Goal: Information Seeking & Learning: Learn about a topic

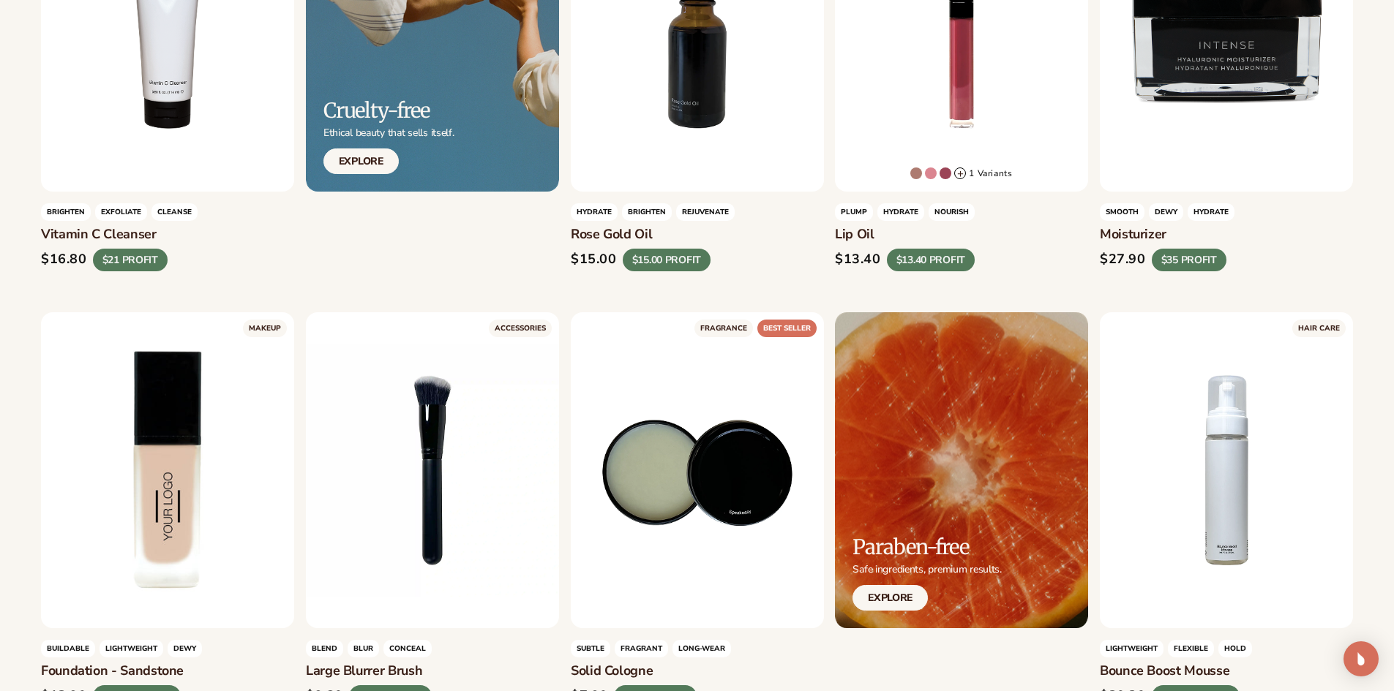
scroll to position [1094, 0]
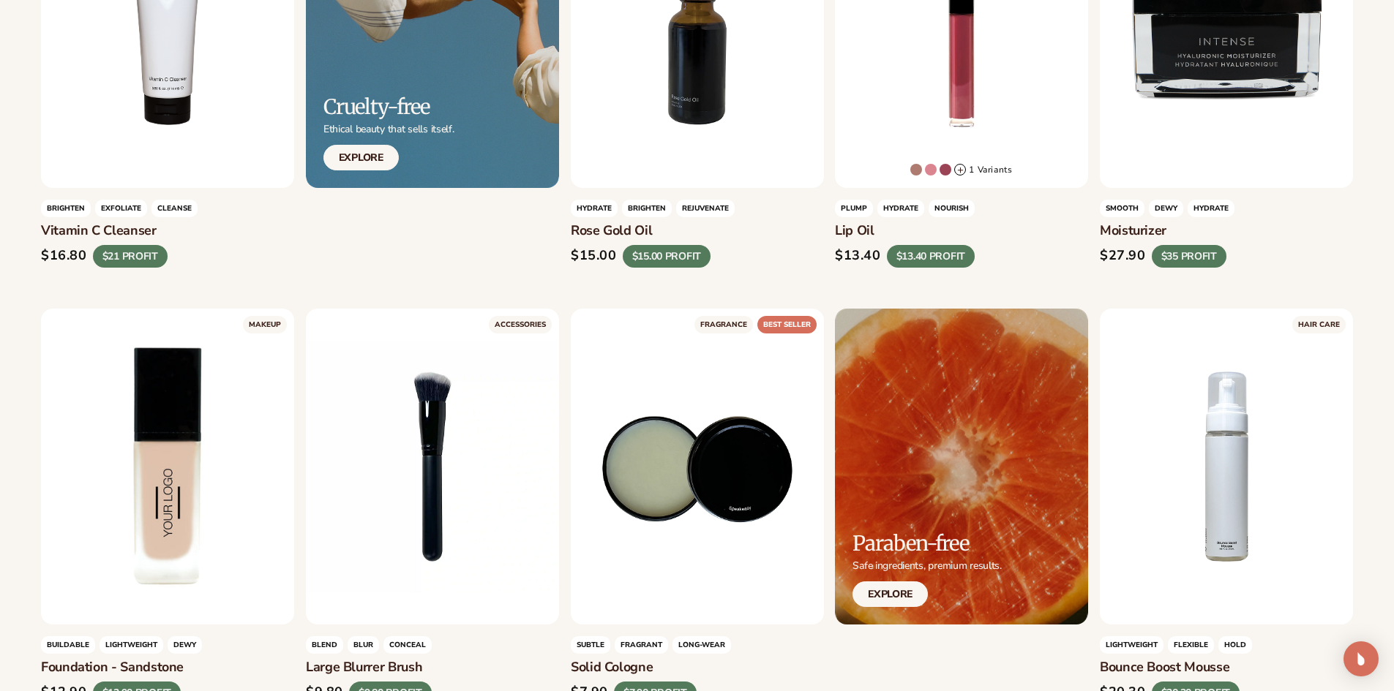
drag, startPoint x: 916, startPoint y: 256, endPoint x: 881, endPoint y: 202, distance: 64.1
click at [881, 202] on span "HYDRATE" at bounding box center [900, 209] width 47 height 18
click at [914, 141] on div "LEARN MORE" at bounding box center [961, 30] width 253 height 316
click at [908, 65] on div "LEARN MORE" at bounding box center [961, 30] width 253 height 316
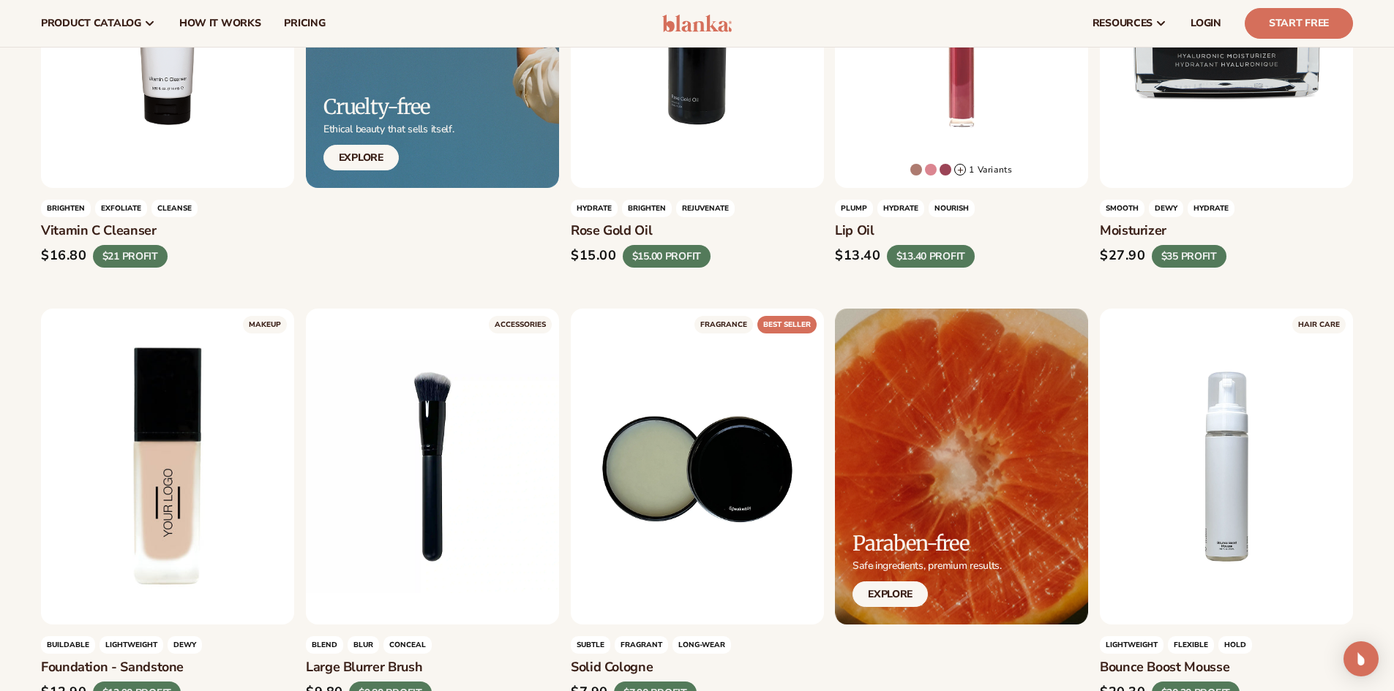
scroll to position [801, 0]
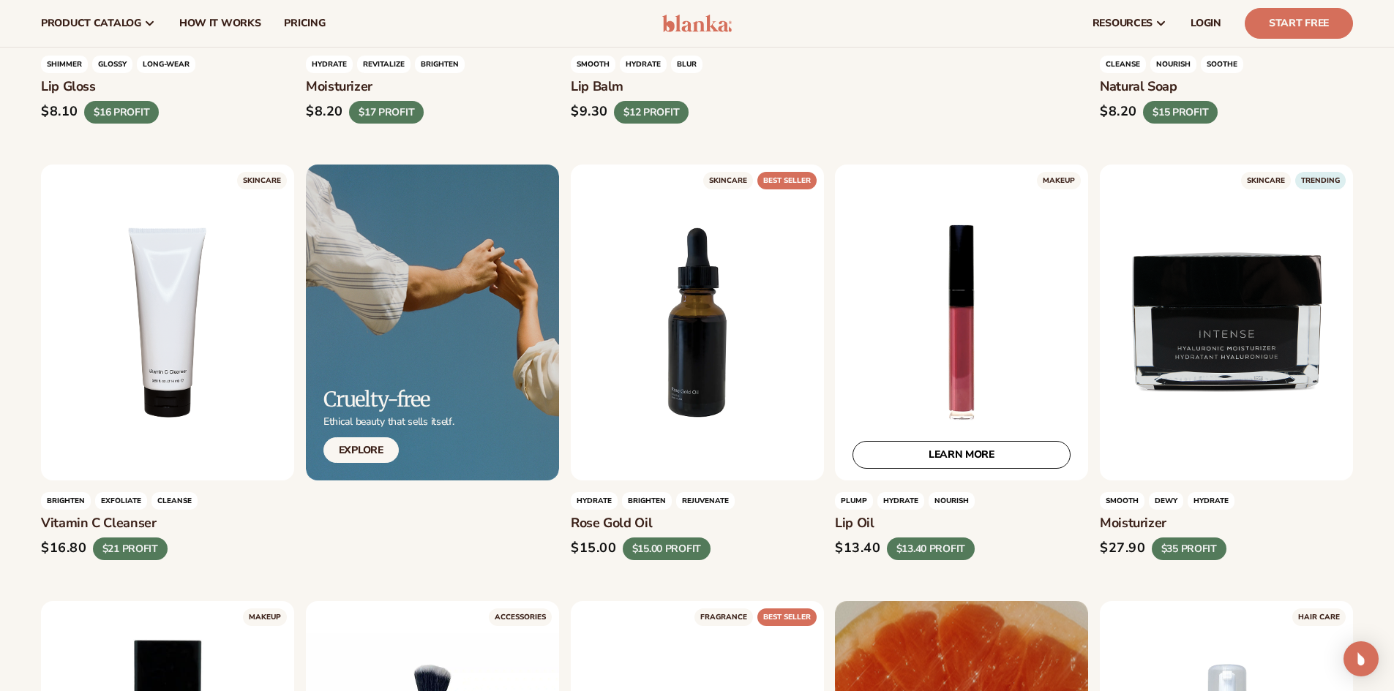
click at [980, 455] on link "LEARN MORE" at bounding box center [961, 455] width 218 height 28
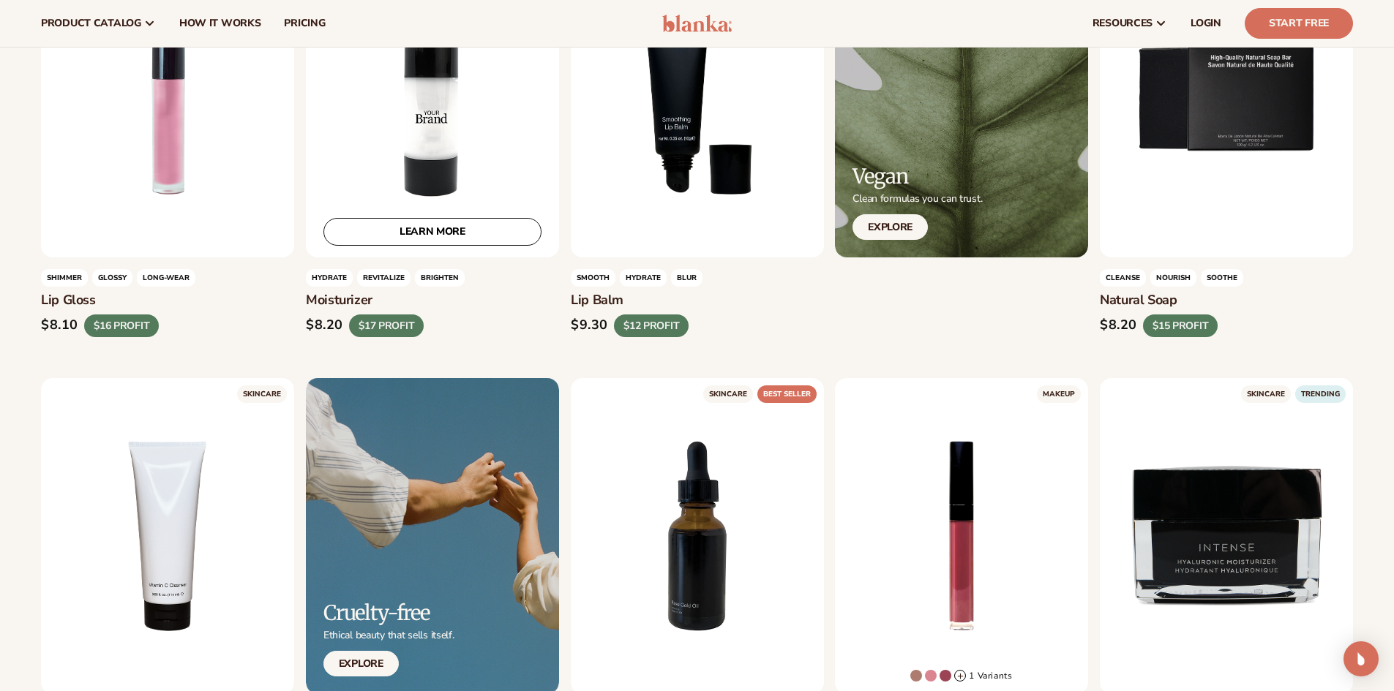
scroll to position [435, 0]
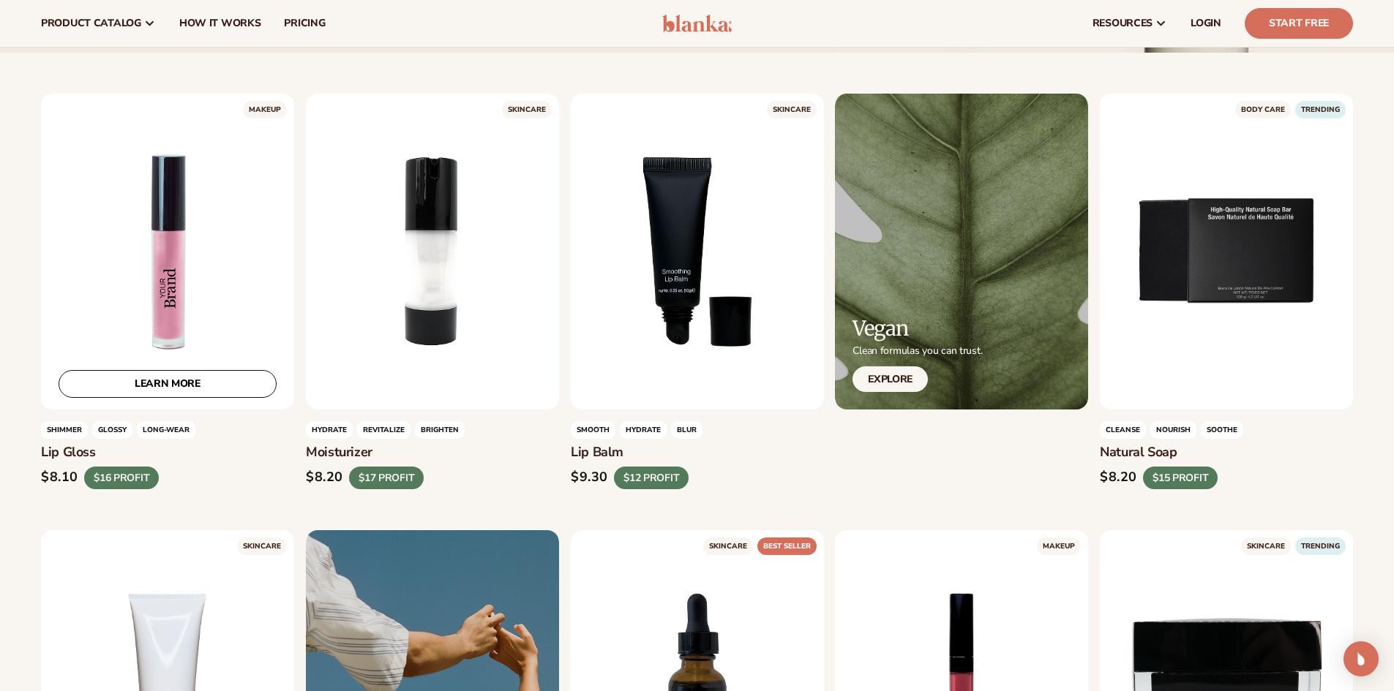
click at [173, 386] on link "LEARN MORE" at bounding box center [168, 384] width 218 height 28
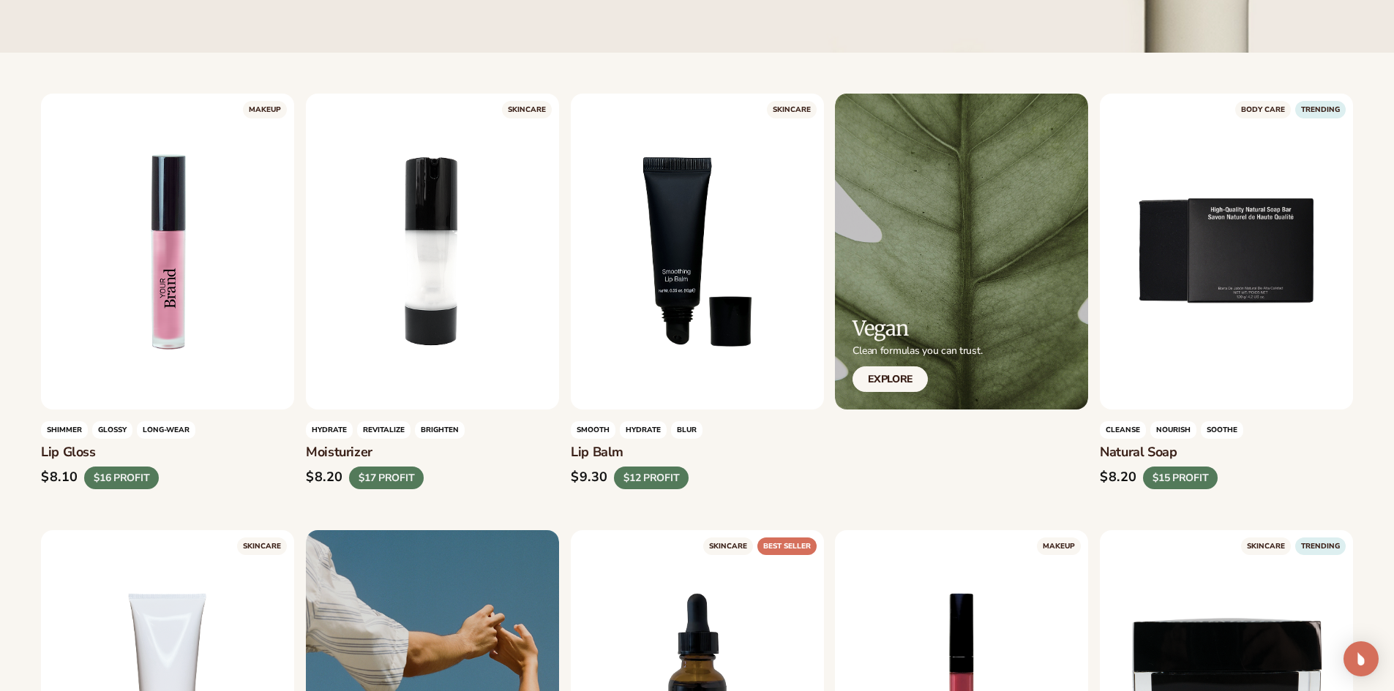
drag, startPoint x: 105, startPoint y: 455, endPoint x: 42, endPoint y: 457, distance: 63.0
copy h3 "Lip Gloss"
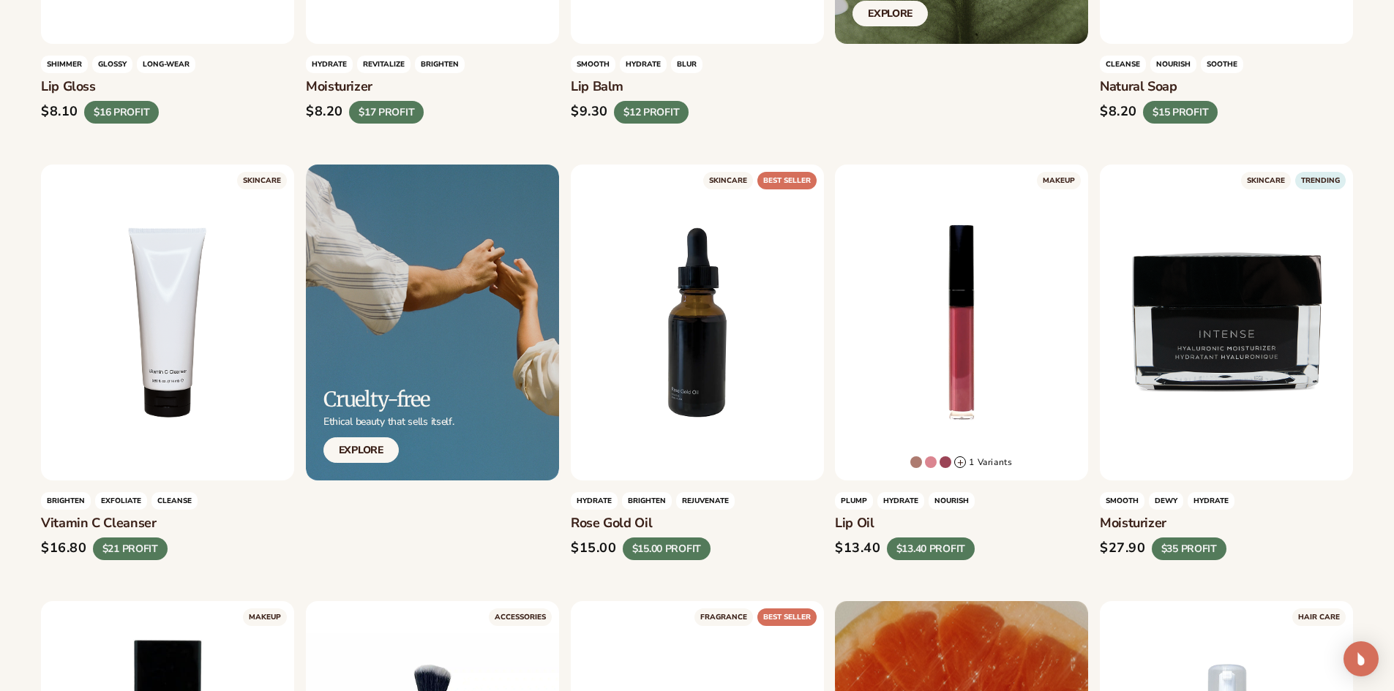
scroll to position [1020, 0]
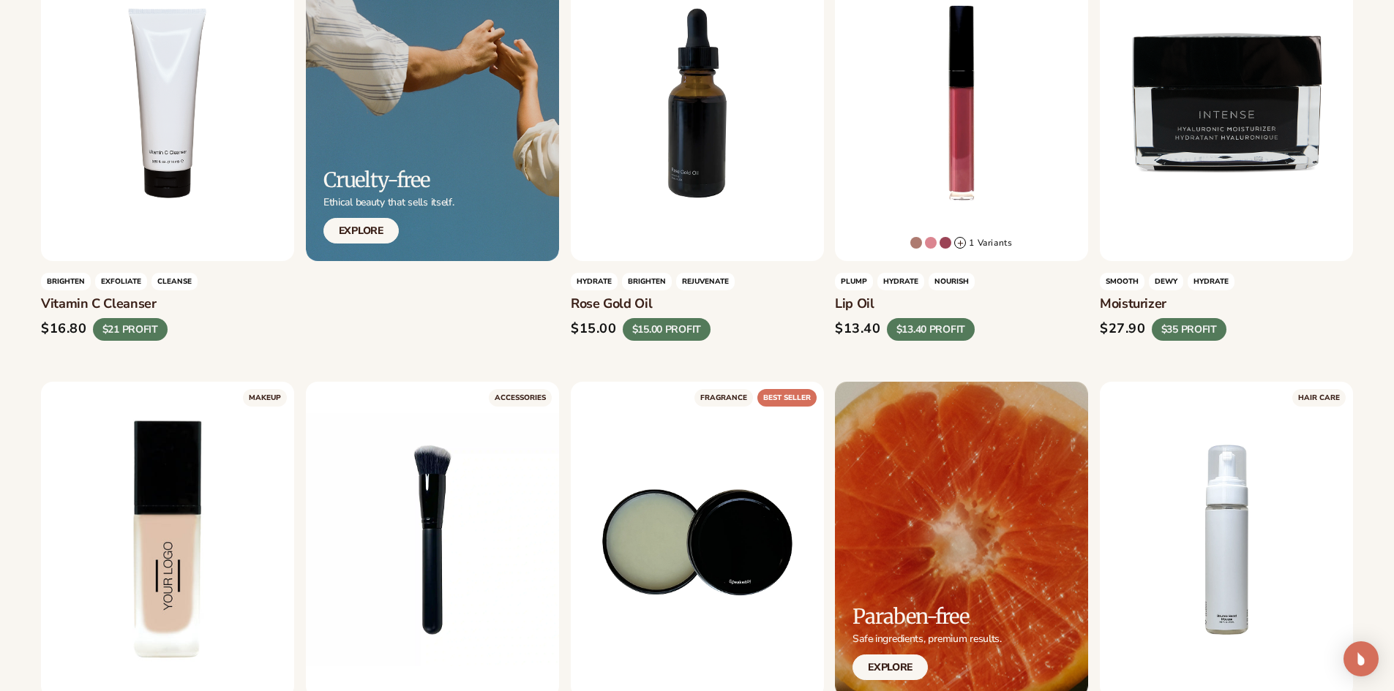
drag, startPoint x: 831, startPoint y: 303, endPoint x: 908, endPoint y: 303, distance: 76.8
copy h3 "Lip oil"
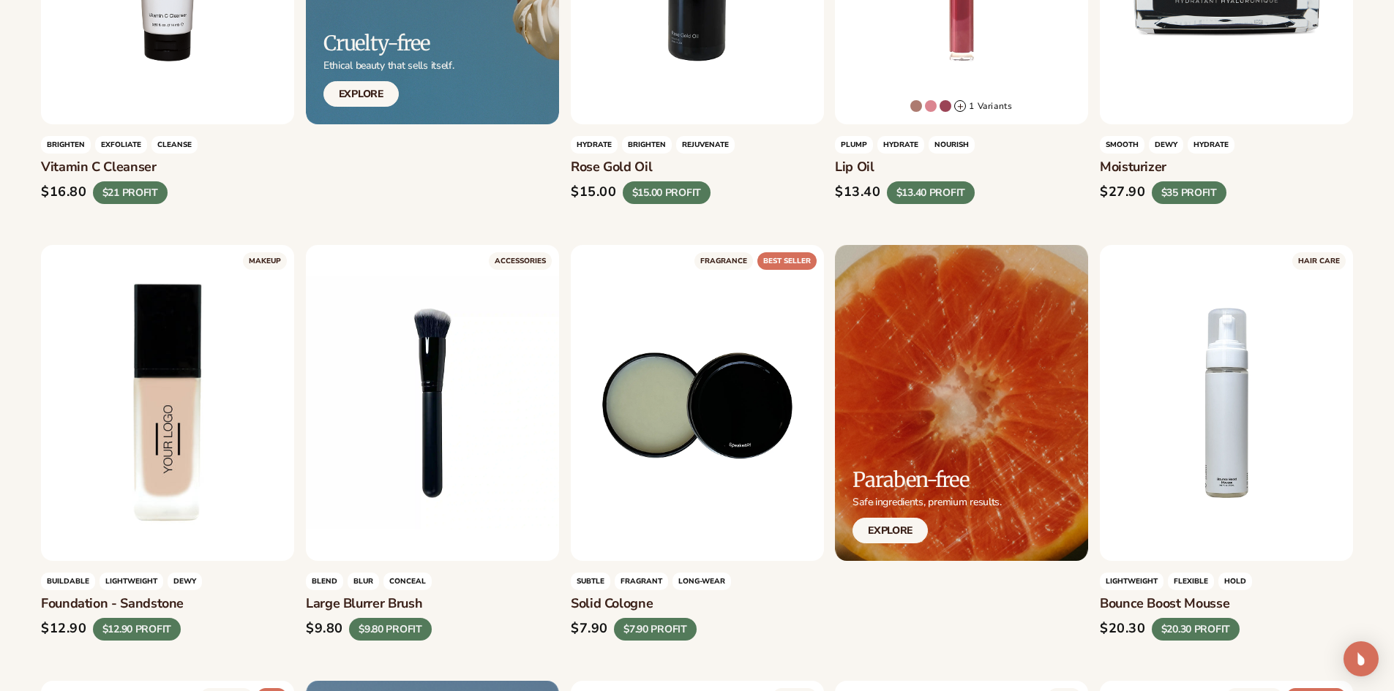
scroll to position [1313, 0]
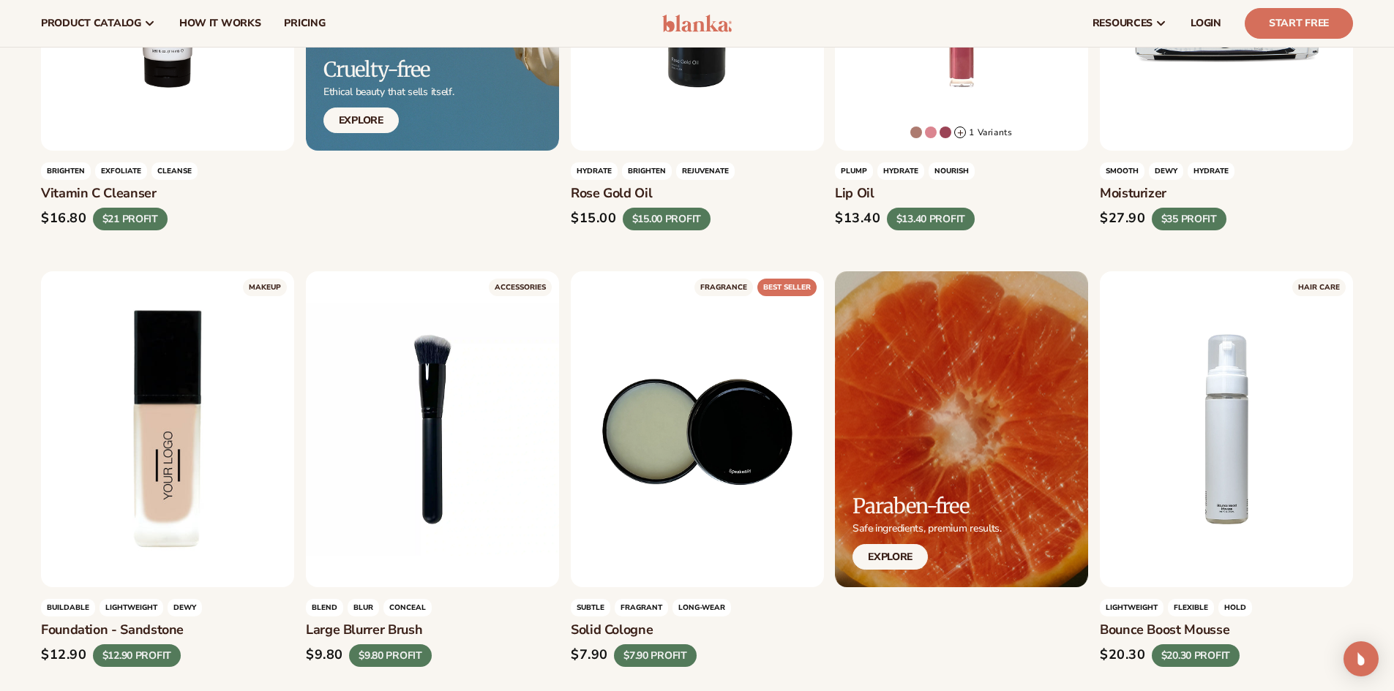
scroll to position [951, 0]
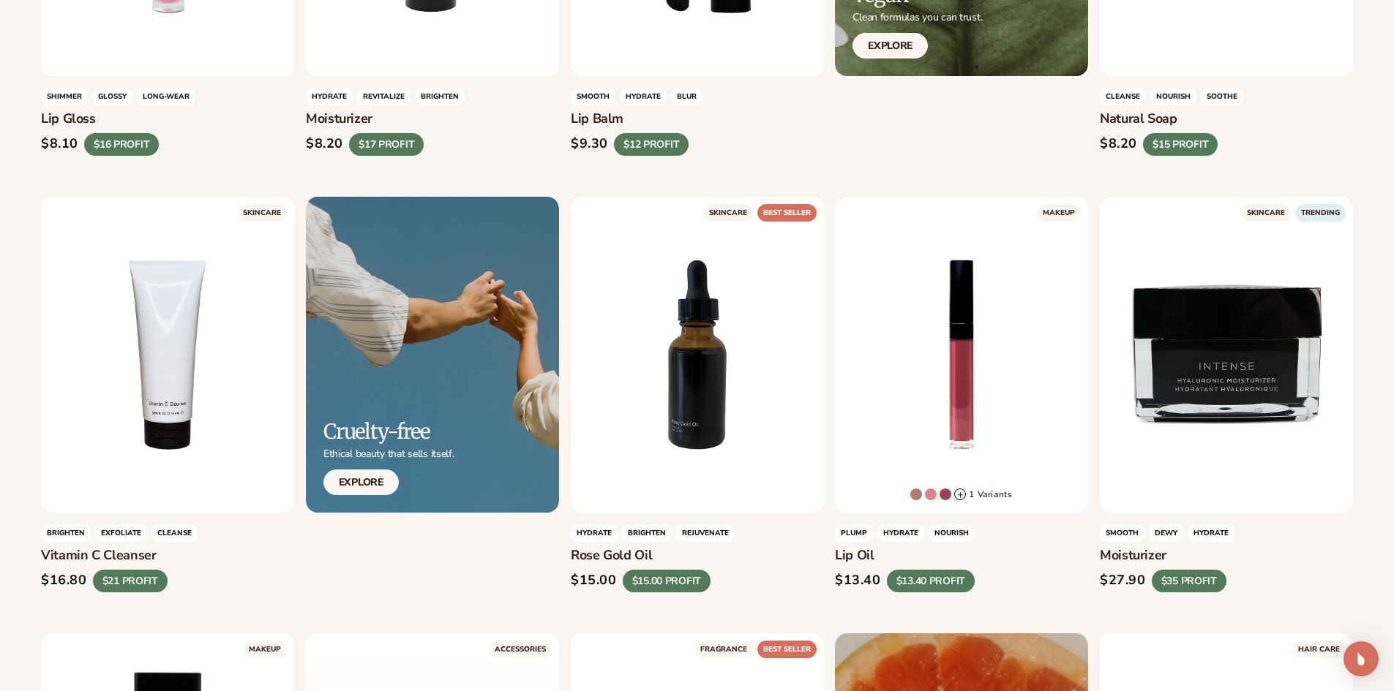
scroll to position [947, 0]
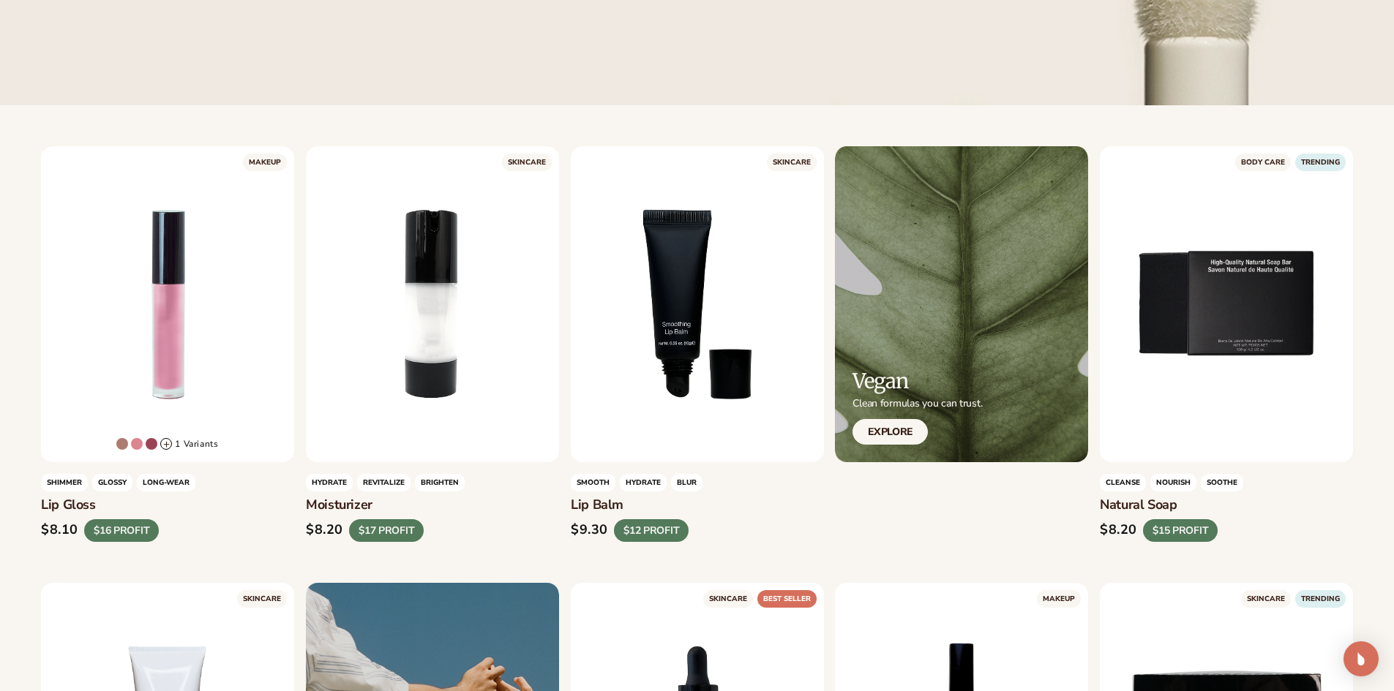
scroll to position [585, 0]
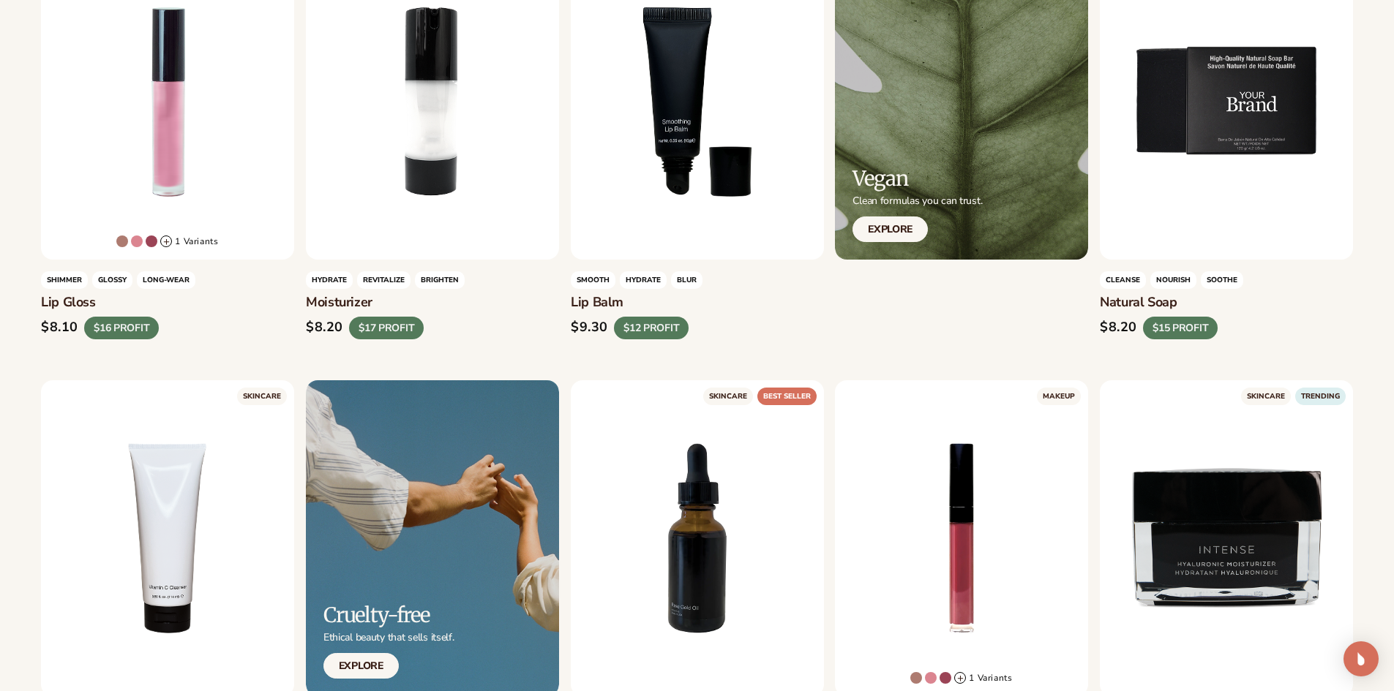
drag, startPoint x: 1099, startPoint y: 304, endPoint x: 1203, endPoint y: 305, distance: 104.6
copy h3 "Natural Soap"
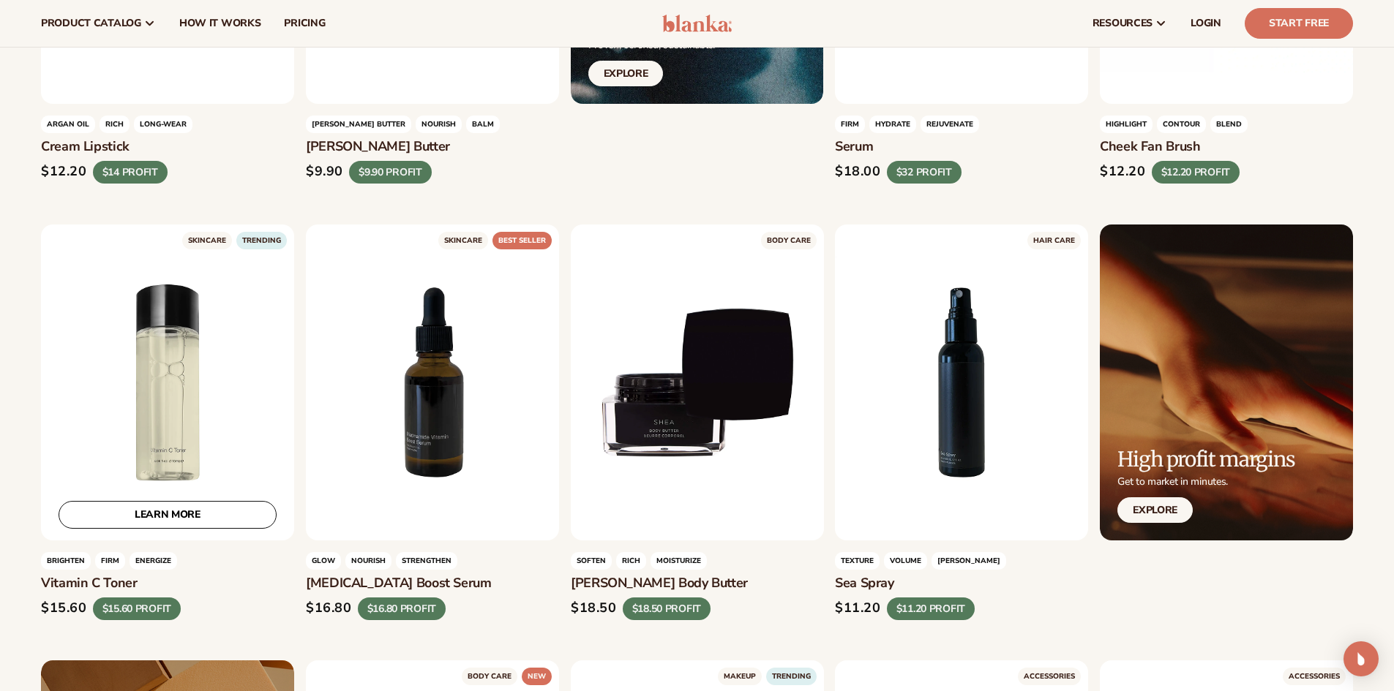
scroll to position [2195, 0]
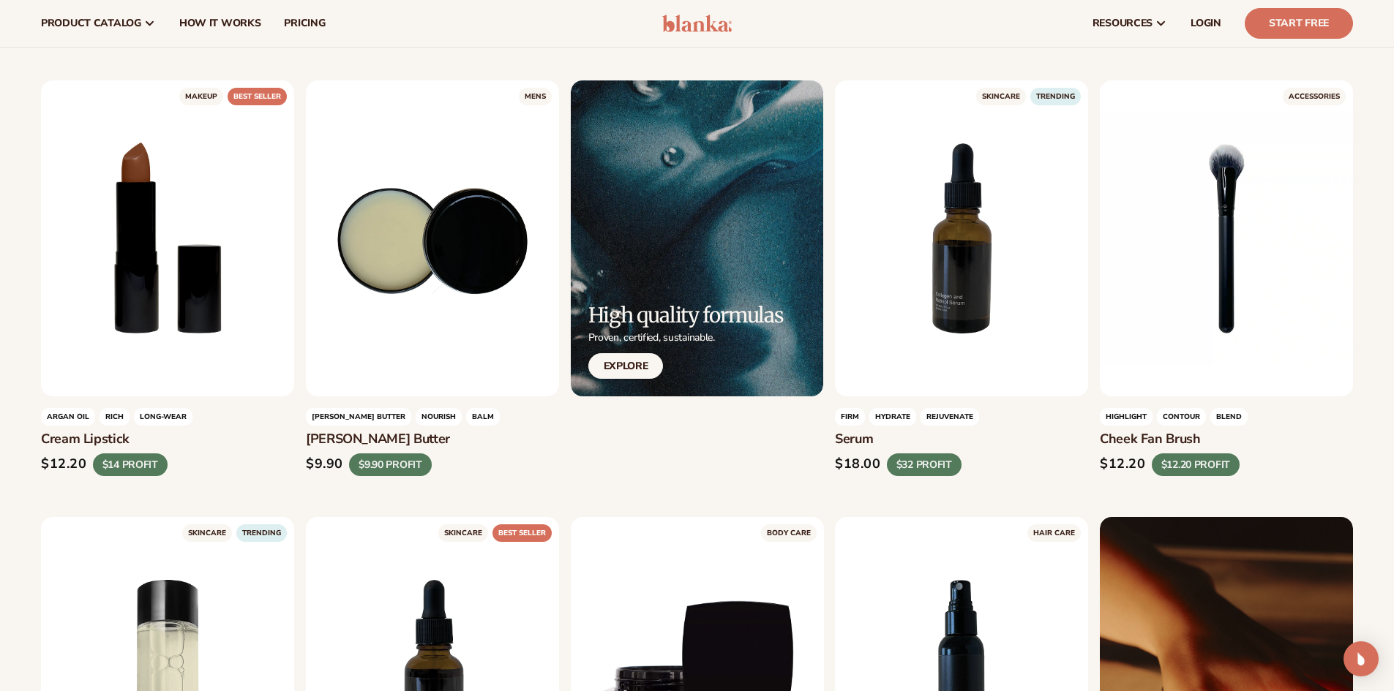
copy h3 "Cream Lipstick"
drag, startPoint x: 140, startPoint y: 439, endPoint x: 35, endPoint y: 432, distance: 105.5
click at [35, 432] on div "MAKEUP + +" at bounding box center [697, 333] width 1394 height 4080
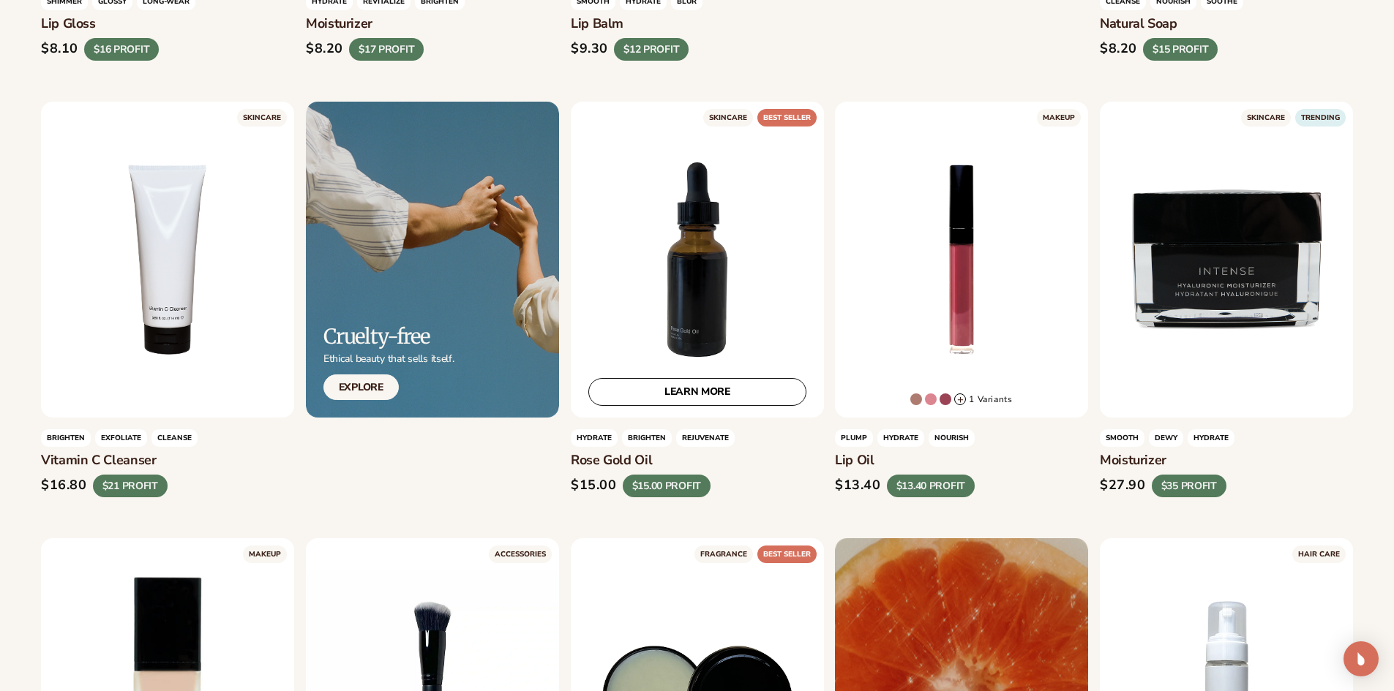
scroll to position [878, 0]
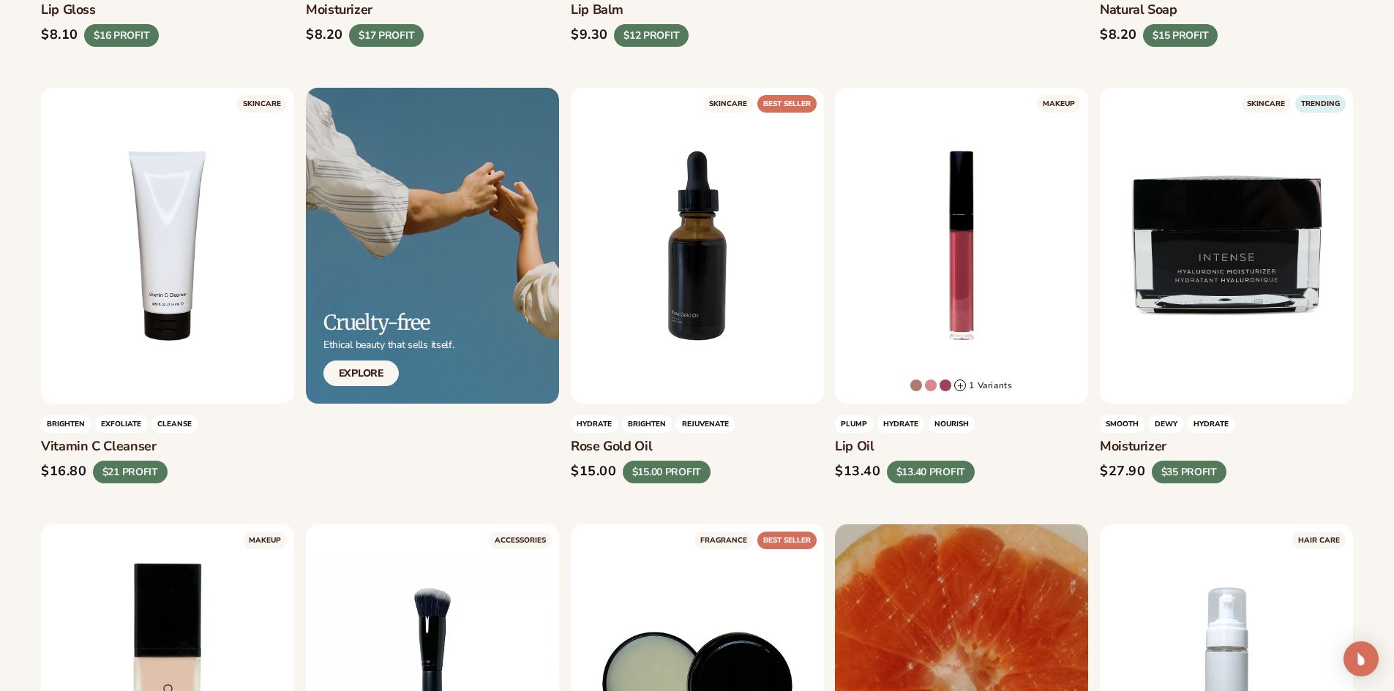
drag, startPoint x: 662, startPoint y: 439, endPoint x: 551, endPoint y: 442, distance: 111.2
copy h3 "Rose gold oil"
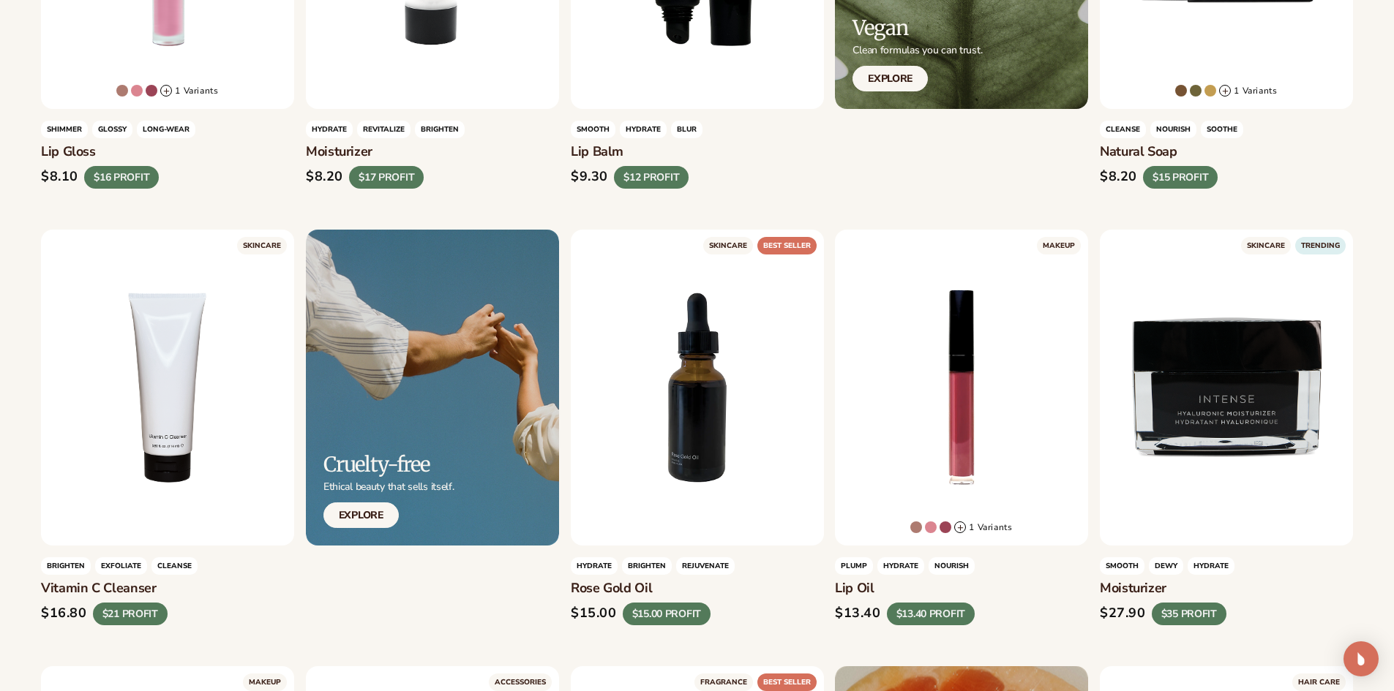
scroll to position [805, 0]
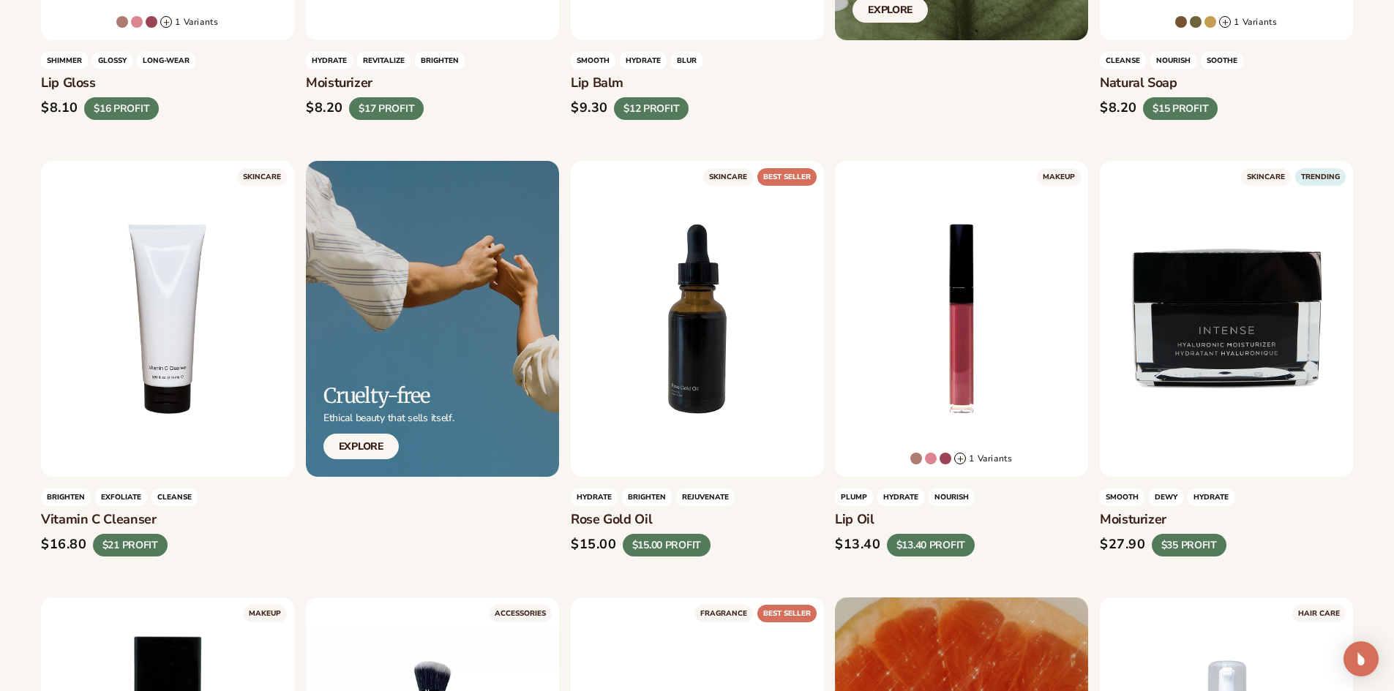
copy h3 "Lip oil"
drag, startPoint x: 885, startPoint y: 507, endPoint x: 834, endPoint y: 516, distance: 52.1
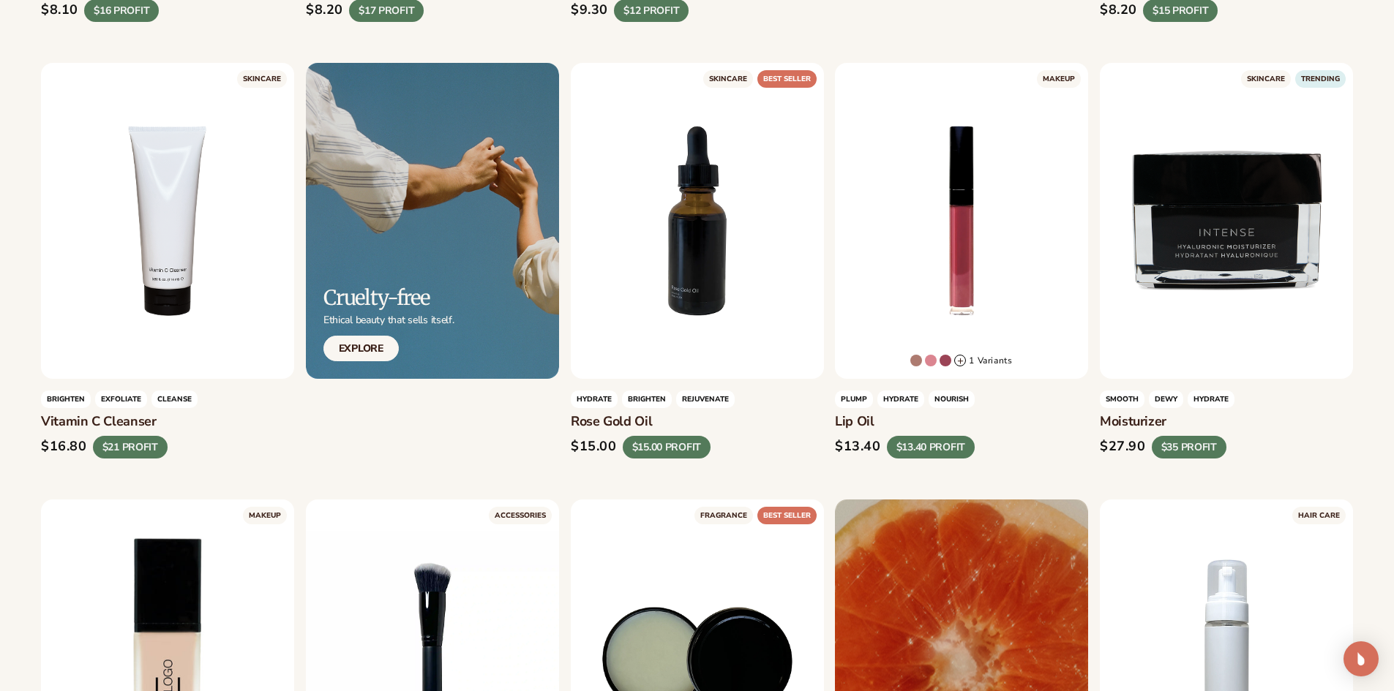
scroll to position [1170, 0]
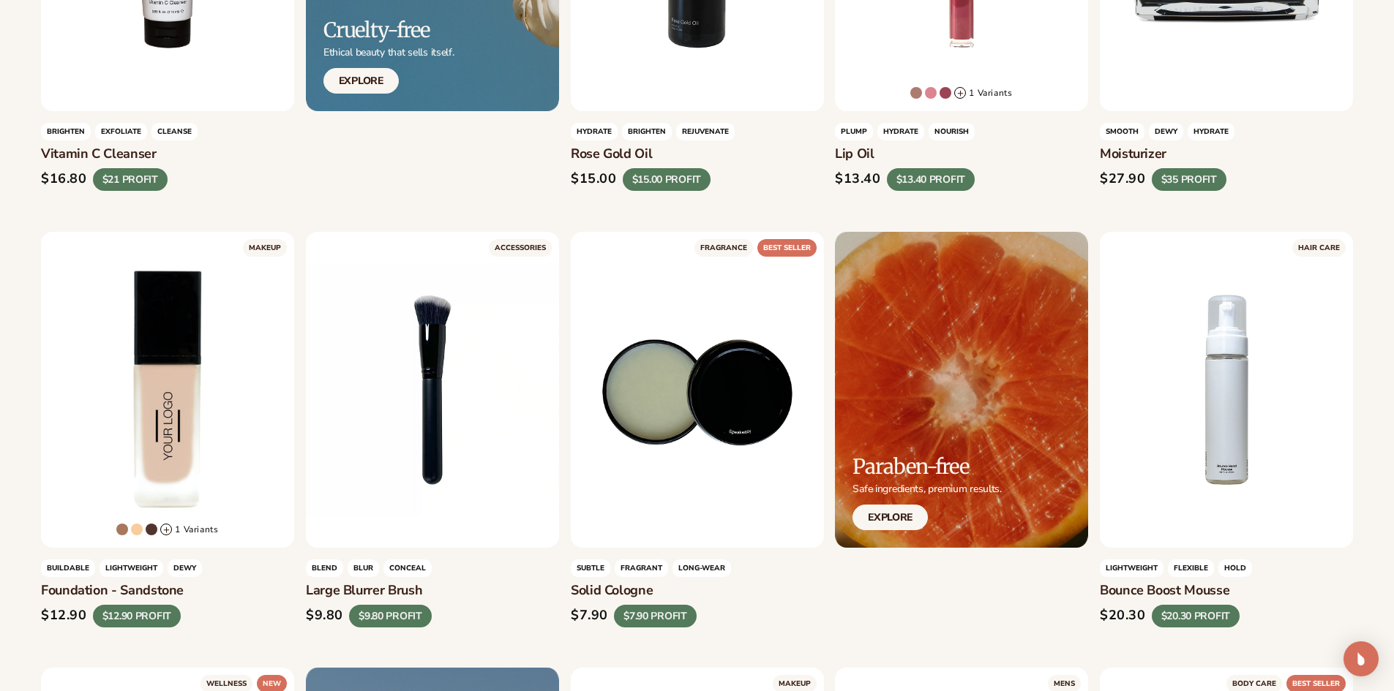
drag, startPoint x: 192, startPoint y: 585, endPoint x: 31, endPoint y: 587, distance: 160.2
copy h3 "Foundation - sandstone"
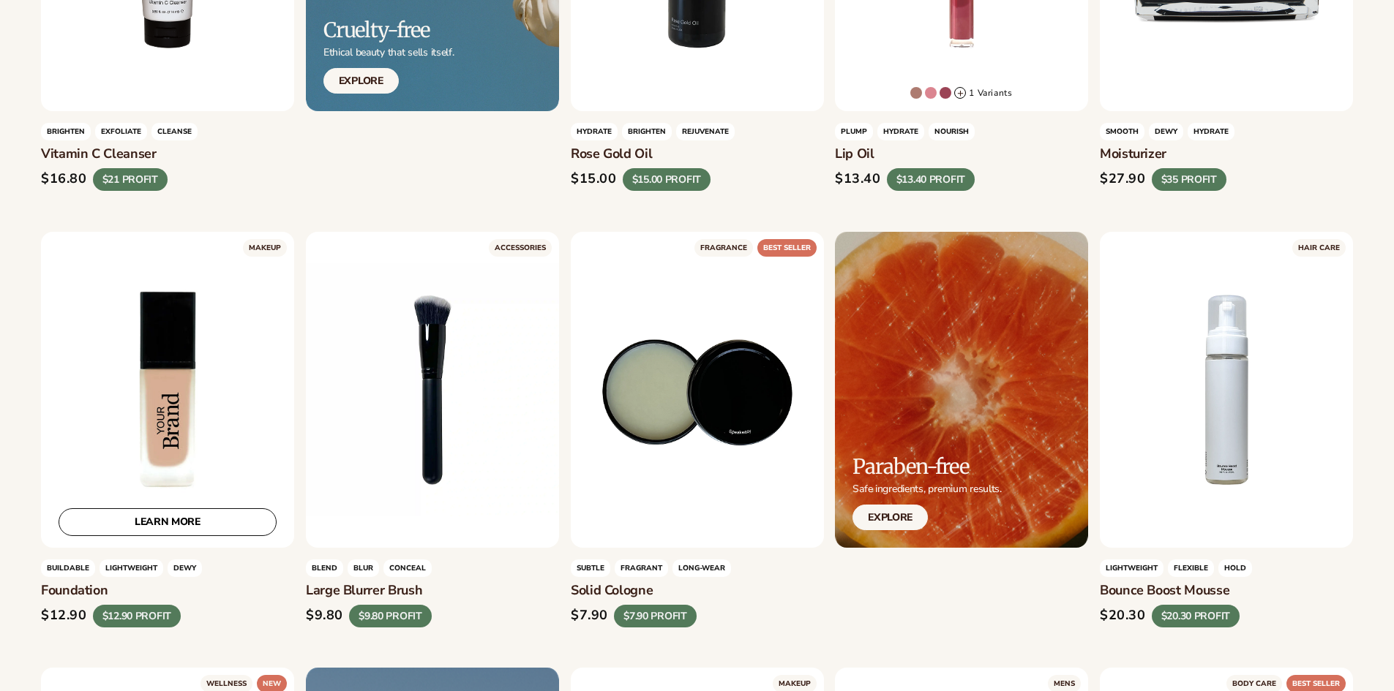
scroll to position [1170, 0]
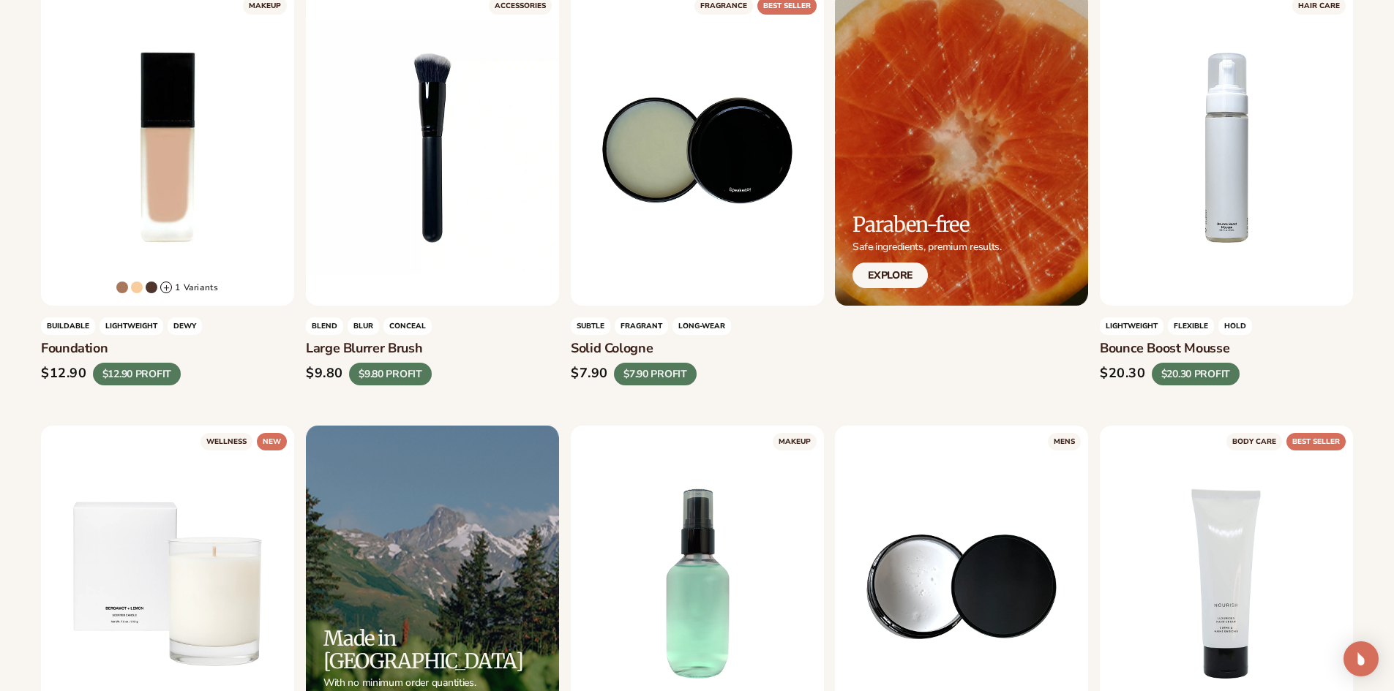
scroll to position [1463, 0]
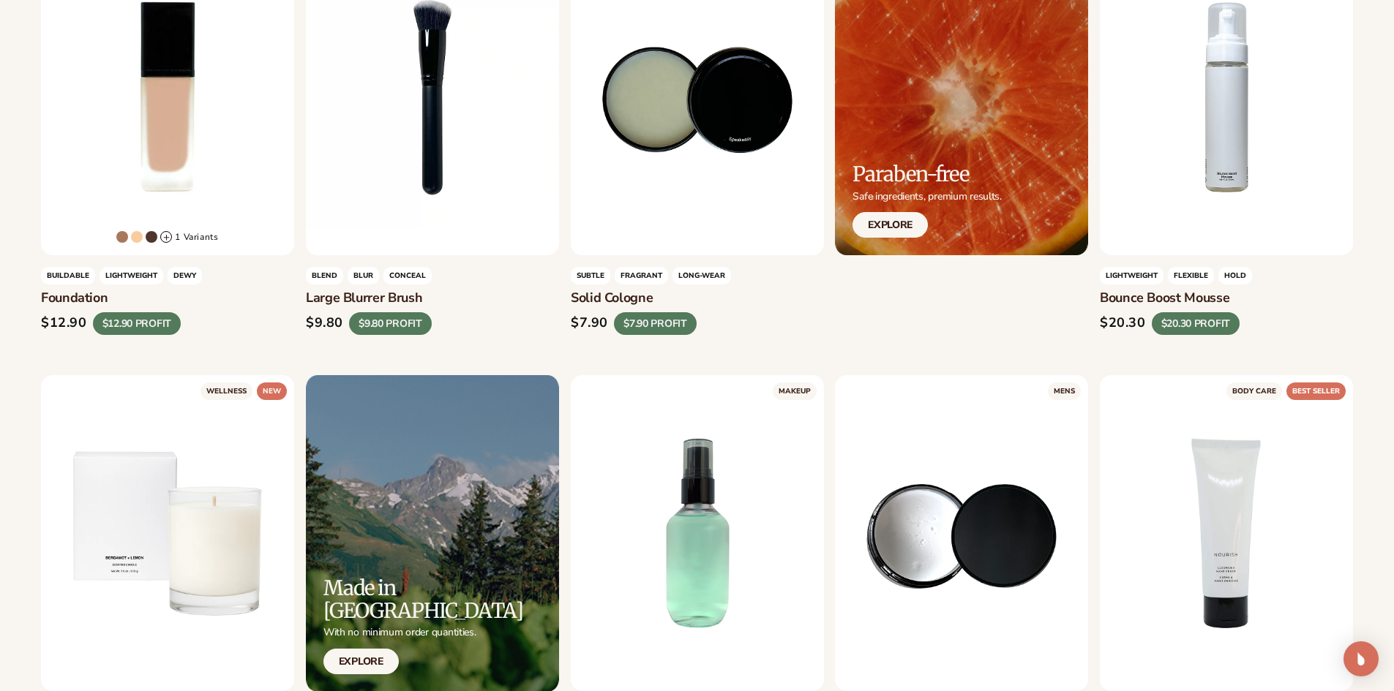
drag, startPoint x: 439, startPoint y: 301, endPoint x: 307, endPoint y: 299, distance: 132.4
click at [307, 299] on h3 "Large blurrer brush" at bounding box center [432, 298] width 253 height 16
copy h3 "Large blurrer brush"
click at [514, 304] on h3 "Large blurrer brush" at bounding box center [432, 298] width 253 height 16
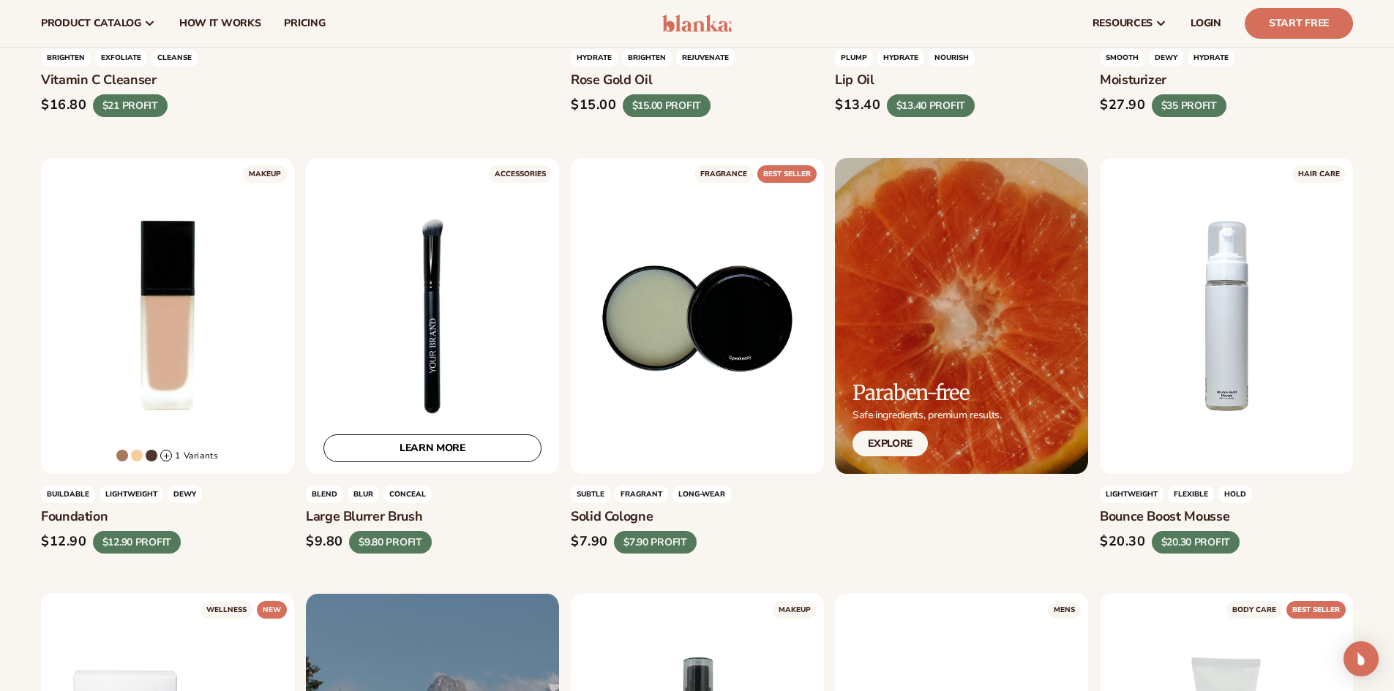
scroll to position [1244, 0]
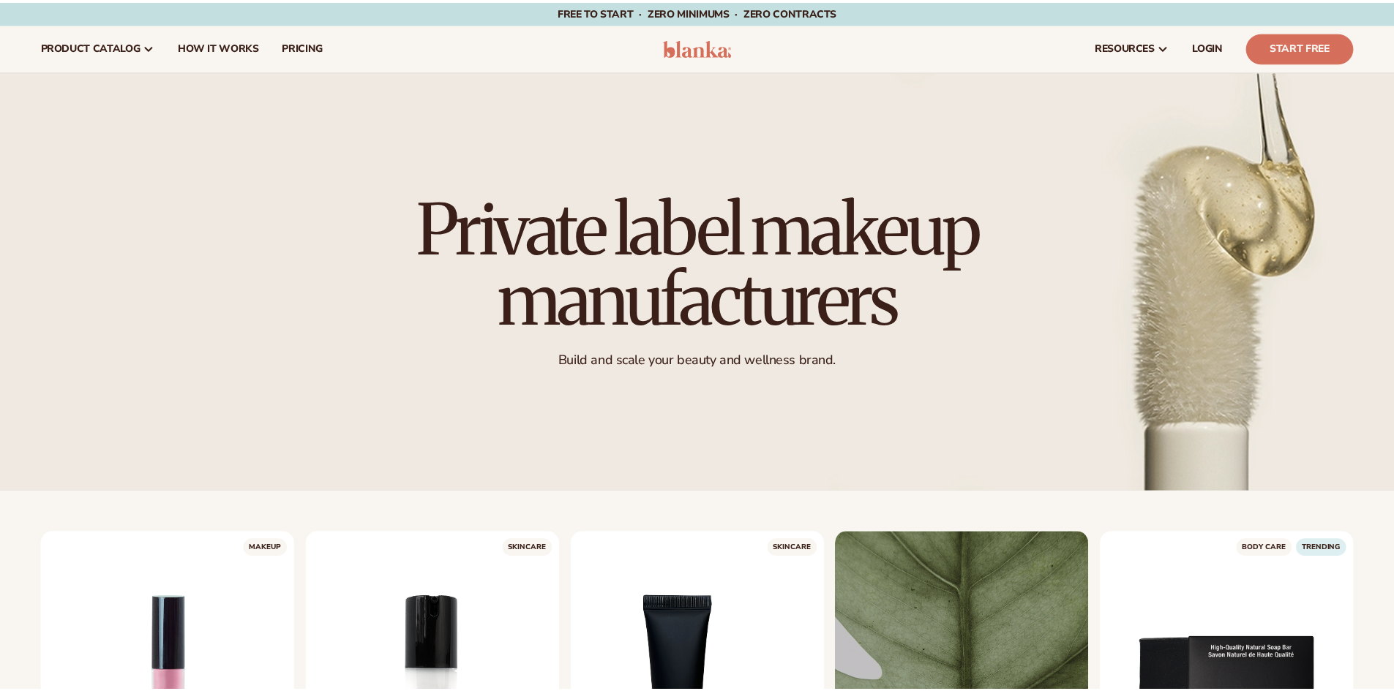
scroll to position [1244, 0]
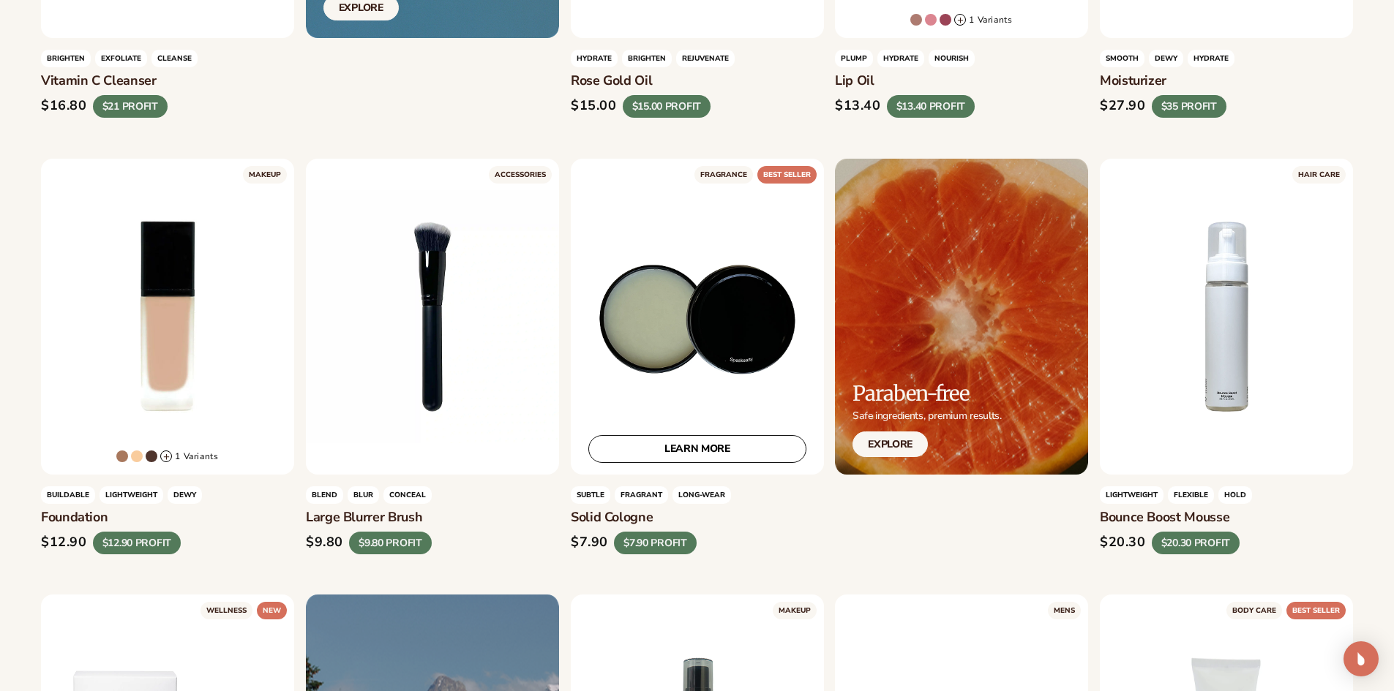
click at [760, 395] on div "LEARN MORE" at bounding box center [697, 317] width 253 height 316
drag, startPoint x: 571, startPoint y: 516, endPoint x: 677, endPoint y: 516, distance: 105.3
click at [677, 516] on h3 "Solid cologne" at bounding box center [697, 518] width 253 height 16
copy h3 "Solid cologne"
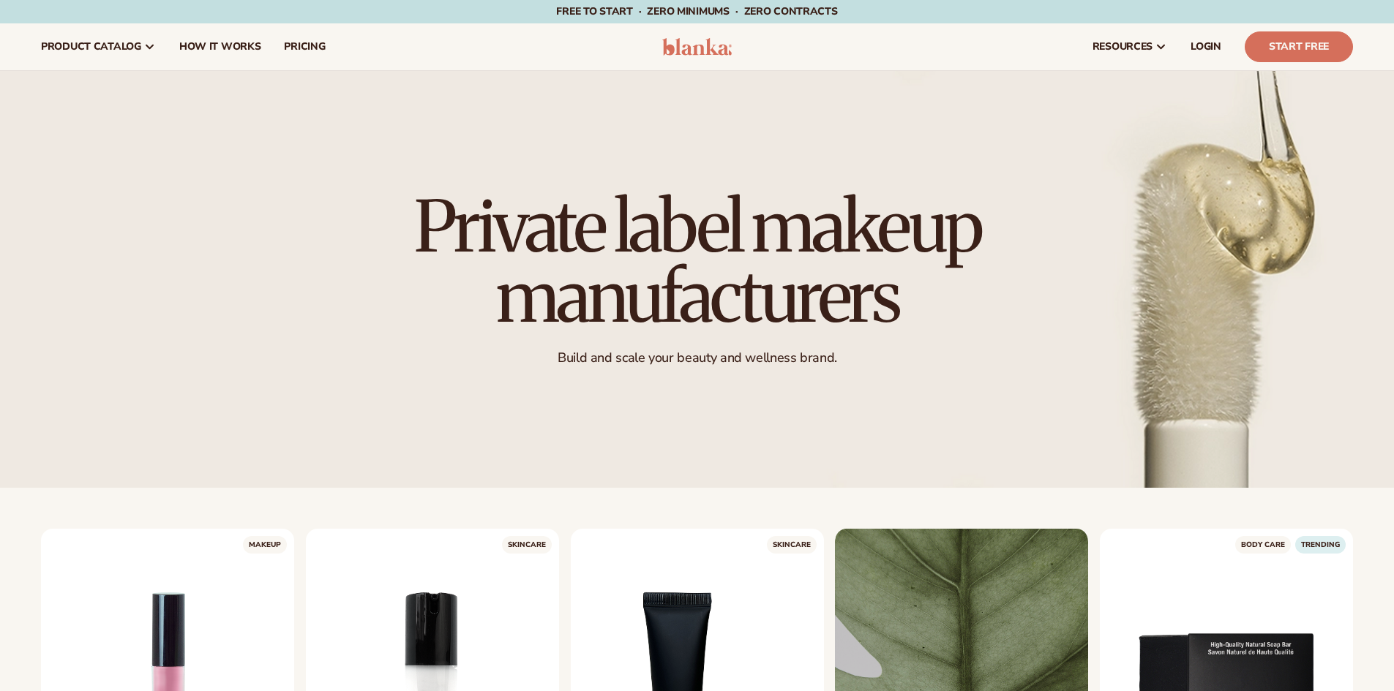
scroll to position [1244, 0]
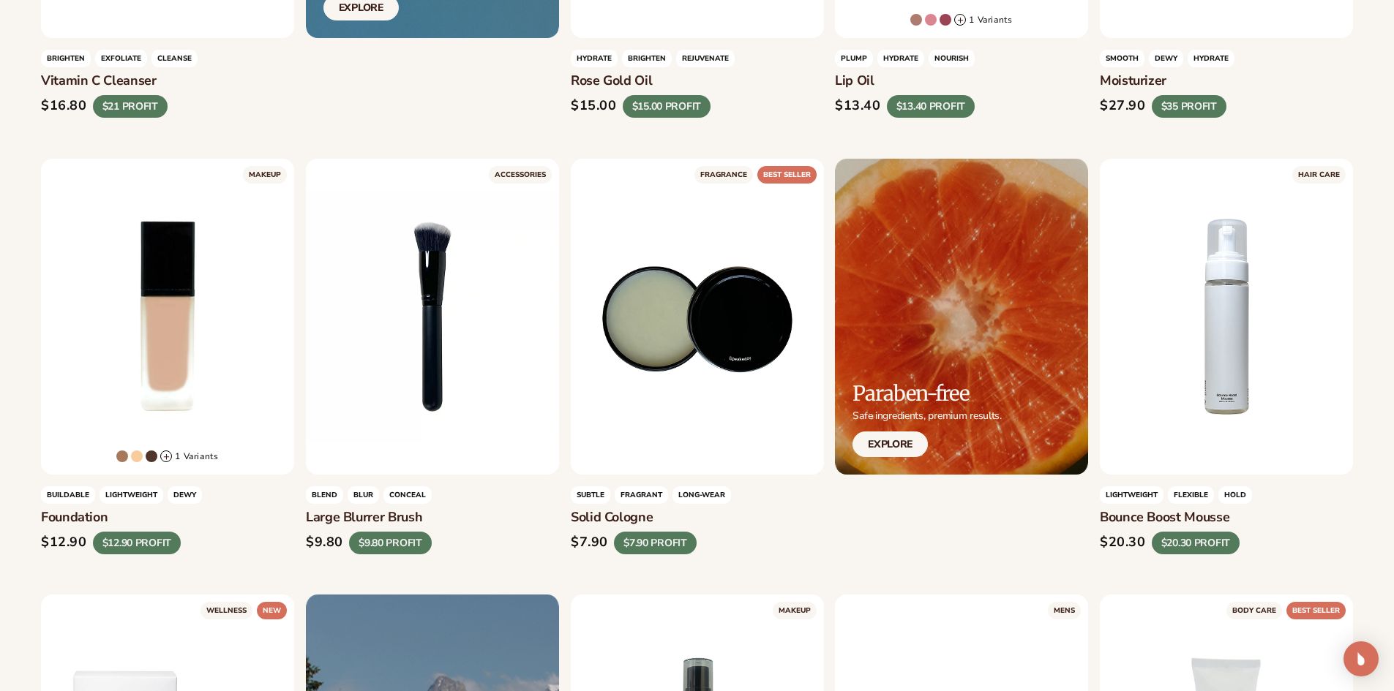
drag, startPoint x: 1095, startPoint y: 513, endPoint x: 1234, endPoint y: 519, distance: 139.1
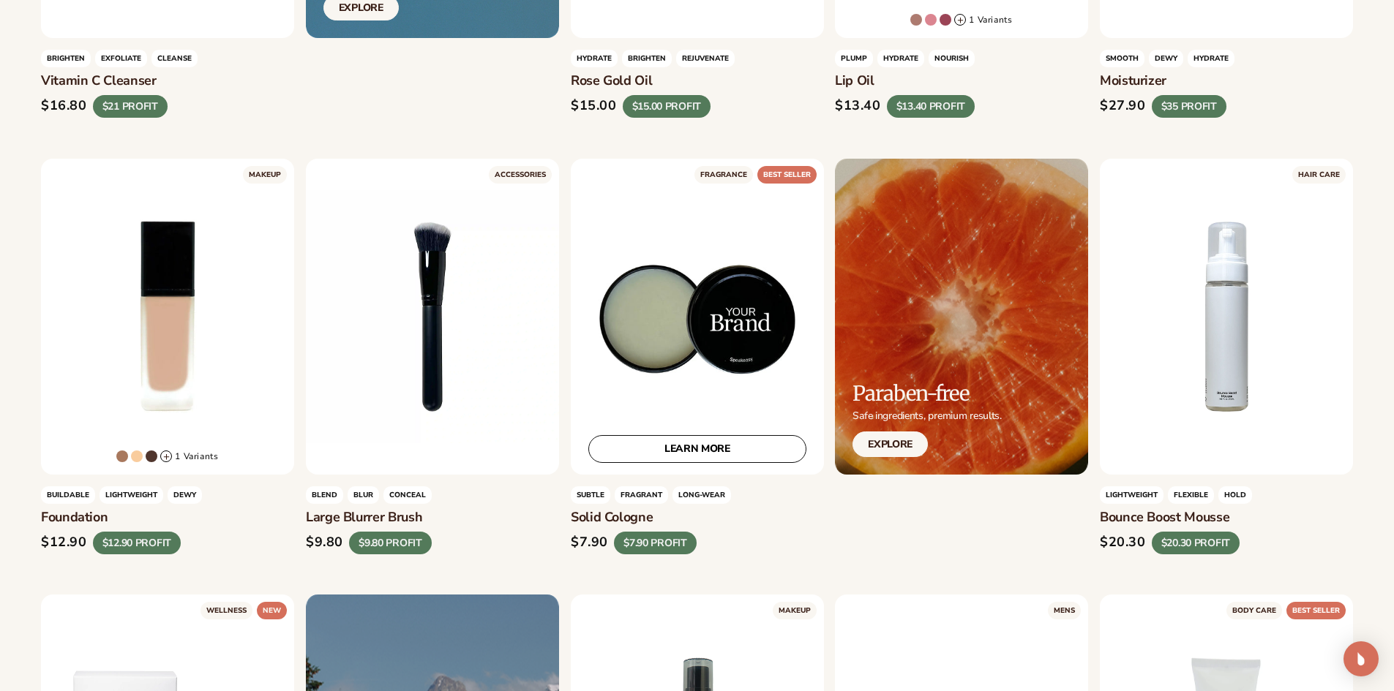
copy h3 "Bounce boost mousse"
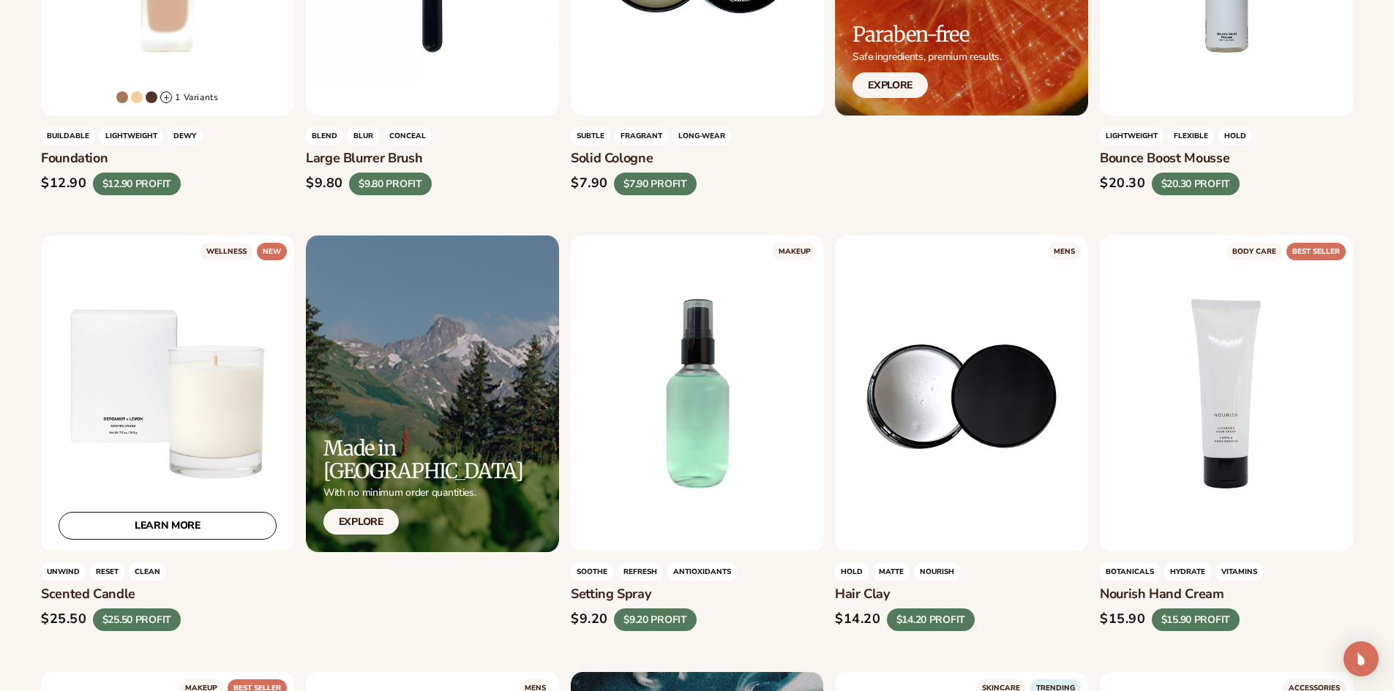
scroll to position [1609, 0]
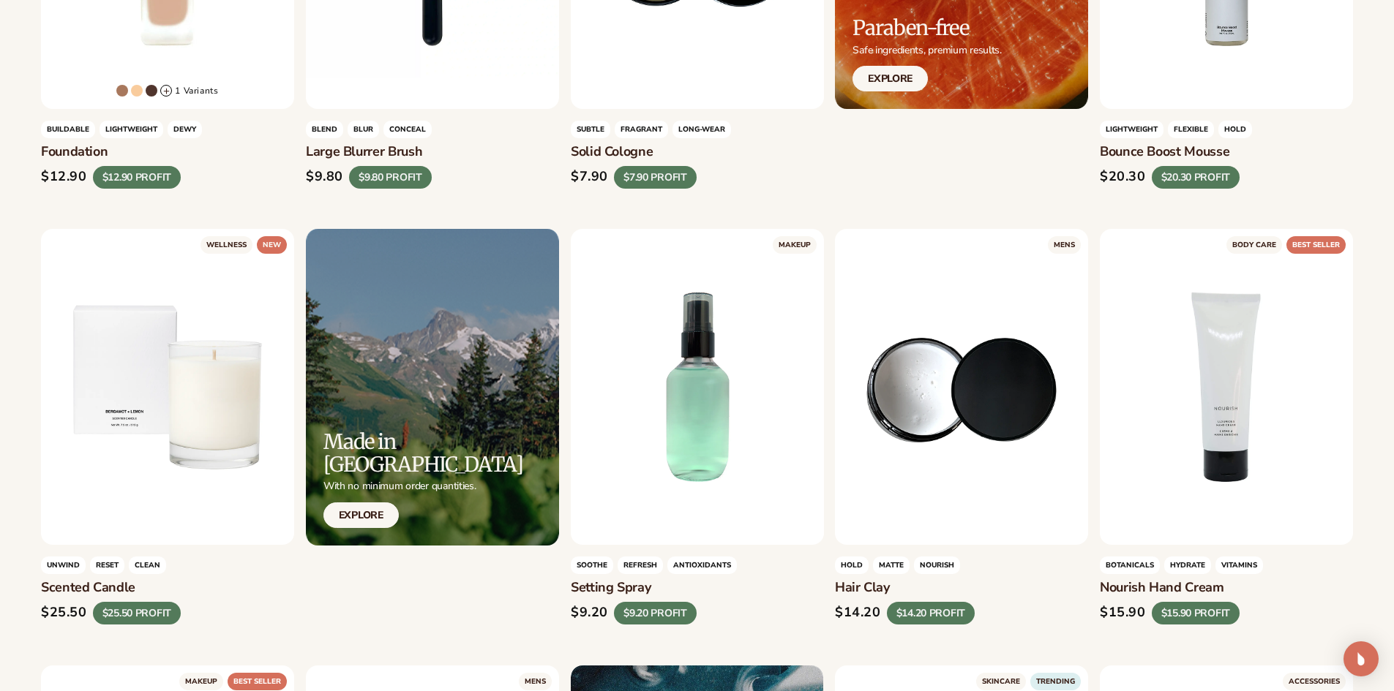
copy h3 "Scented candle"
drag, startPoint x: 138, startPoint y: 583, endPoint x: 28, endPoint y: 584, distance: 109.7
drag, startPoint x: 568, startPoint y: 583, endPoint x: 699, endPoint y: 586, distance: 131.7
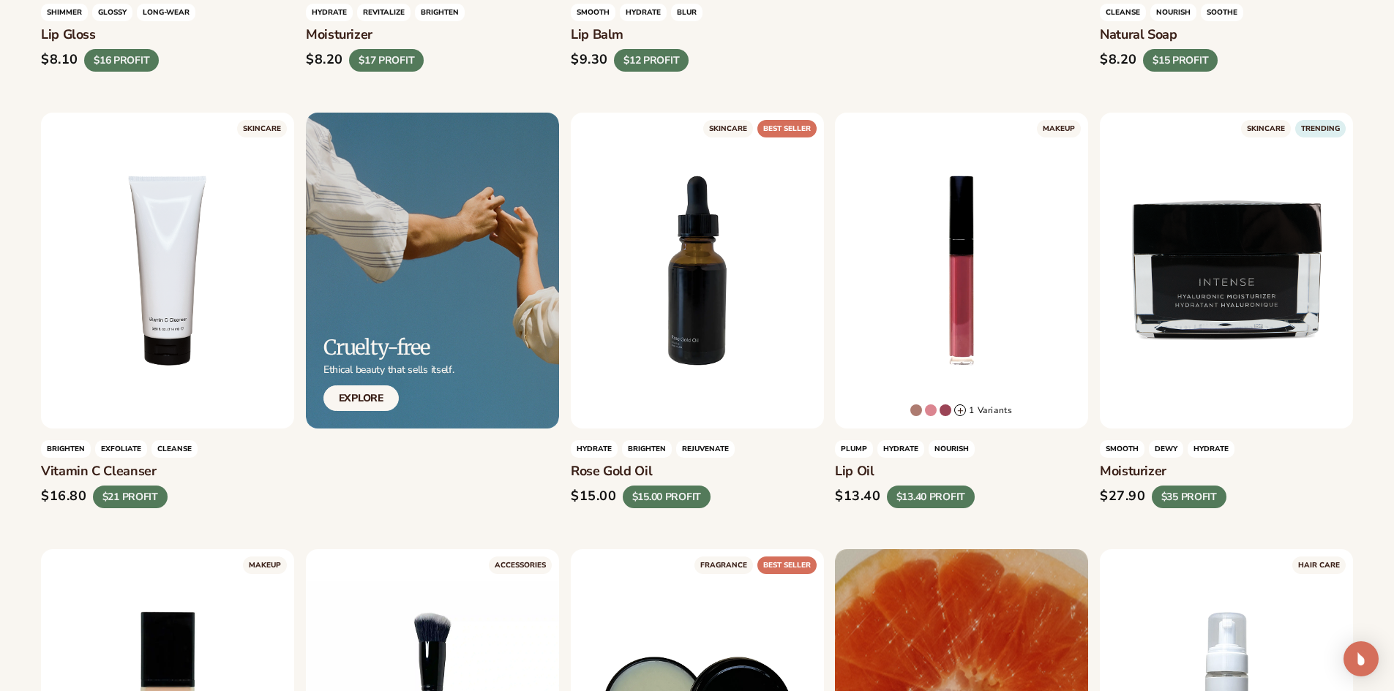
scroll to position [951, 0]
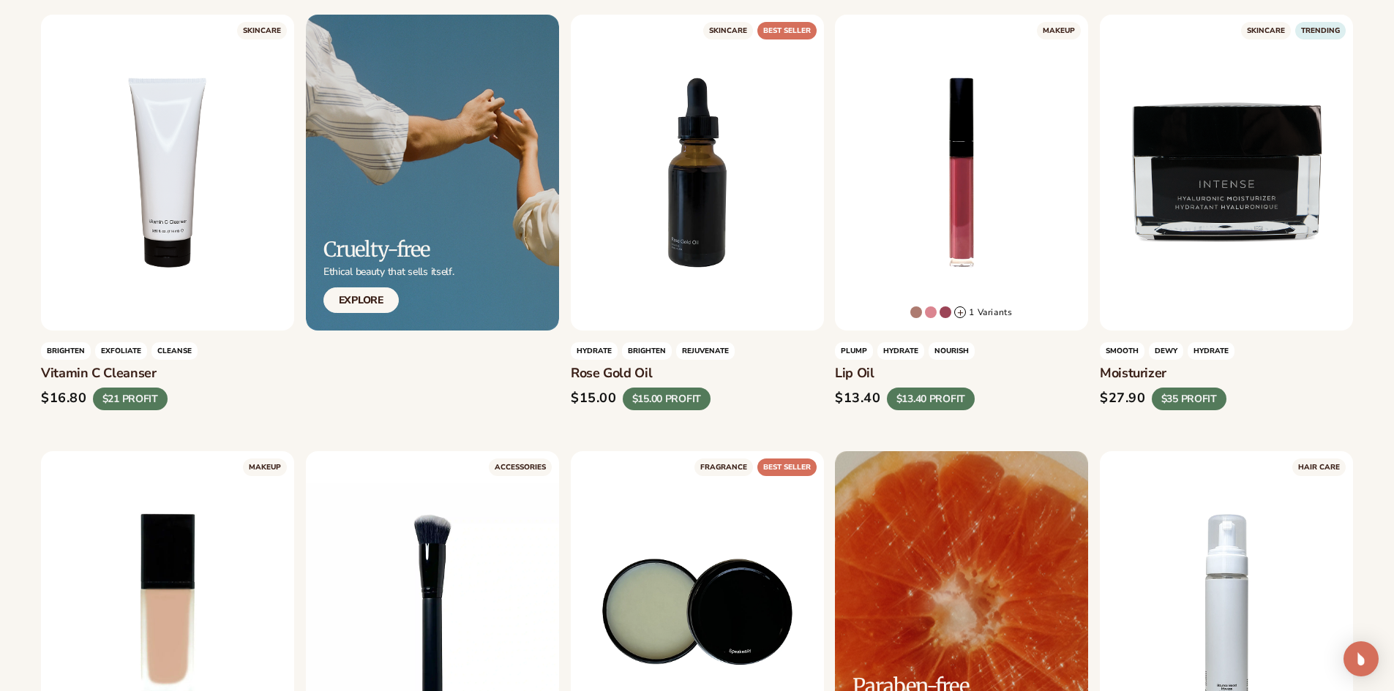
drag, startPoint x: 1134, startPoint y: 361, endPoint x: 1098, endPoint y: 370, distance: 37.1
copy h3 "Moisturizer"
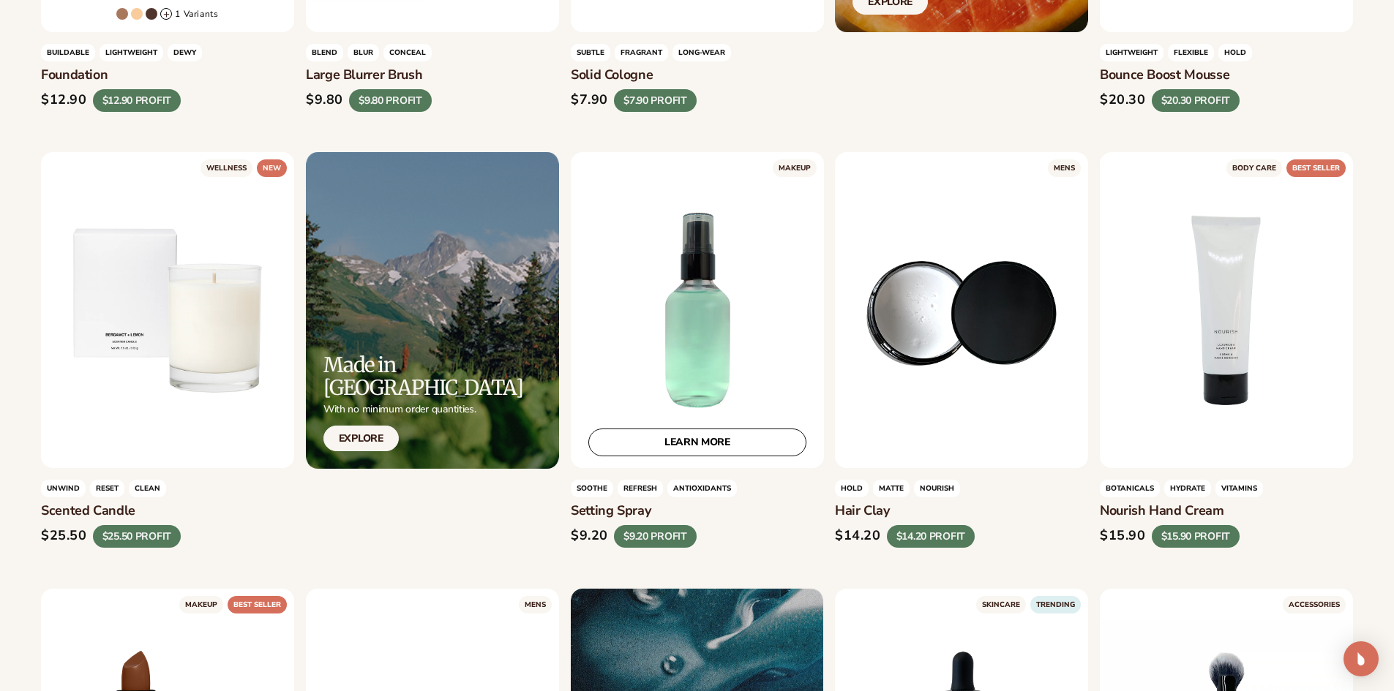
scroll to position [1756, 0]
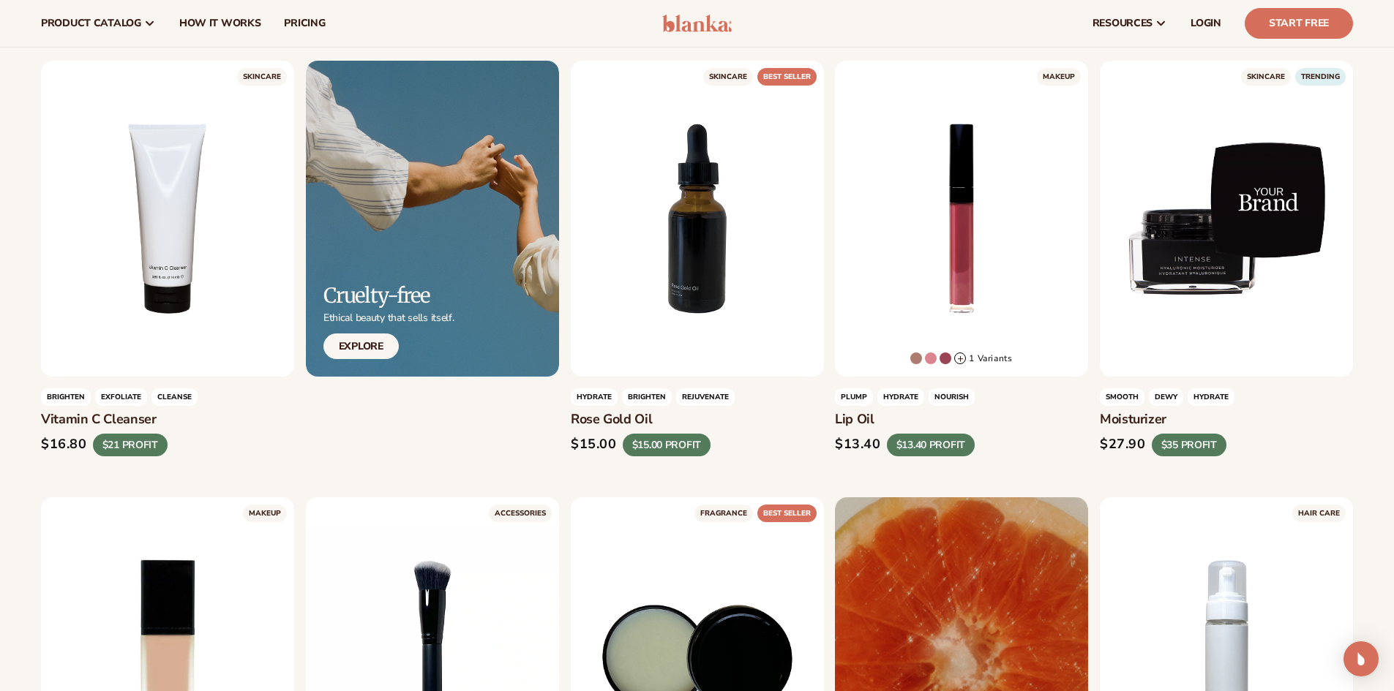
scroll to position [879, 0]
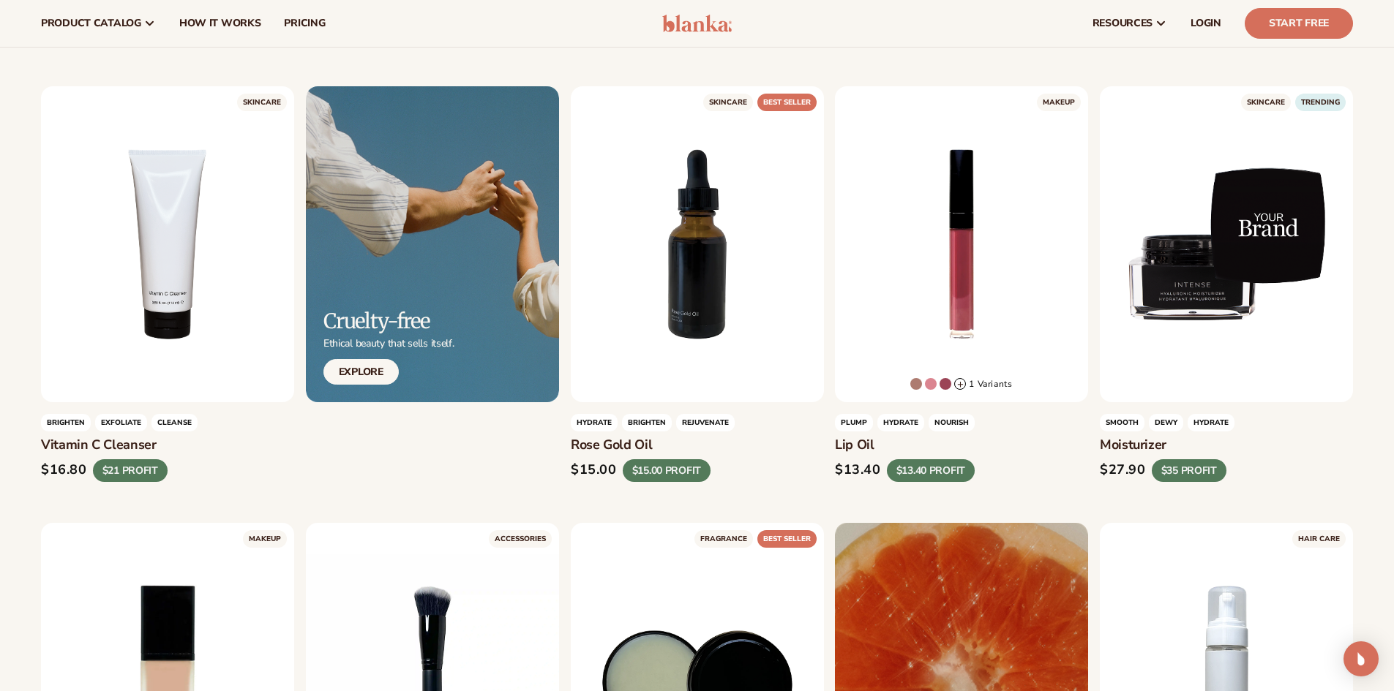
click at [1135, 448] on h3 "Moisturizer" at bounding box center [1225, 445] width 253 height 16
copy h3 "Moisturizer"
click at [1293, 443] on h3 "Moisturizer" at bounding box center [1225, 445] width 253 height 16
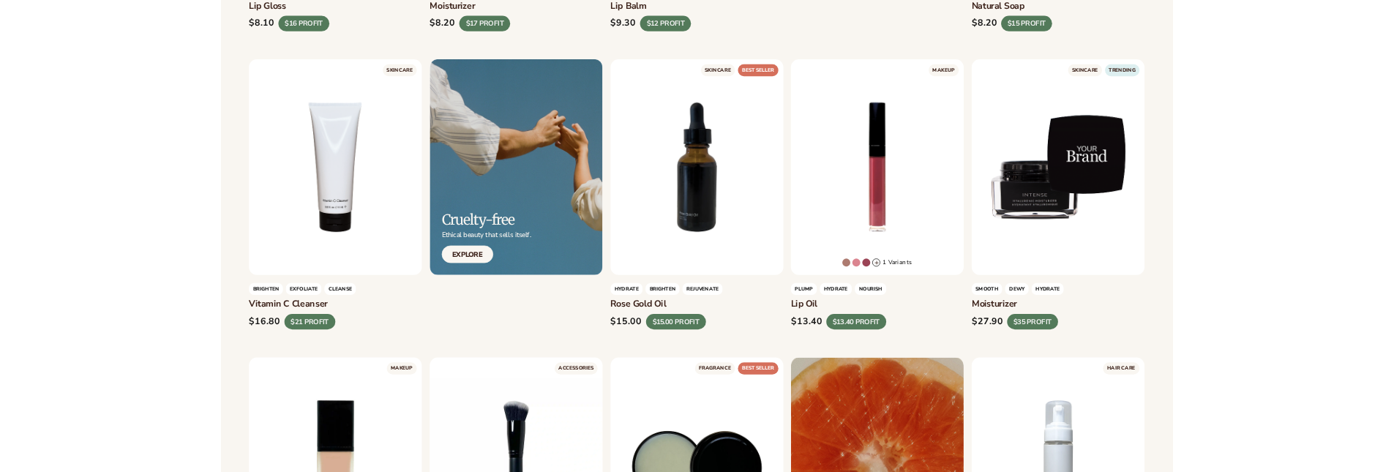
scroll to position [879, 0]
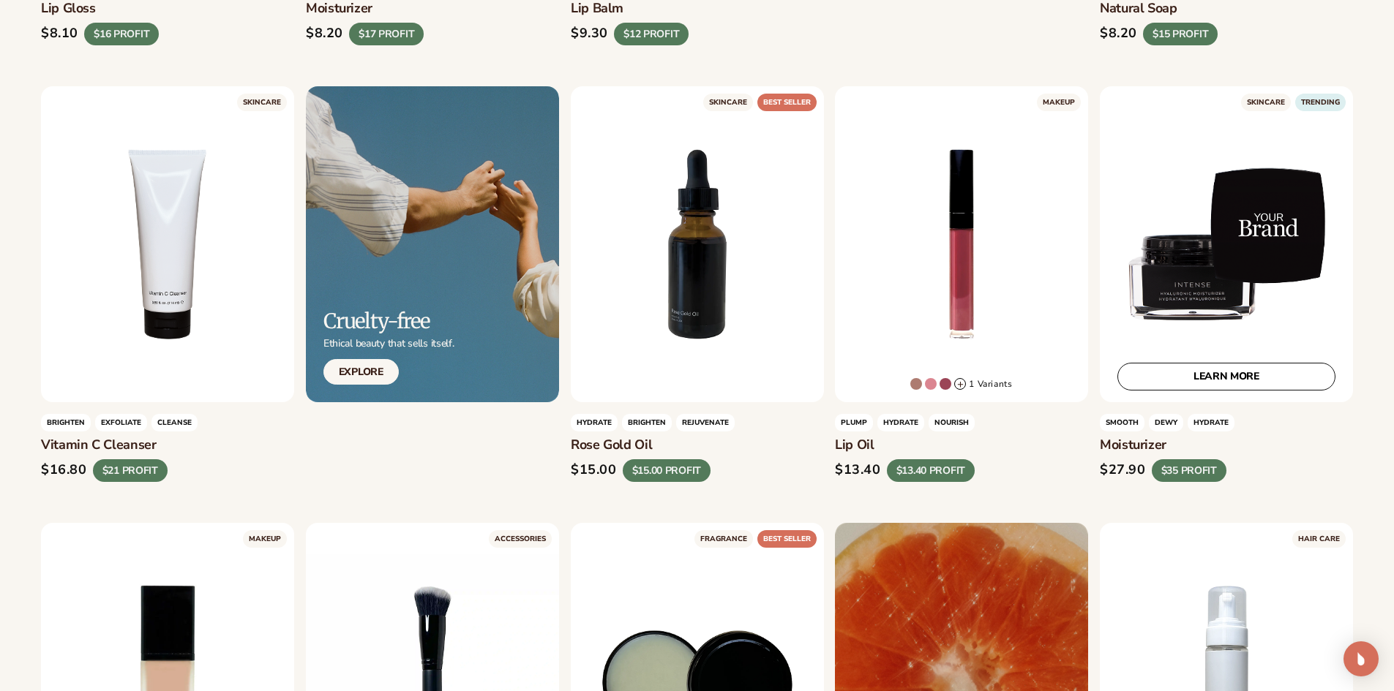
click at [1219, 372] on link "LEARN MORE" at bounding box center [1226, 377] width 218 height 28
click at [1209, 375] on link "LEARN MORE" at bounding box center [1226, 377] width 218 height 28
click at [1116, 450] on h3 "Moisturizer" at bounding box center [1225, 445] width 253 height 16
click at [1243, 197] on div "LEARN MORE" at bounding box center [1225, 244] width 253 height 316
click at [1246, 205] on div "LEARN MORE" at bounding box center [1225, 244] width 253 height 316
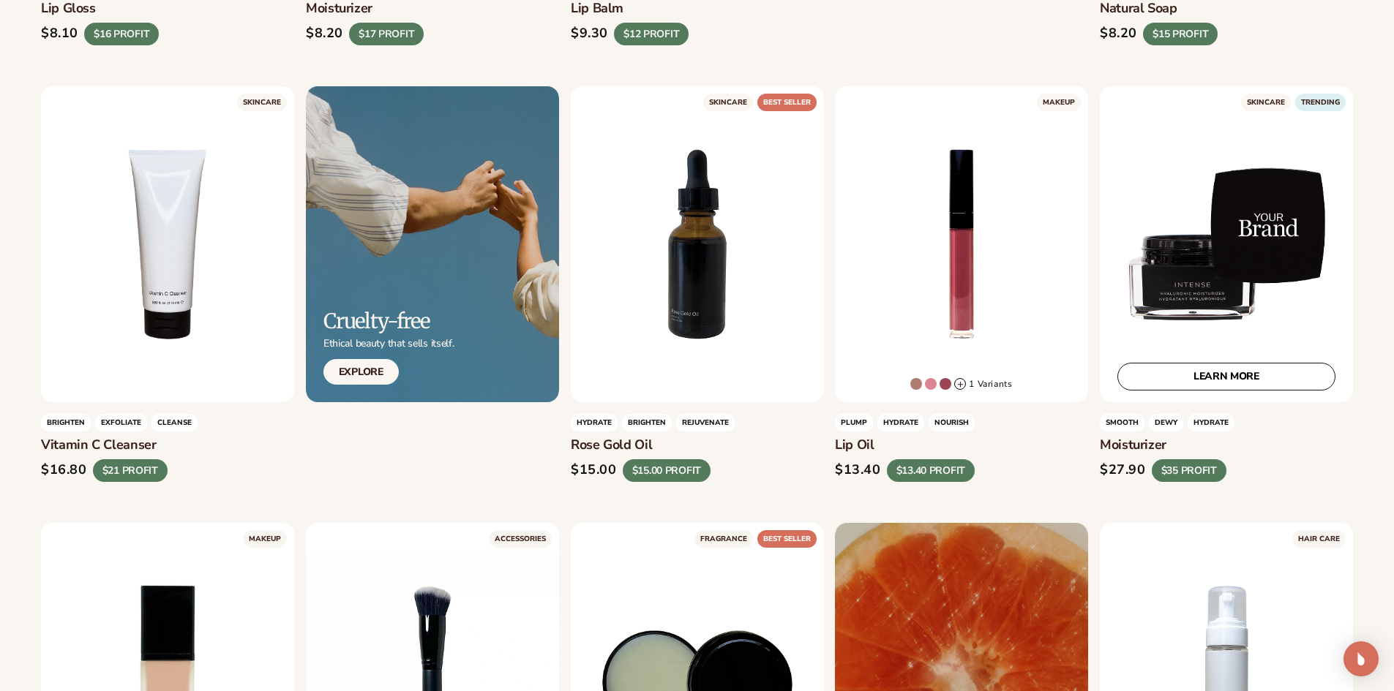
click at [1249, 208] on div "LEARN MORE" at bounding box center [1225, 244] width 253 height 316
click at [1250, 208] on div "LEARN MORE" at bounding box center [1225, 244] width 253 height 316
click at [1256, 218] on div "LEARN MORE" at bounding box center [1225, 244] width 253 height 316
click at [1277, 218] on div "LEARN MORE" at bounding box center [1225, 244] width 253 height 316
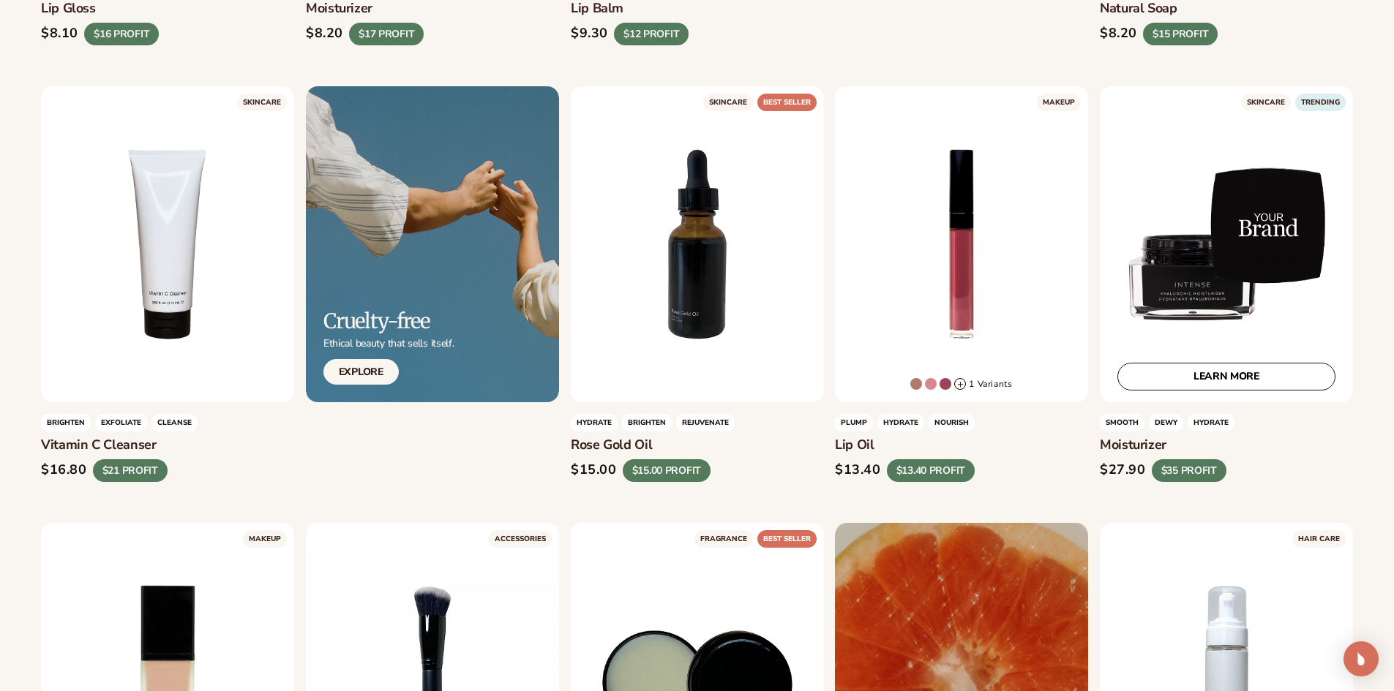
click at [1277, 218] on div "LEARN MORE" at bounding box center [1225, 244] width 253 height 316
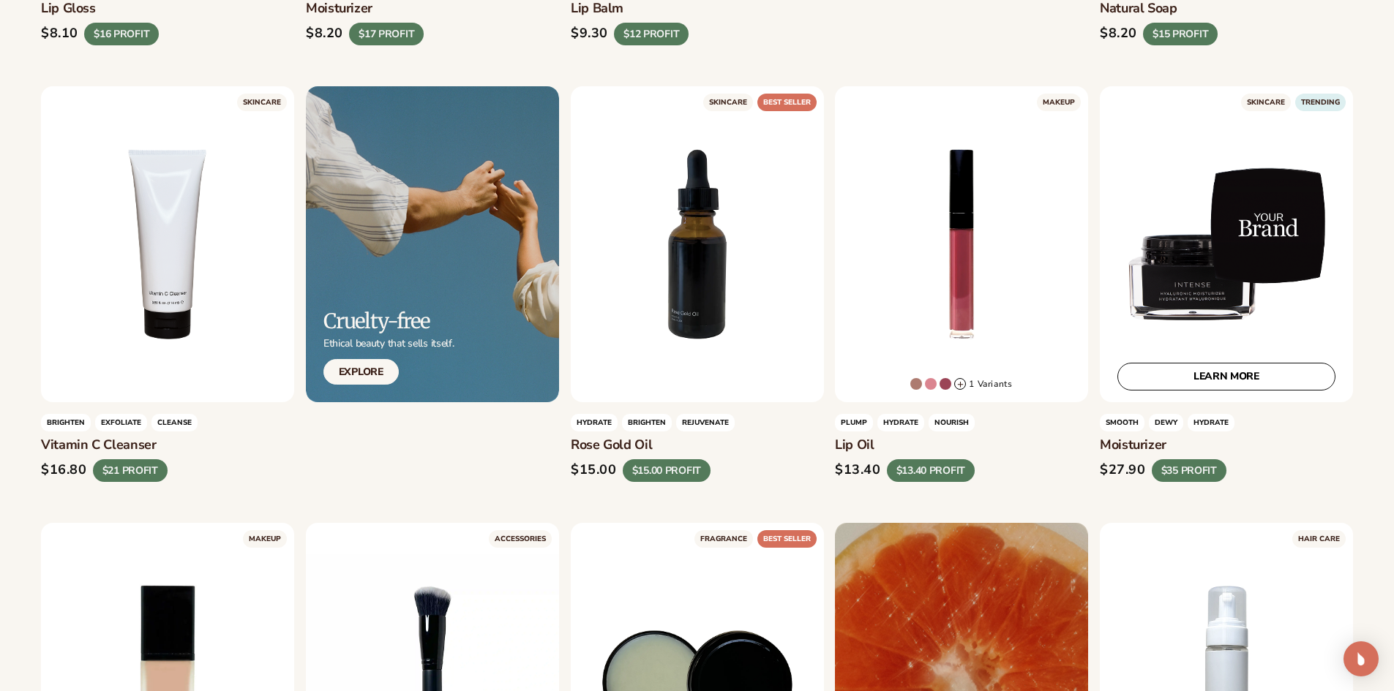
click at [1277, 218] on div "LEARN MORE" at bounding box center [1225, 244] width 253 height 316
click at [1278, 217] on div "LEARN MORE" at bounding box center [1225, 244] width 253 height 316
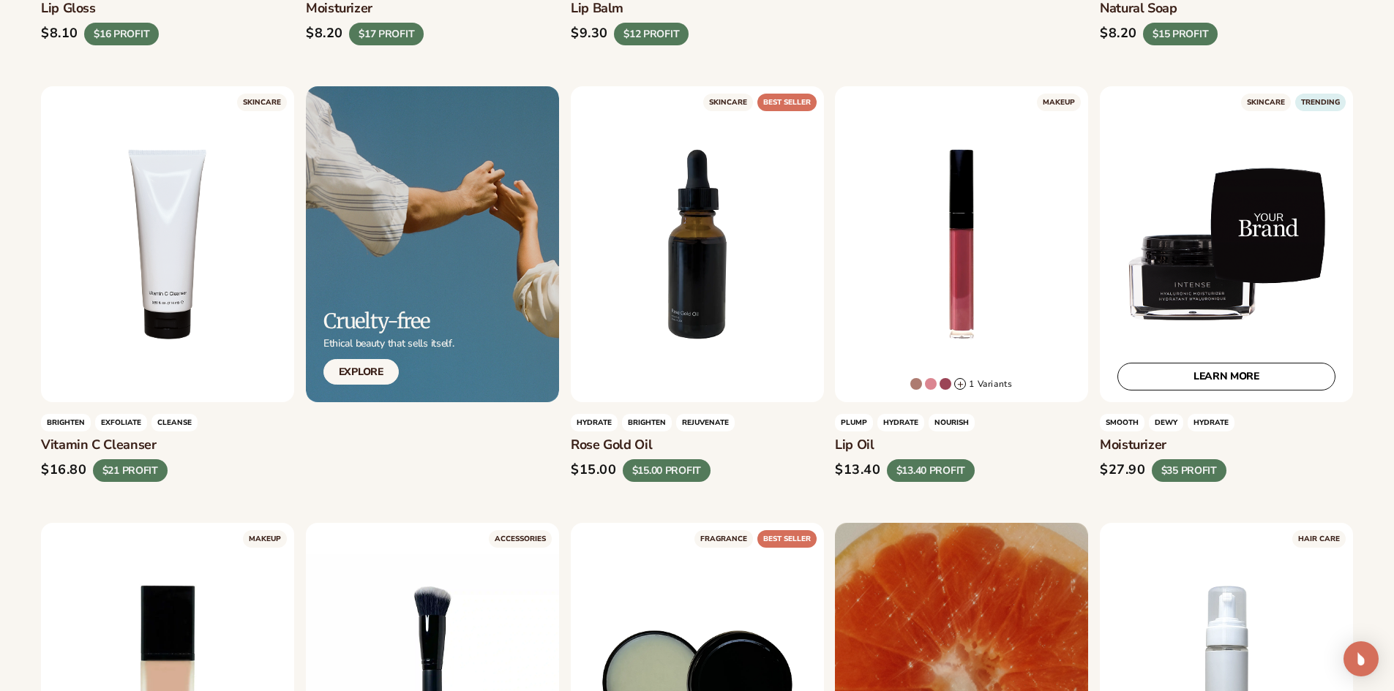
click at [1278, 217] on div "LEARN MORE" at bounding box center [1225, 244] width 253 height 316
click at [1237, 241] on div "LEARN MORE" at bounding box center [1225, 244] width 253 height 316
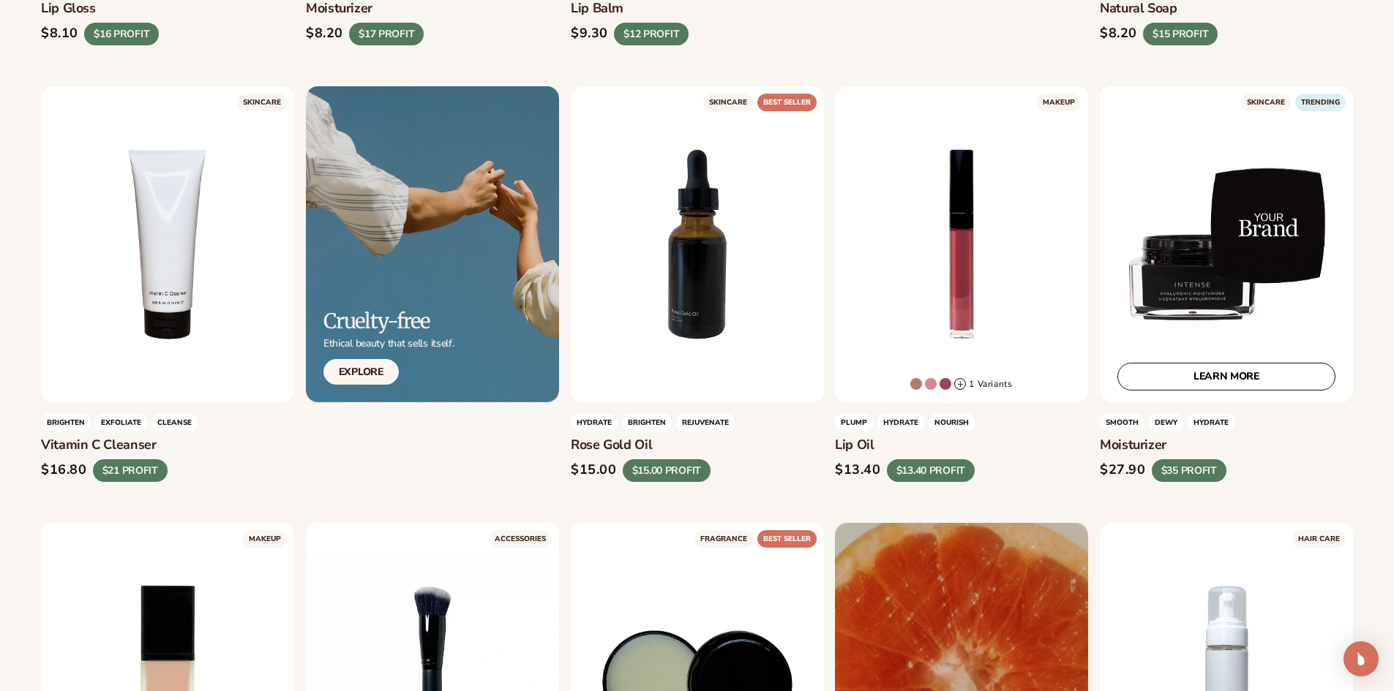
click at [1237, 241] on div "LEARN MORE" at bounding box center [1225, 244] width 253 height 316
click at [1129, 443] on h3 "Moisturizer" at bounding box center [1225, 445] width 253 height 16
click at [1132, 448] on h3 "Moisturizer" at bounding box center [1225, 445] width 253 height 16
click at [1136, 452] on h3 "Moisturizer" at bounding box center [1225, 445] width 253 height 16
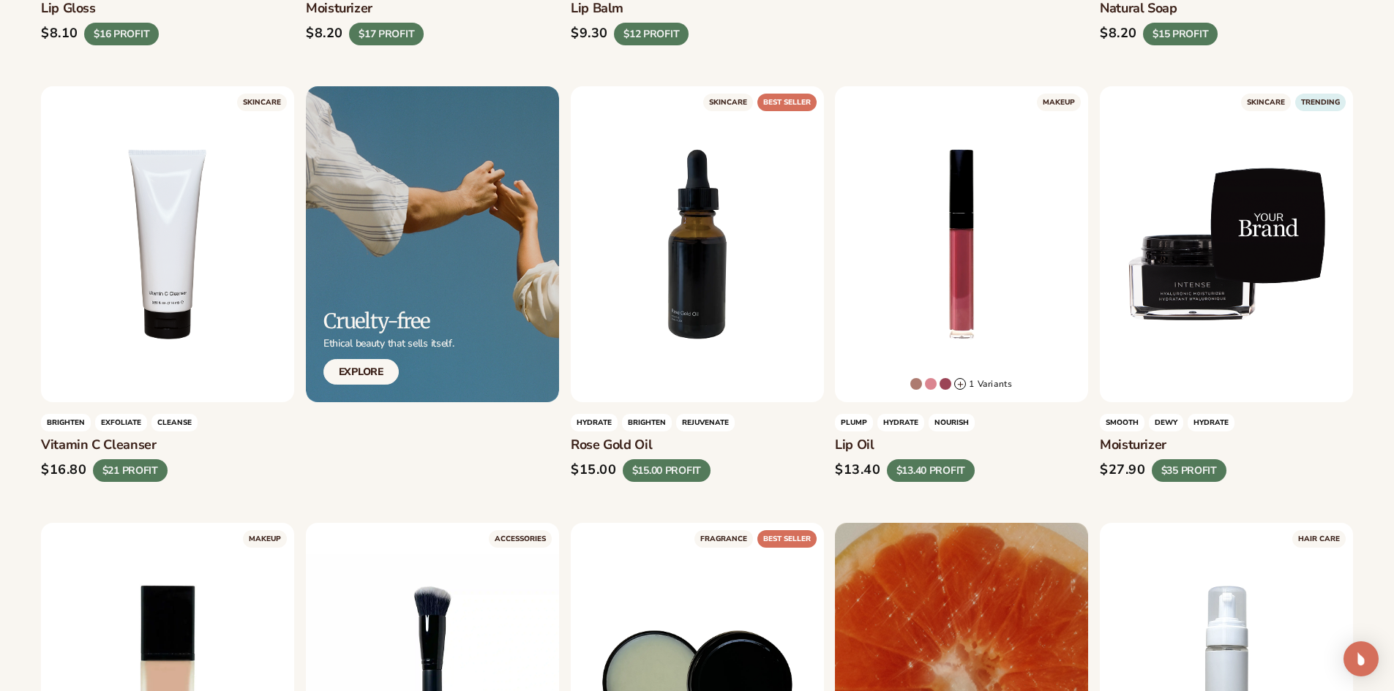
click at [1136, 452] on h3 "Moisturizer" at bounding box center [1225, 445] width 253 height 16
click at [1124, 471] on div "$27.90" at bounding box center [1122, 470] width 46 height 16
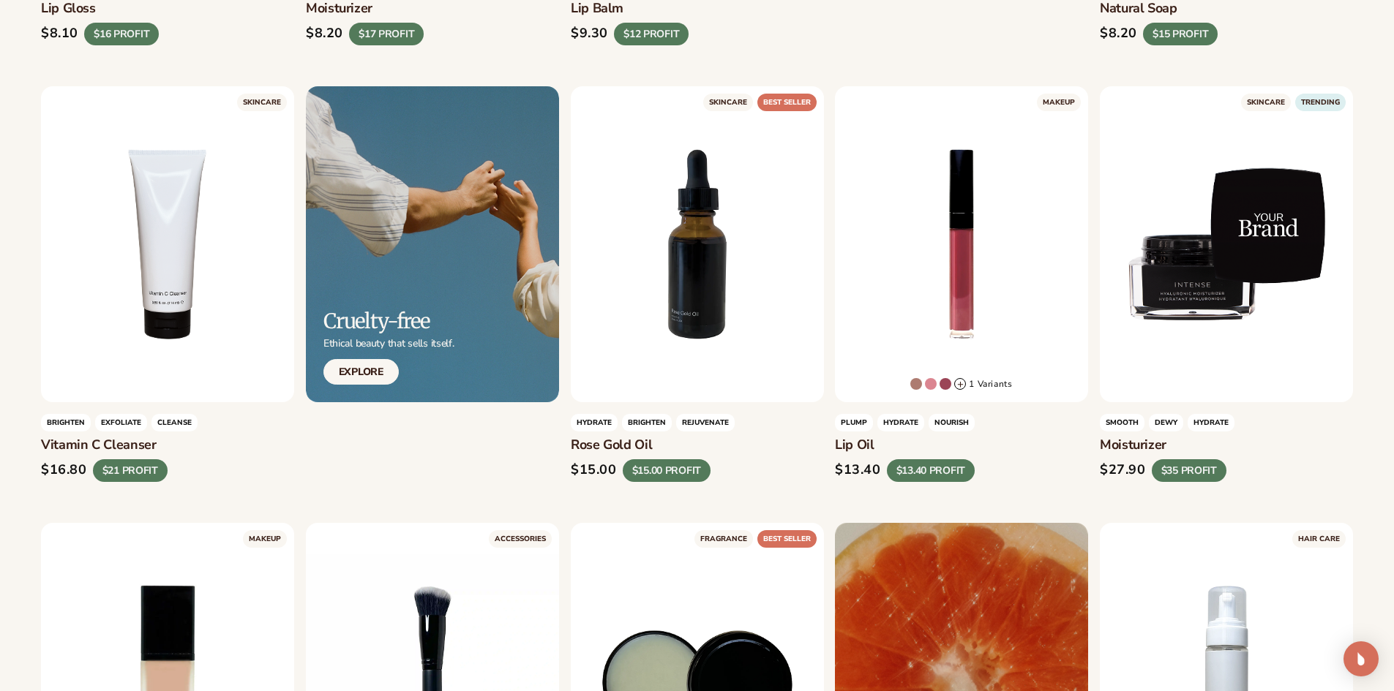
click at [1192, 447] on h3 "Moisturizer" at bounding box center [1225, 445] width 253 height 16
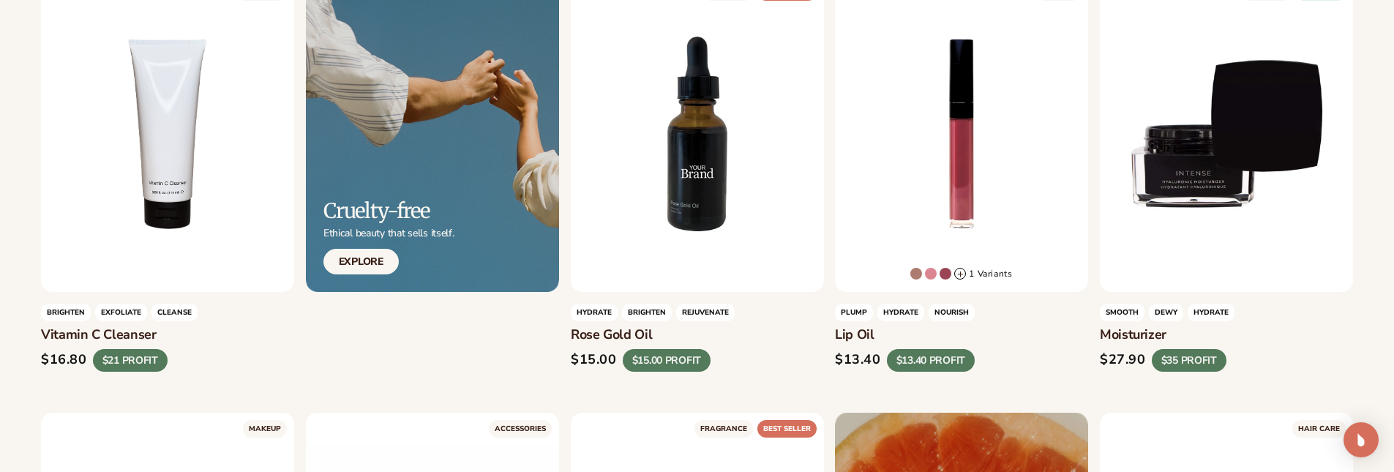
scroll to position [1026, 0]
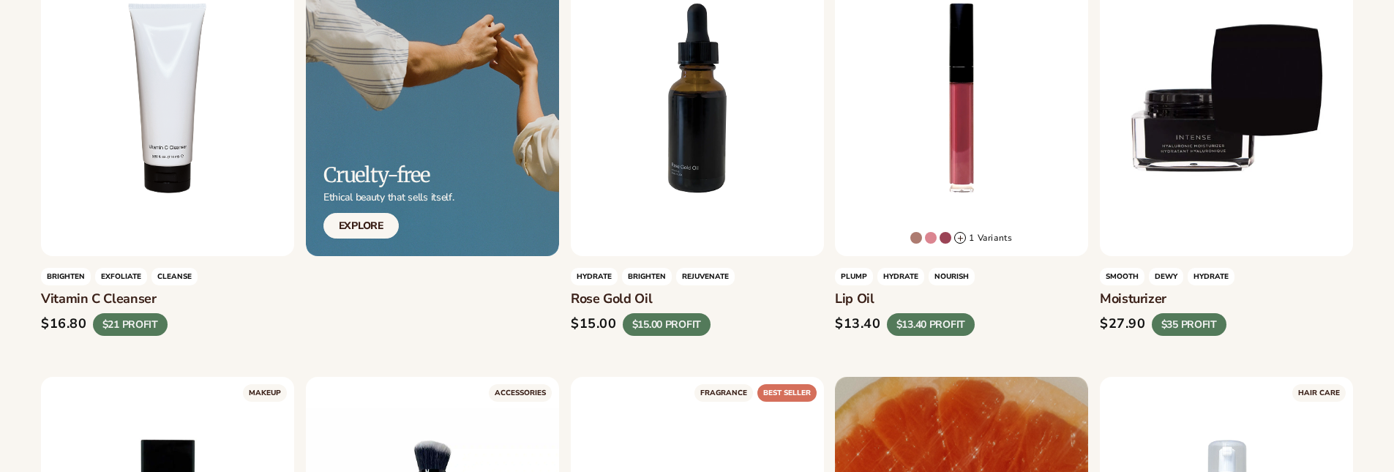
scroll to position [1026, 0]
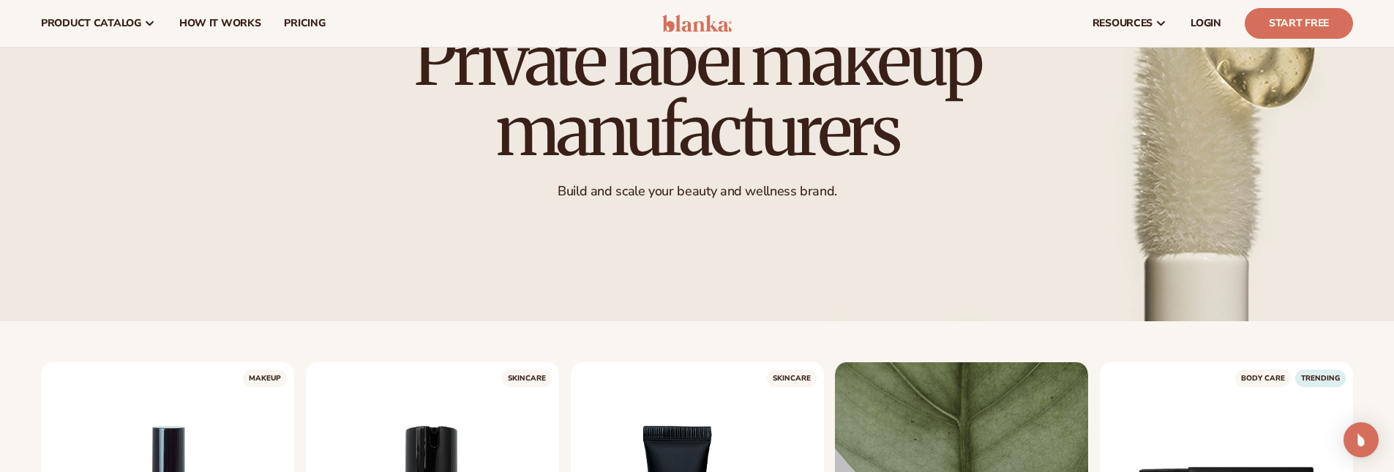
scroll to position [221, 0]
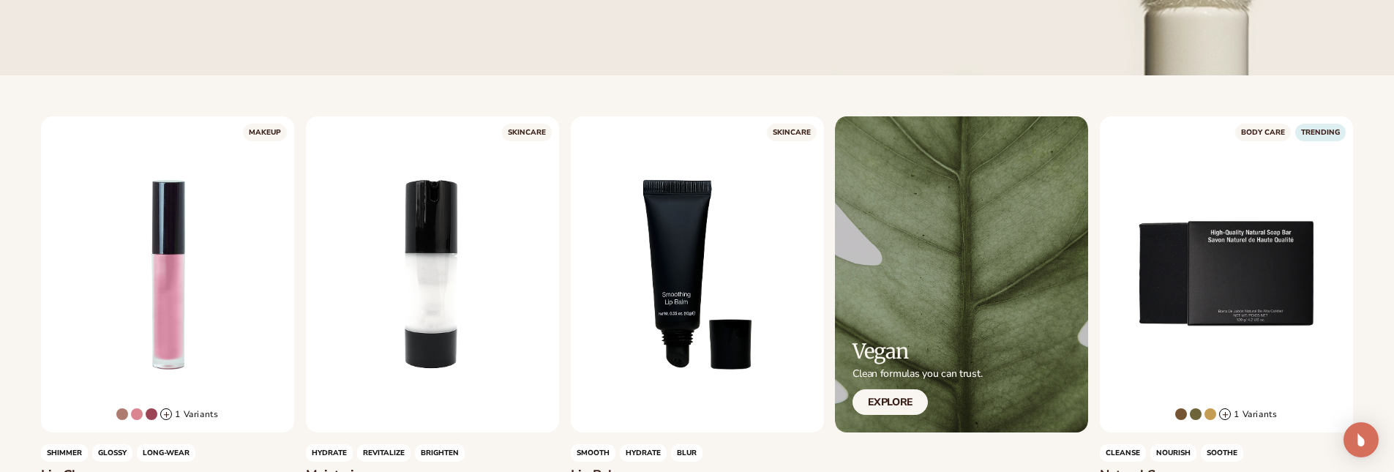
scroll to position [587, 0]
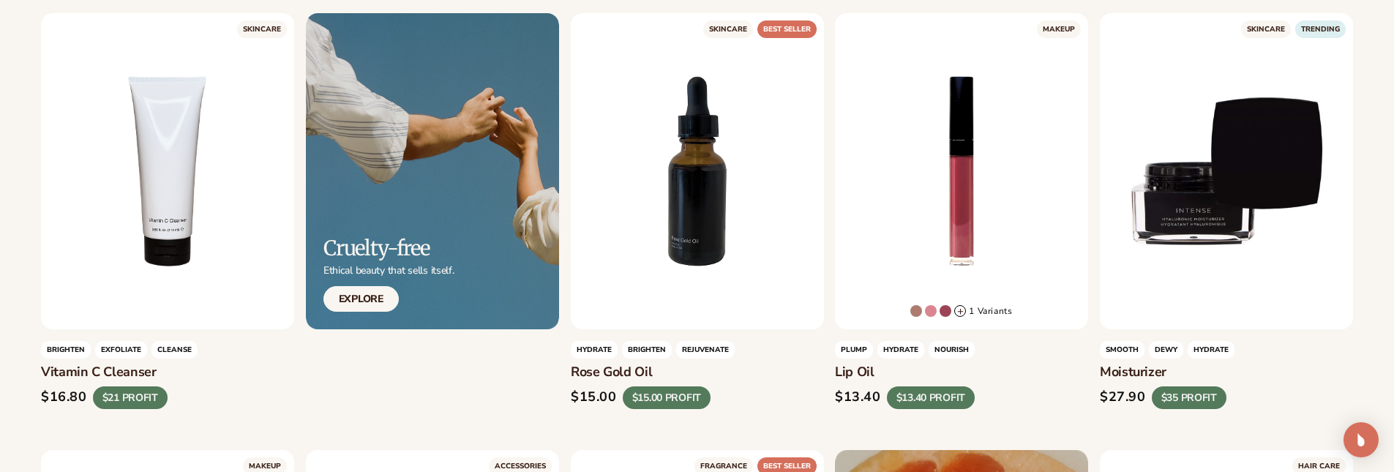
scroll to position [1026, 0]
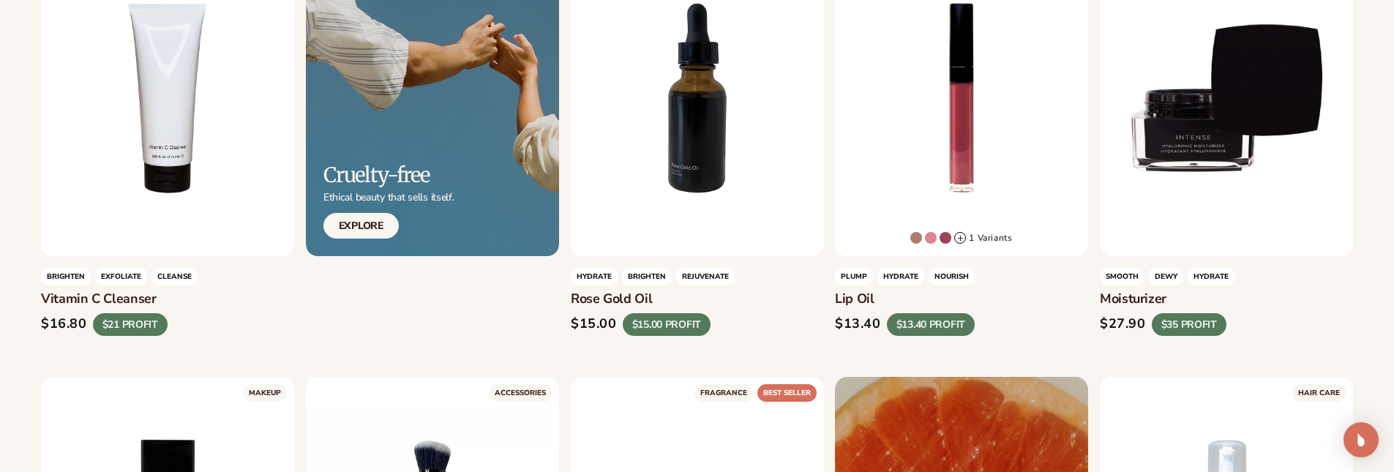
scroll to position [1026, 0]
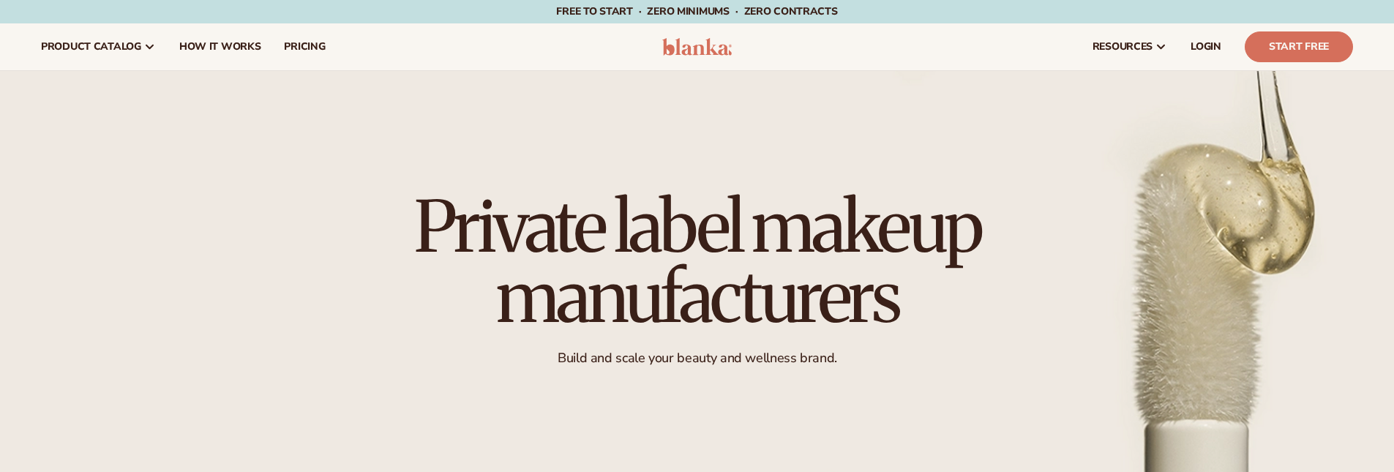
scroll to position [1026, 0]
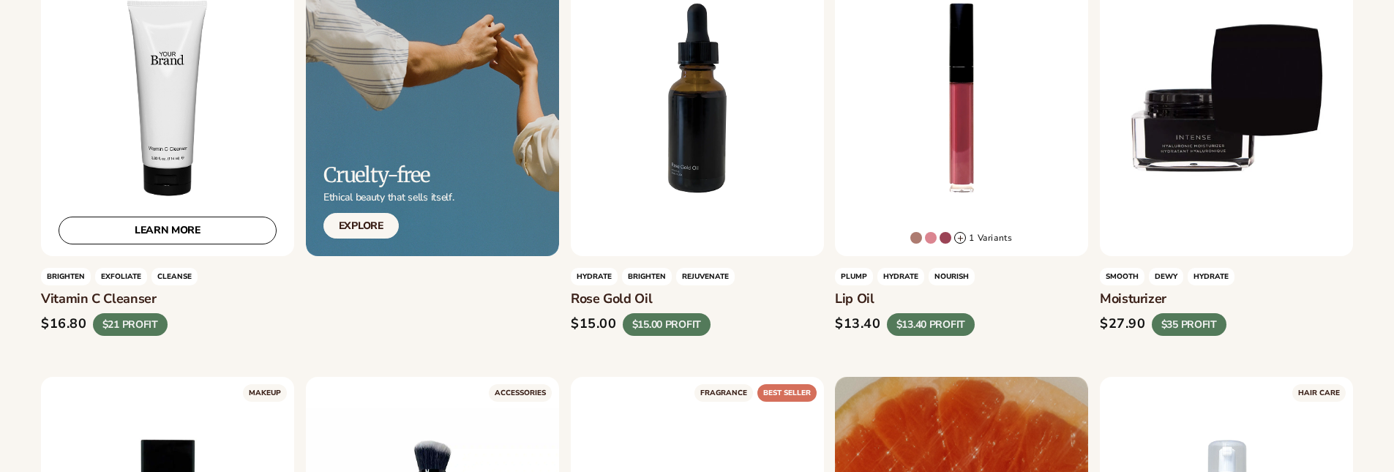
click at [178, 28] on div "LEARN MORE" at bounding box center [167, 98] width 253 height 316
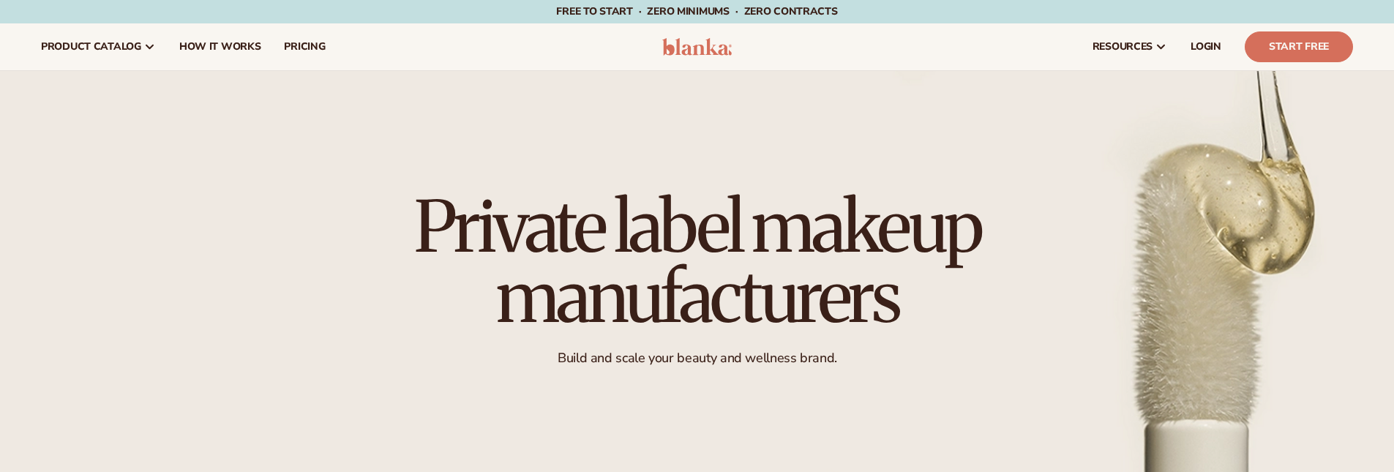
scroll to position [1026, 0]
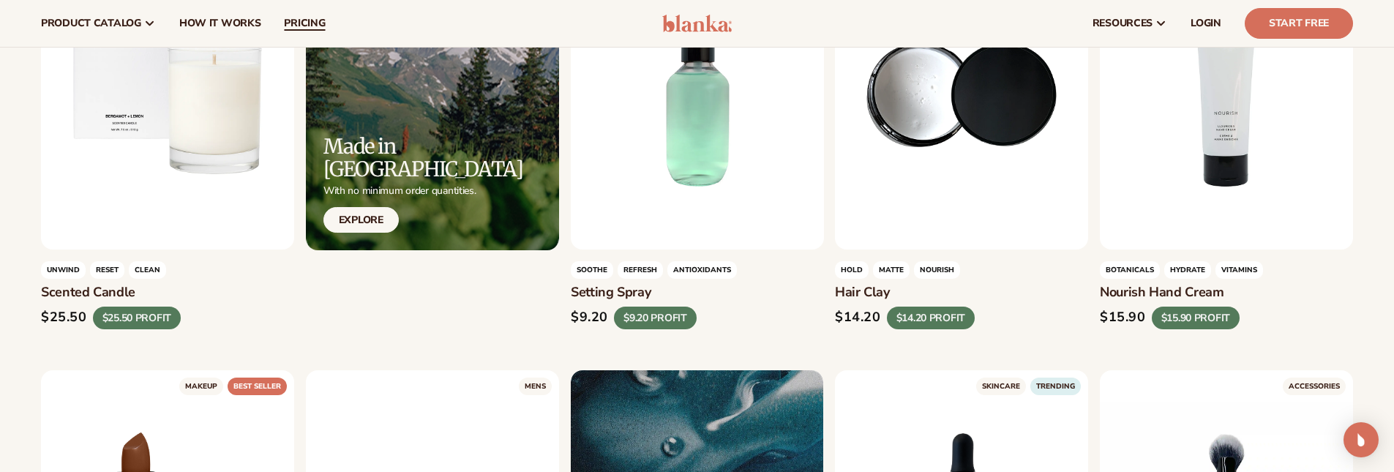
scroll to position [1903, 0]
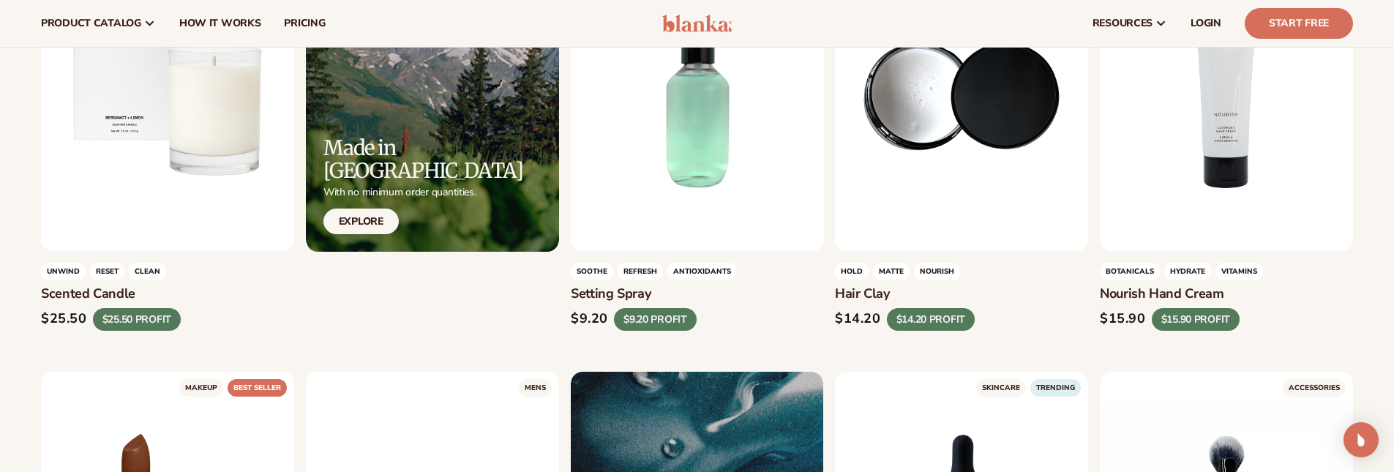
drag, startPoint x: 833, startPoint y: 290, endPoint x: 901, endPoint y: 285, distance: 67.5
copy h3 "Hair clay"
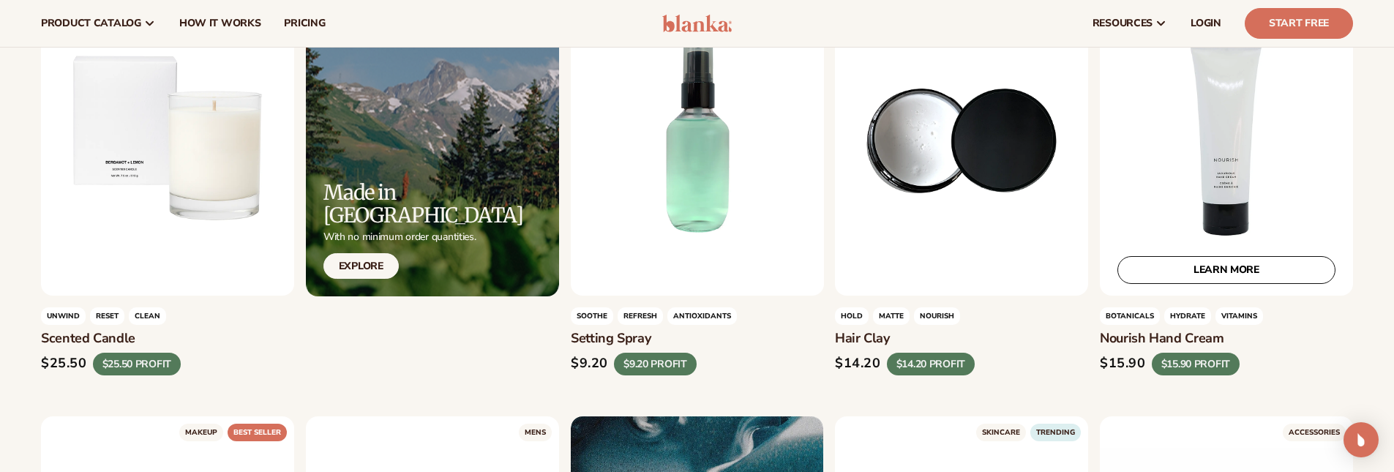
scroll to position [1830, 0]
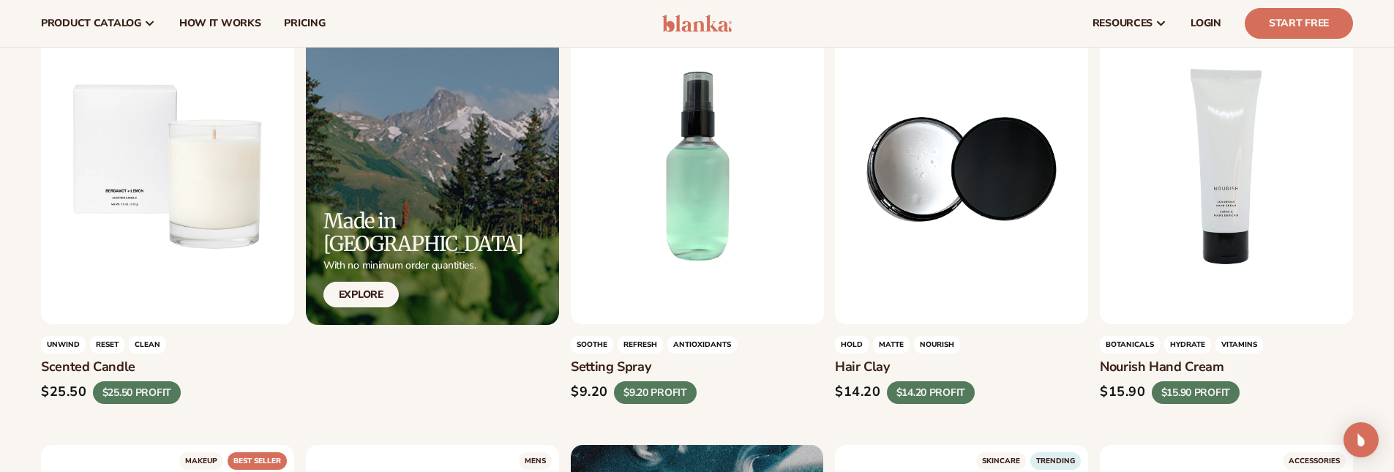
drag, startPoint x: 1100, startPoint y: 370, endPoint x: 1228, endPoint y: 363, distance: 127.5
click at [1228, 363] on h3 "Nourish hand cream" at bounding box center [1225, 368] width 253 height 16
copy h3 "Nourish hand cream"
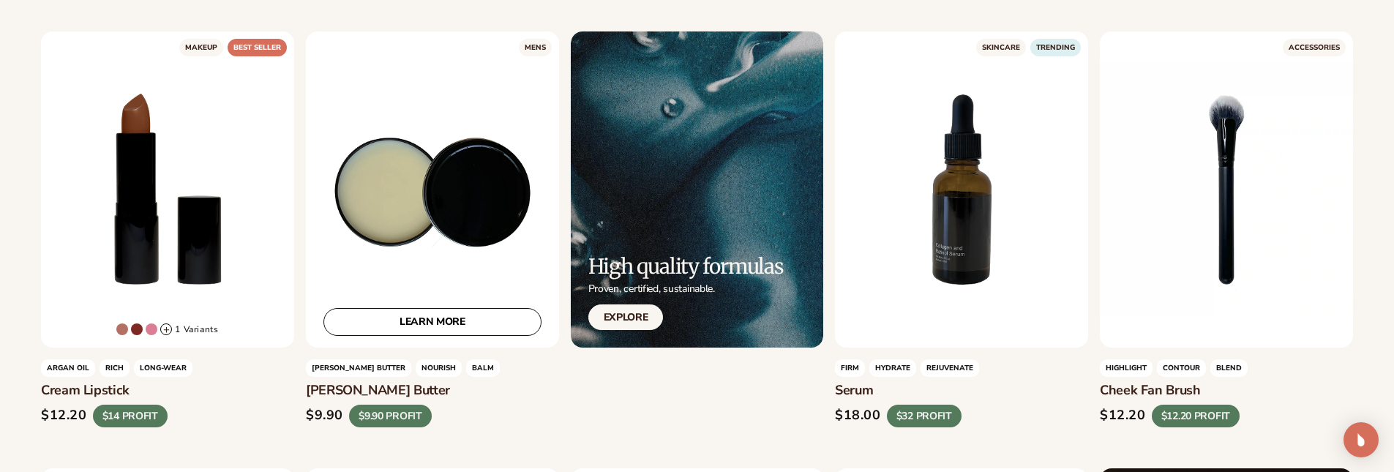
scroll to position [2269, 0]
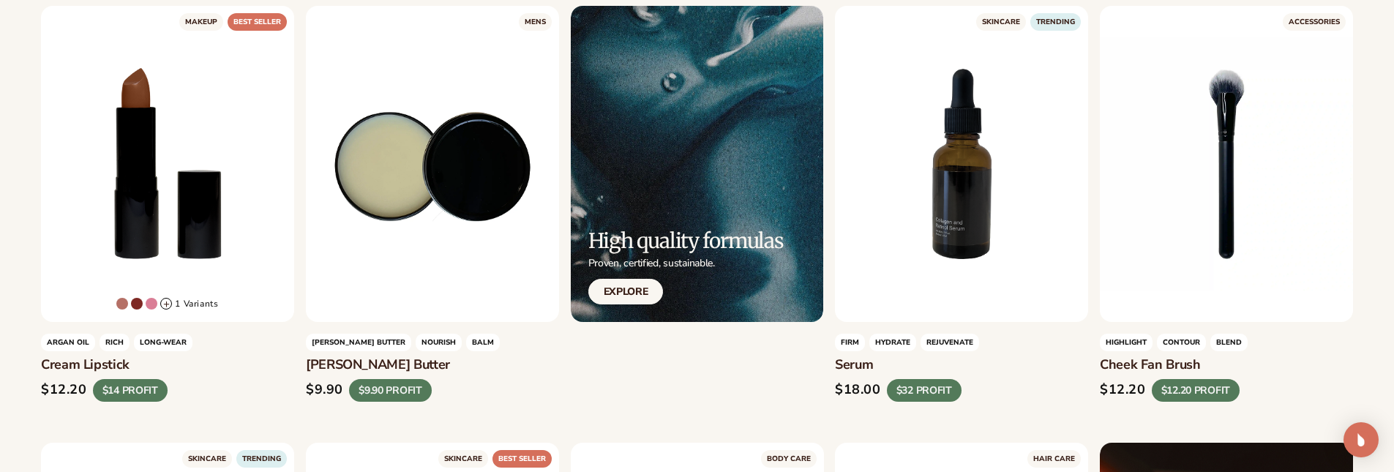
copy h3 "[PERSON_NAME] butter"
drag, startPoint x: 304, startPoint y: 361, endPoint x: 387, endPoint y: 322, distance: 92.3
click at [394, 356] on ul "MAKEUP +" at bounding box center [697, 203] width 1312 height 3887
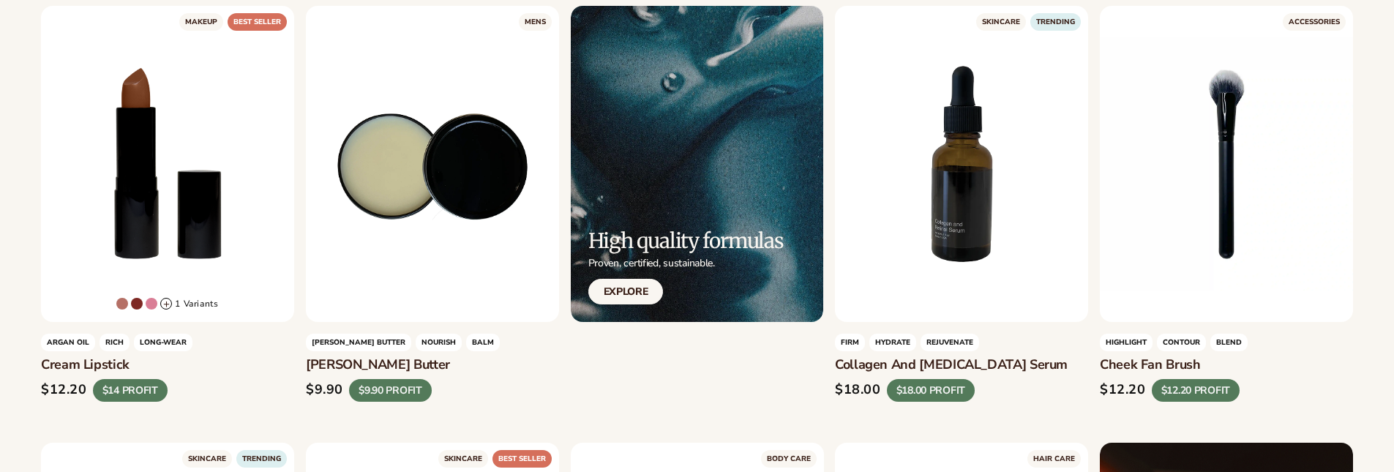
scroll to position [2269, 0]
drag, startPoint x: 1103, startPoint y: 359, endPoint x: 1271, endPoint y: 356, distance: 168.3
click at [1271, 356] on div "highlight contour blend Cheek fan brush $12.20 $12.20 PROFIT" at bounding box center [1225, 367] width 253 height 67
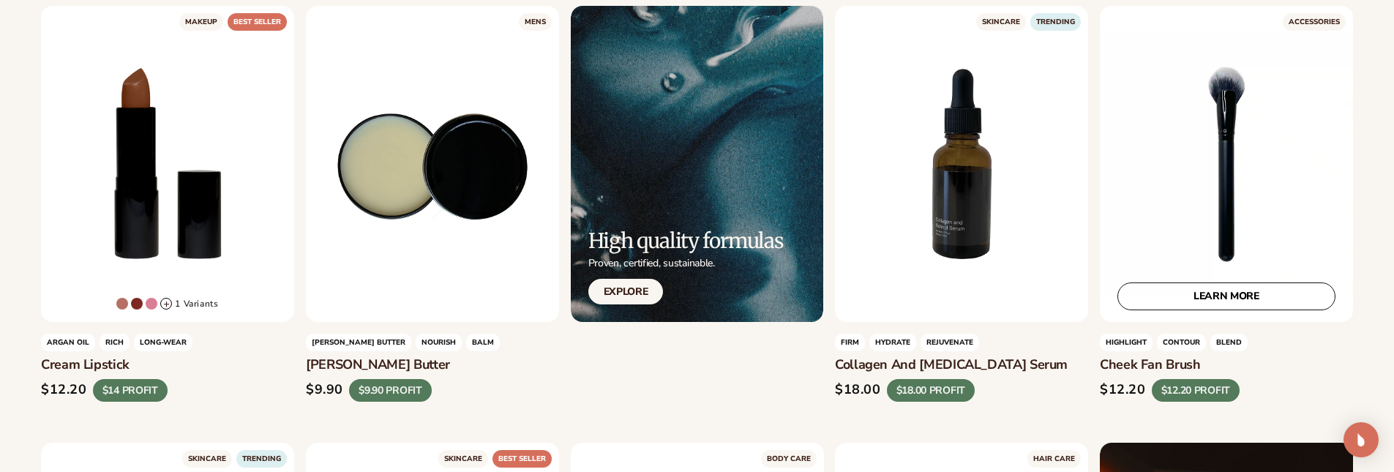
copy h3 "Cheek fan brush"
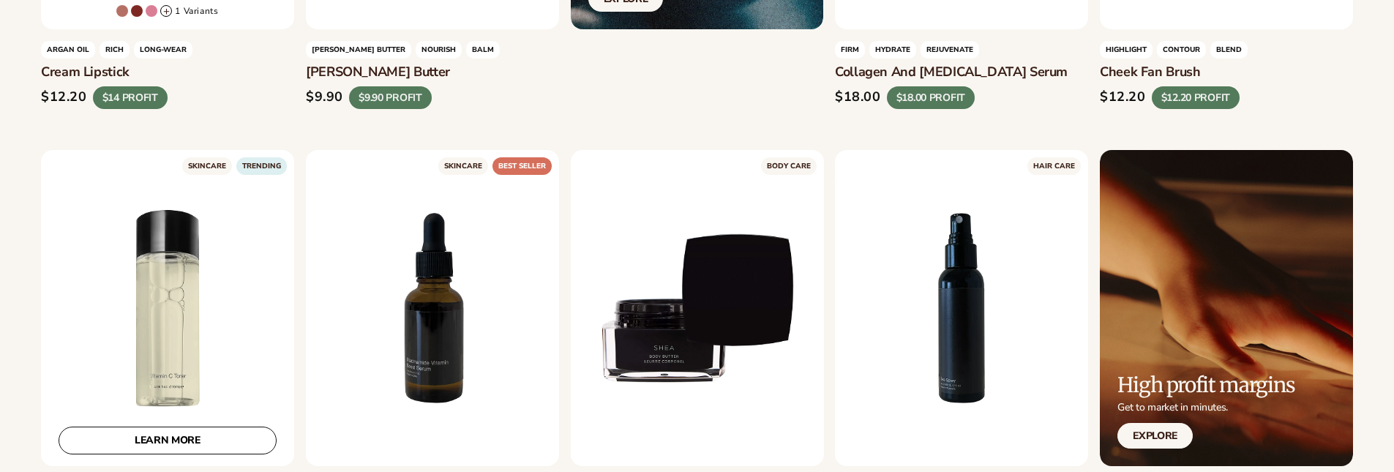
scroll to position [2708, 0]
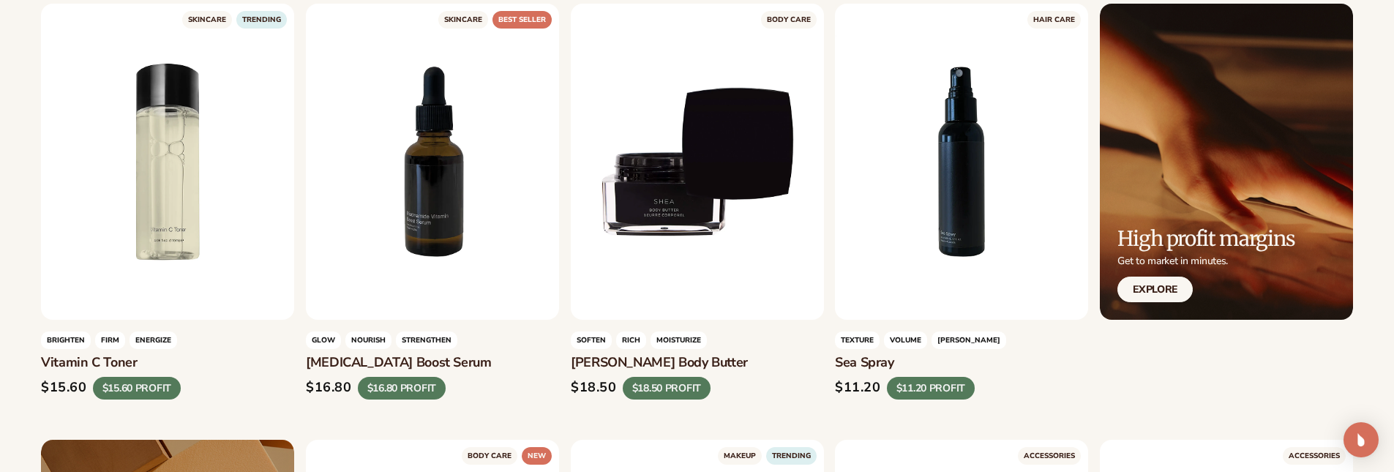
drag, startPoint x: 36, startPoint y: 359, endPoint x: 159, endPoint y: 367, distance: 123.2
copy h3 "Vitamin c toner"
copy div
drag, startPoint x: 305, startPoint y: 358, endPoint x: 466, endPoint y: 349, distance: 161.2
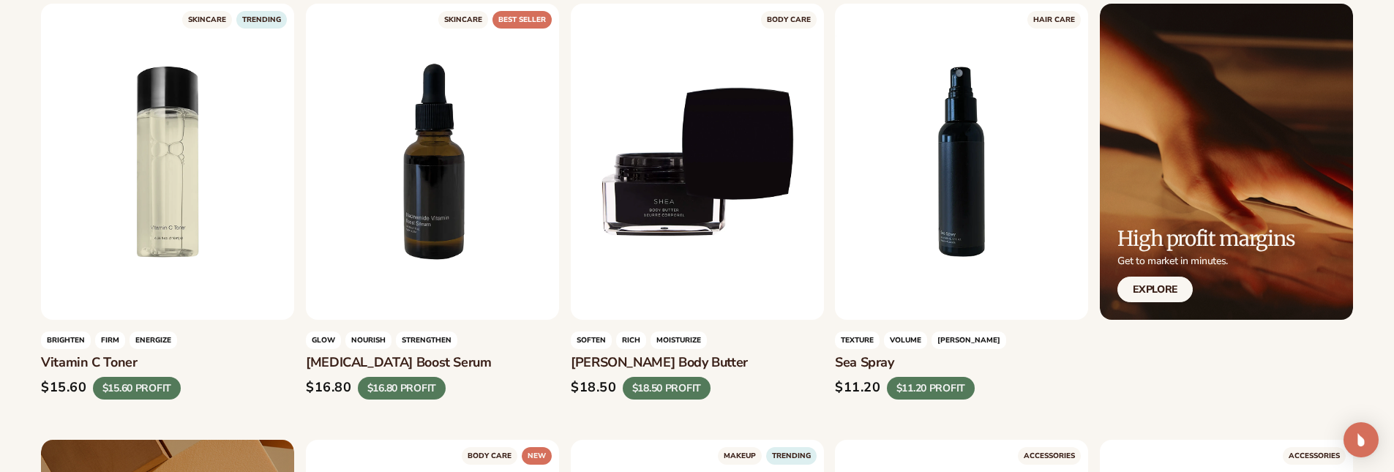
click at [466, 349] on div "skincare Best seller LEARN MORE glow nourish strengthen Niacinamide boost serum…" at bounding box center [432, 202] width 253 height 396
click at [448, 363] on h3 "[MEDICAL_DATA] boost serum" at bounding box center [432, 363] width 253 height 16
click at [463, 364] on h3 "[MEDICAL_DATA] boost serum" at bounding box center [432, 363] width 253 height 16
drag, startPoint x: 461, startPoint y: 362, endPoint x: 306, endPoint y: 364, distance: 155.1
click at [306, 364] on h3 "[MEDICAL_DATA] boost serum" at bounding box center [432, 363] width 253 height 16
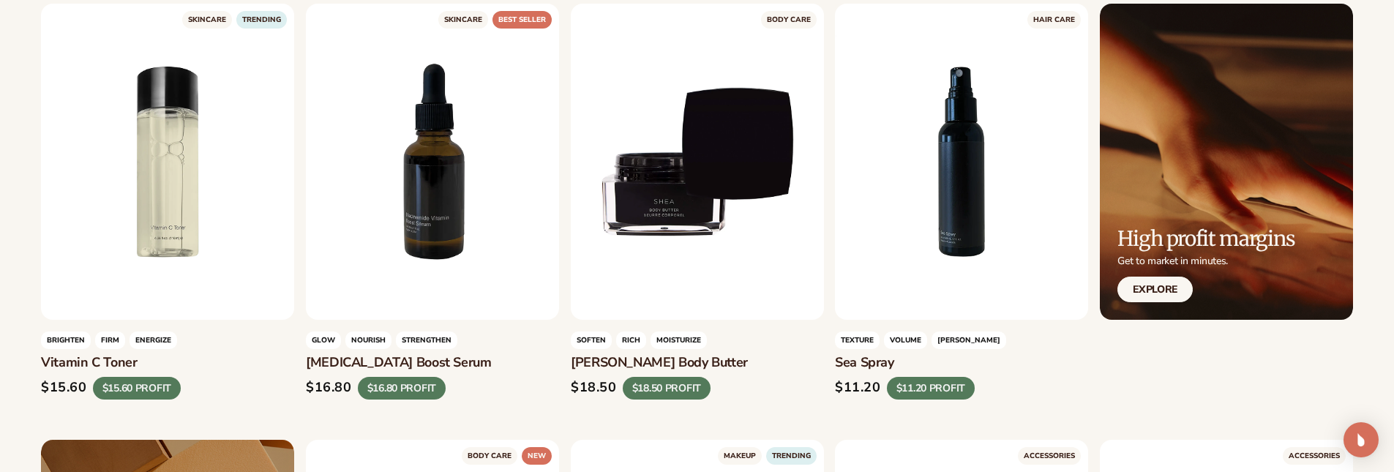
copy h3 "[MEDICAL_DATA] boost serum"
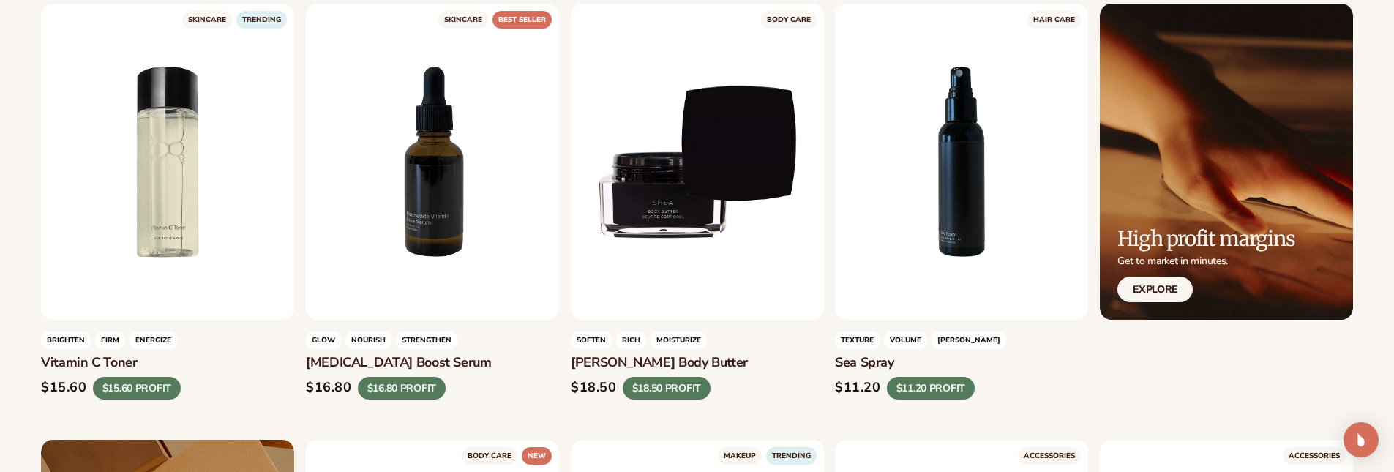
drag, startPoint x: 568, startPoint y: 361, endPoint x: 733, endPoint y: 353, distance: 164.8
copy h3 "[PERSON_NAME] body butter"
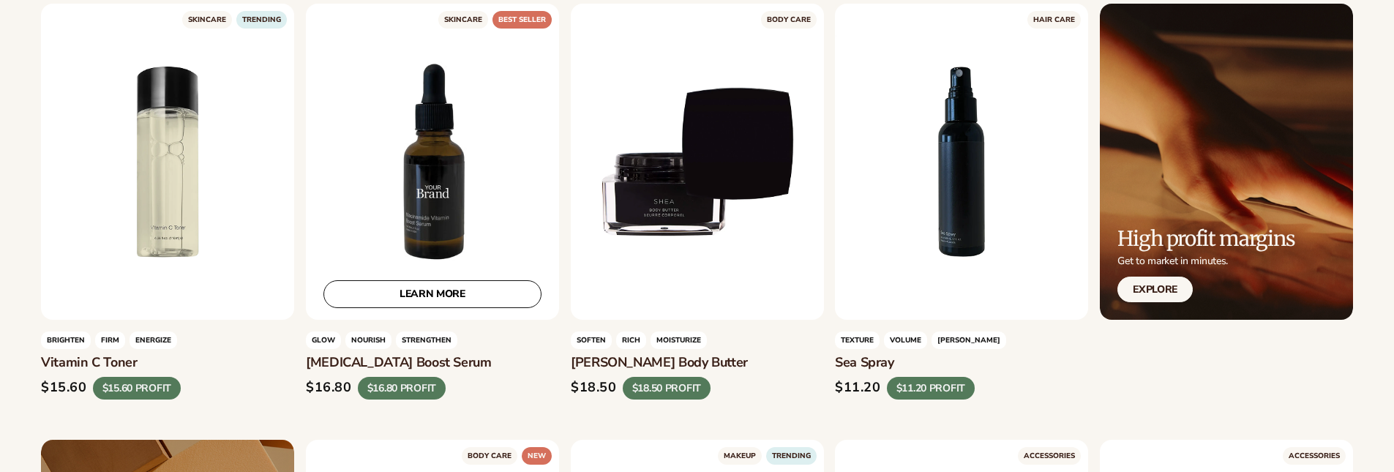
scroll to position [2708, 0]
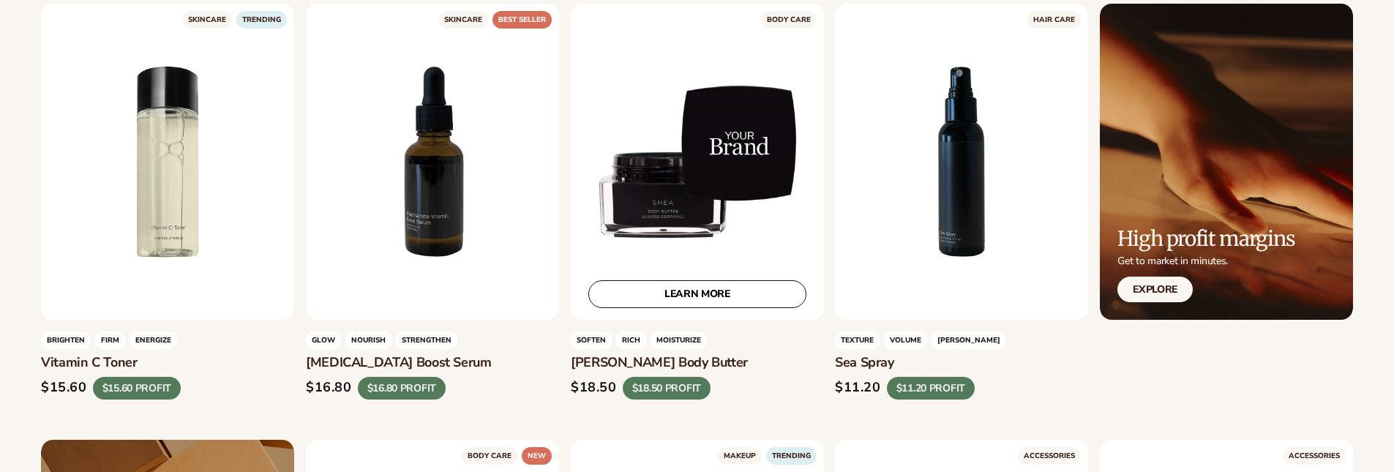
scroll to position [2708, 0]
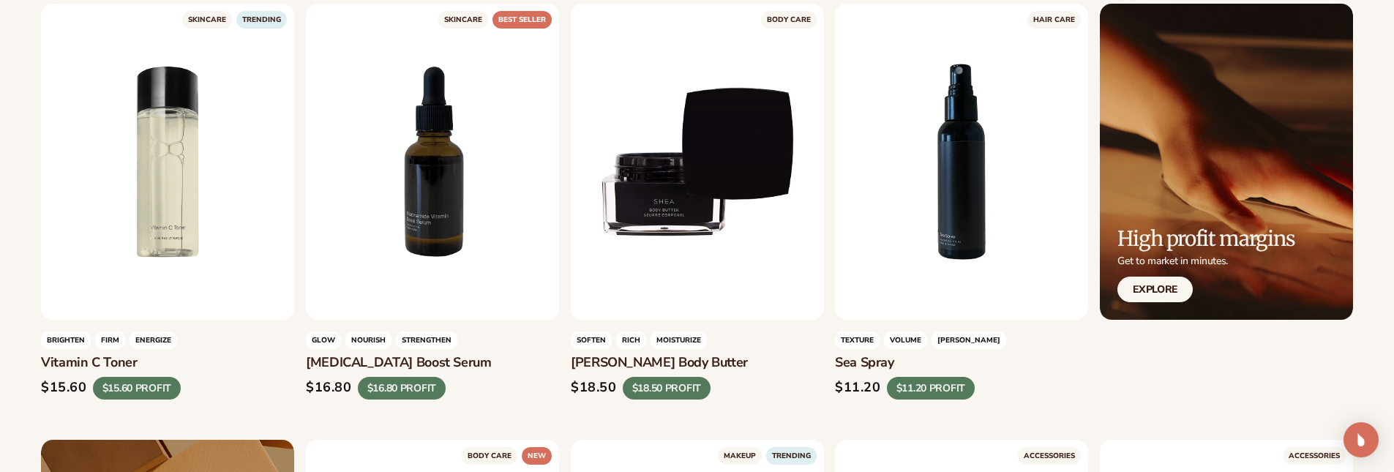
drag, startPoint x: 838, startPoint y: 360, endPoint x: 905, endPoint y: 372, distance: 68.3
click at [905, 372] on div "Texture volume beachy Sea spray $11.20 $11.20 PROFIT" at bounding box center [961, 364] width 253 height 67
click at [907, 369] on h3 "Sea spray" at bounding box center [961, 363] width 253 height 16
copy h3 "Sea spray"
drag, startPoint x: 901, startPoint y: 359, endPoint x: 837, endPoint y: 364, distance: 64.5
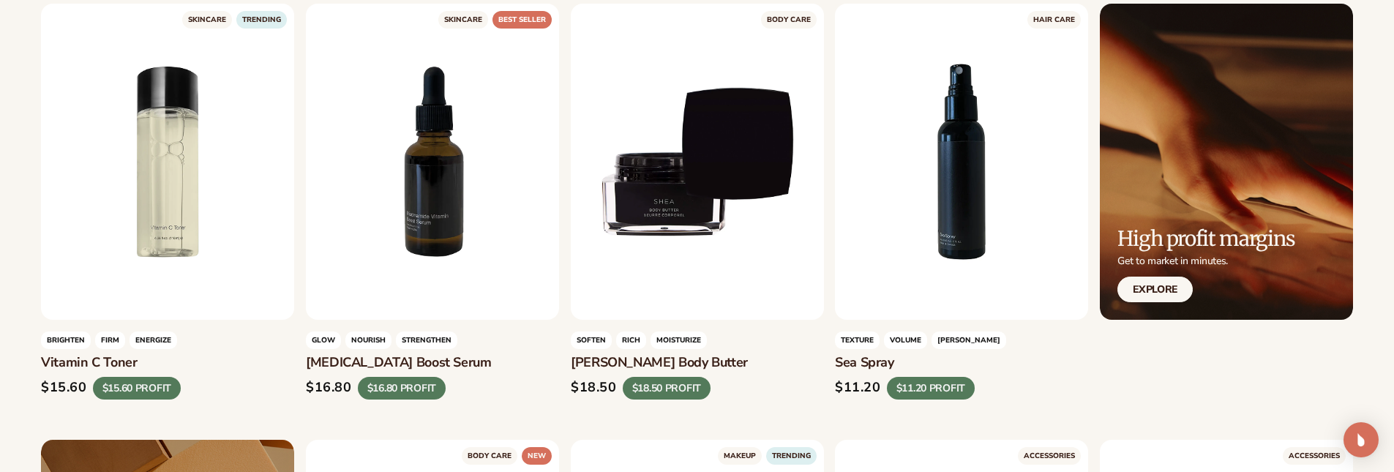
click at [837, 364] on h3 "Sea spray" at bounding box center [961, 363] width 253 height 16
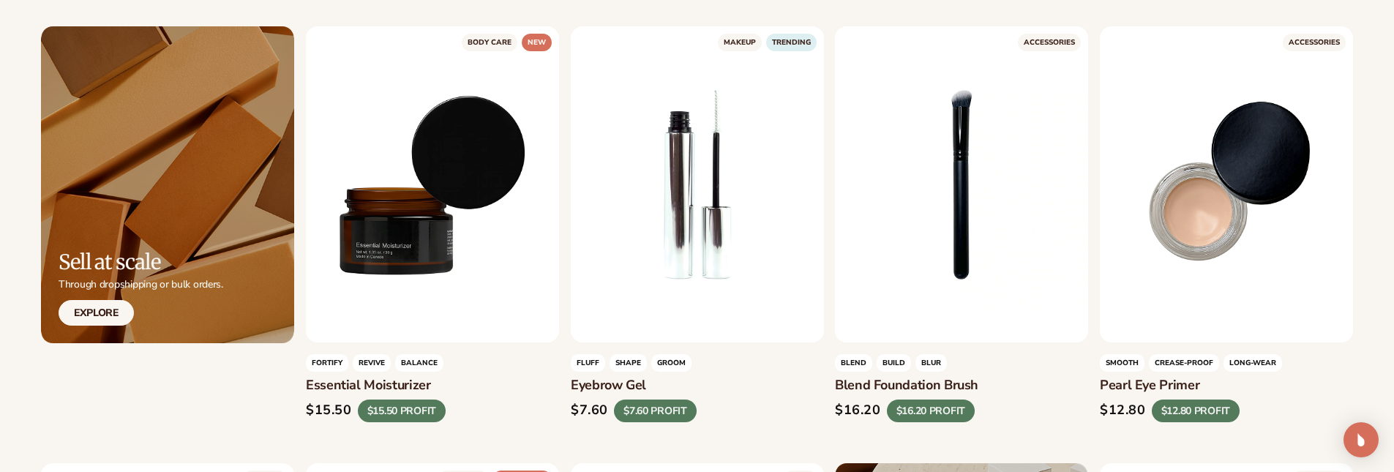
scroll to position [3147, 0]
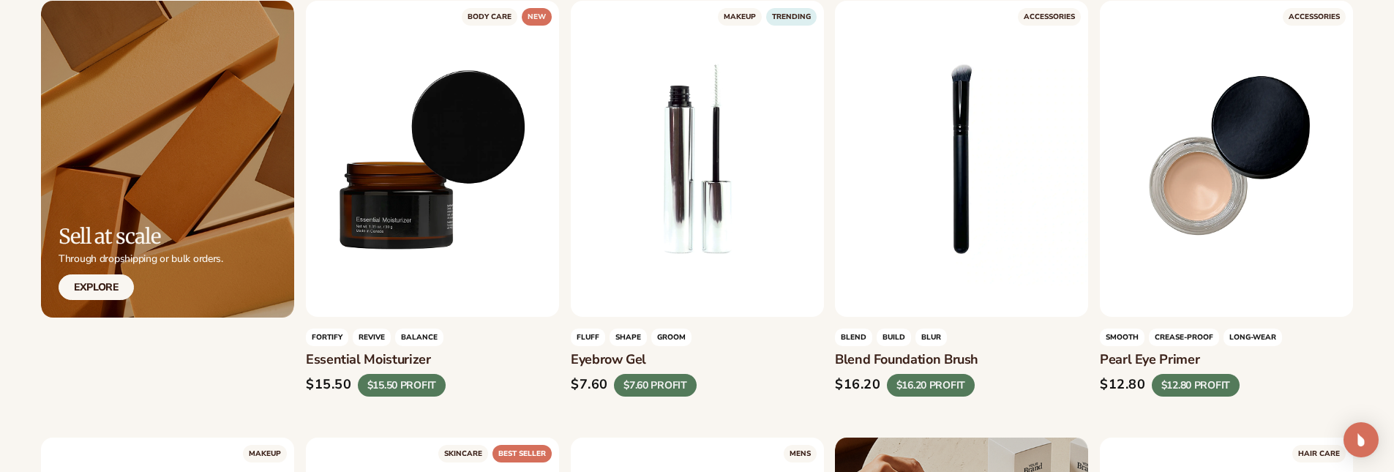
drag, startPoint x: 308, startPoint y: 358, endPoint x: 470, endPoint y: 358, distance: 162.4
click at [470, 358] on h3 "Essential moisturizer" at bounding box center [432, 361] width 253 height 16
copy h3 "Essential moisturizer"
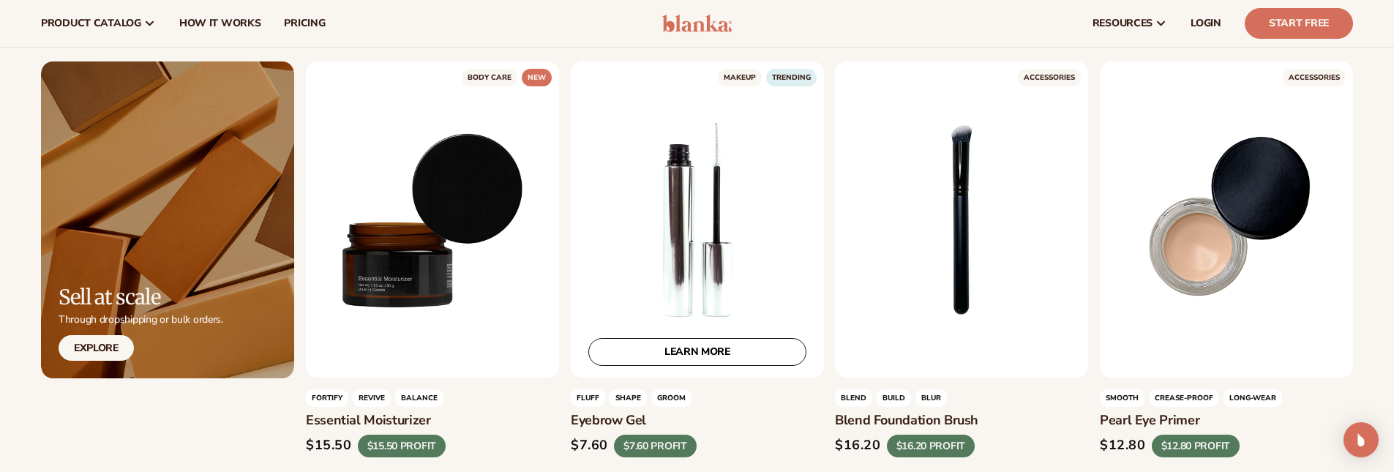
scroll to position [2854, 0]
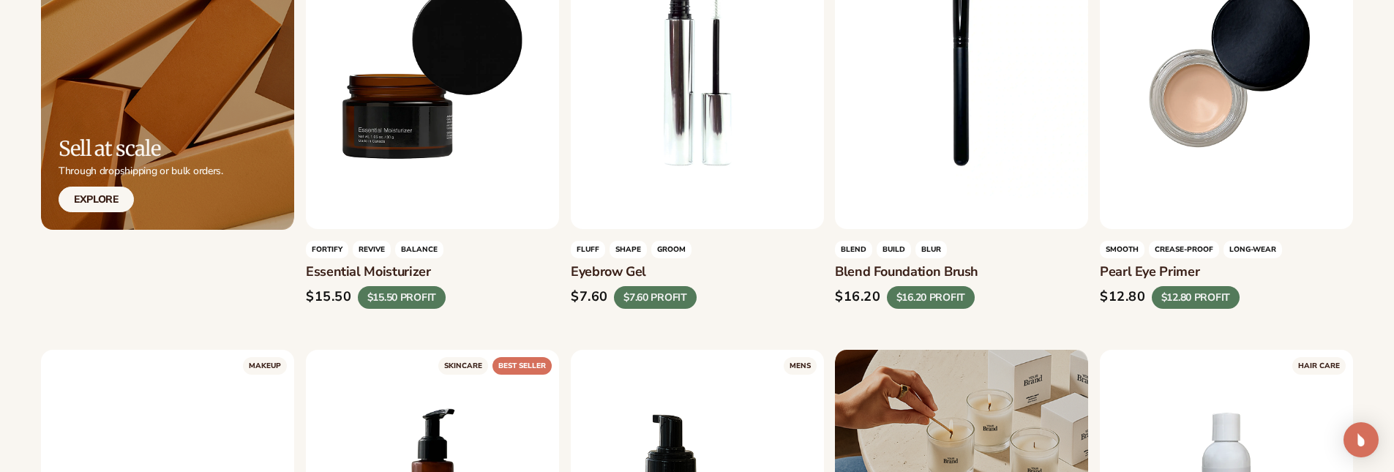
scroll to position [3293, 0]
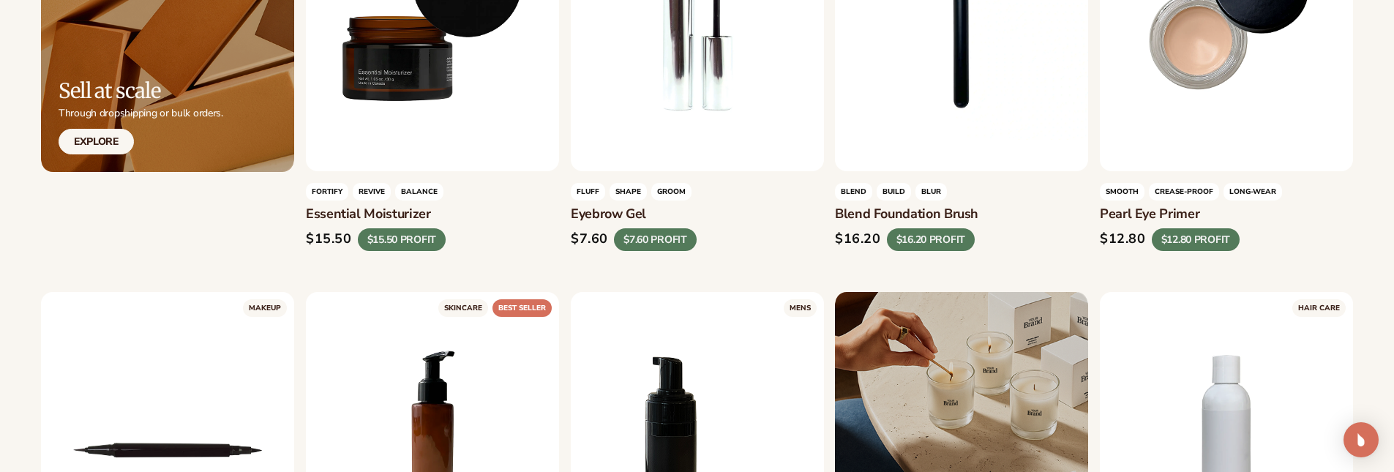
drag, startPoint x: 567, startPoint y: 211, endPoint x: 674, endPoint y: 219, distance: 107.2
copy h3 "Eyebrow gel"
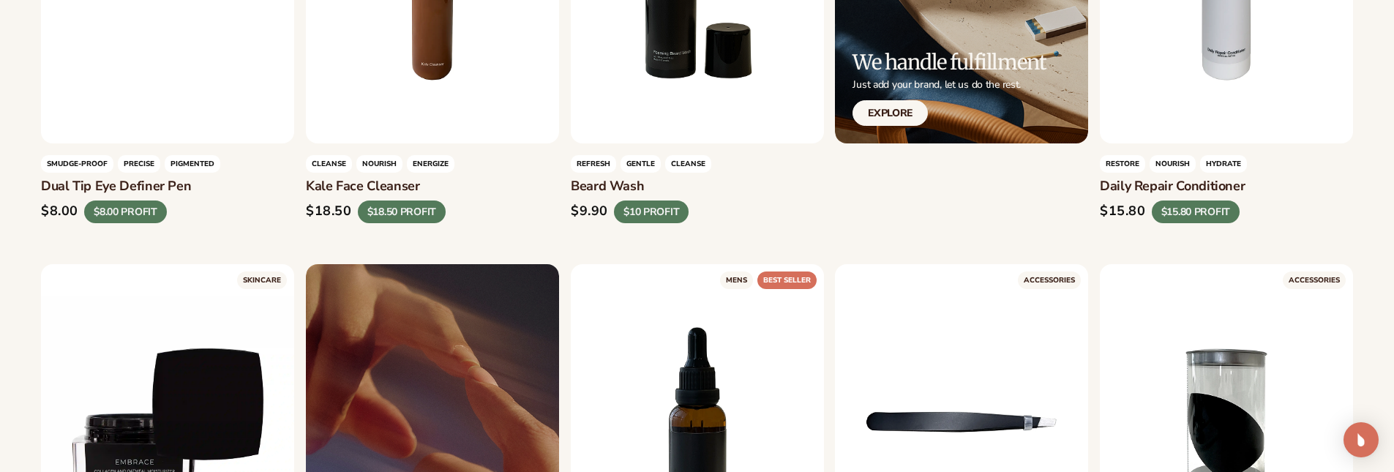
scroll to position [4024, 0]
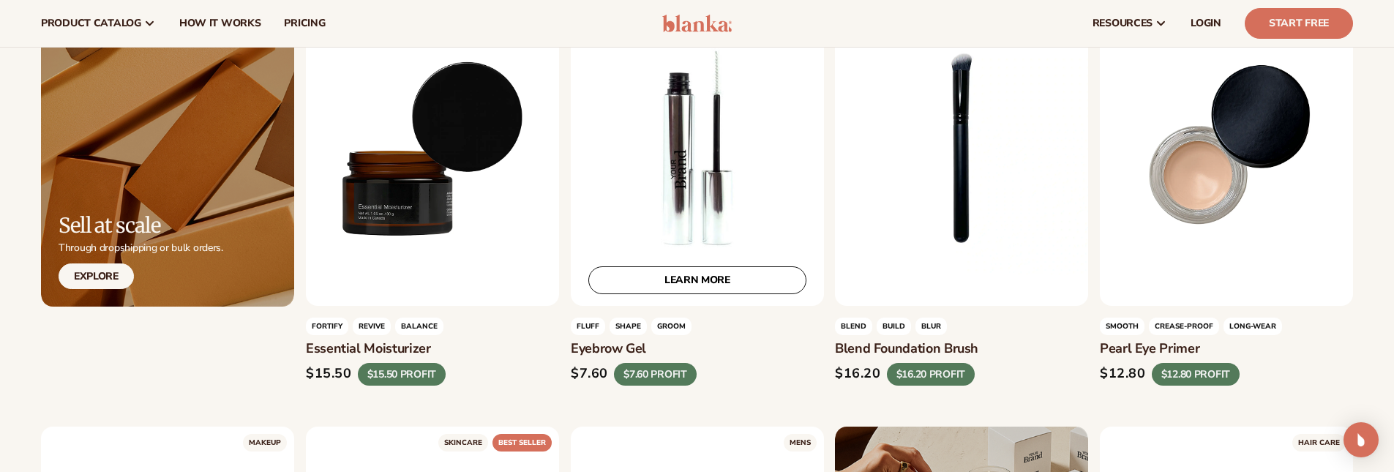
scroll to position [3073, 0]
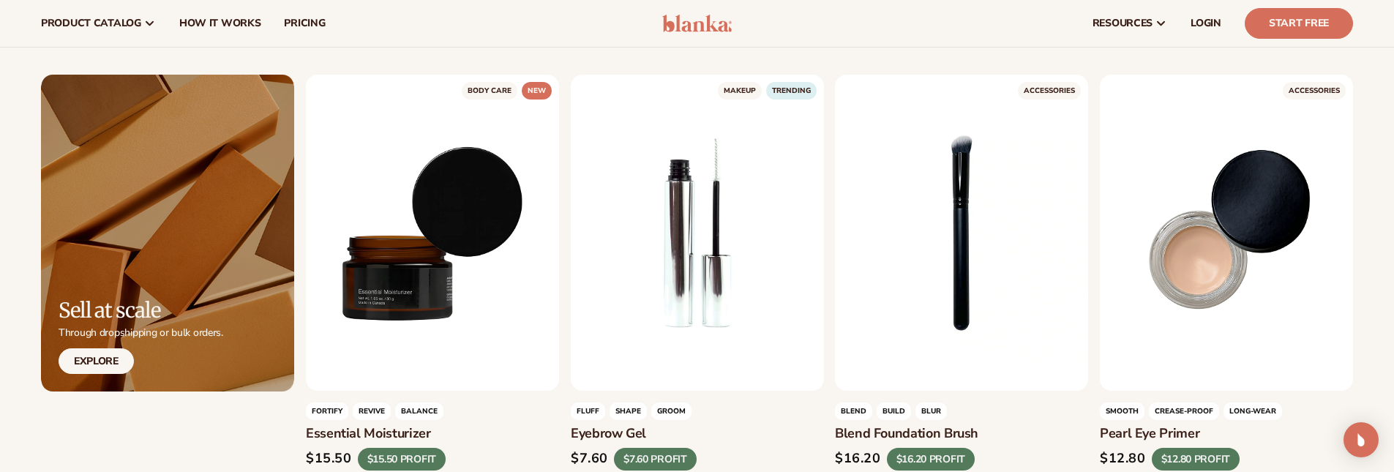
drag, startPoint x: 838, startPoint y: 433, endPoint x: 1028, endPoint y: 428, distance: 190.3
click at [1028, 428] on h3 "Blend foundation brush" at bounding box center [961, 434] width 253 height 16
copy h3 "Blend foundation brush"
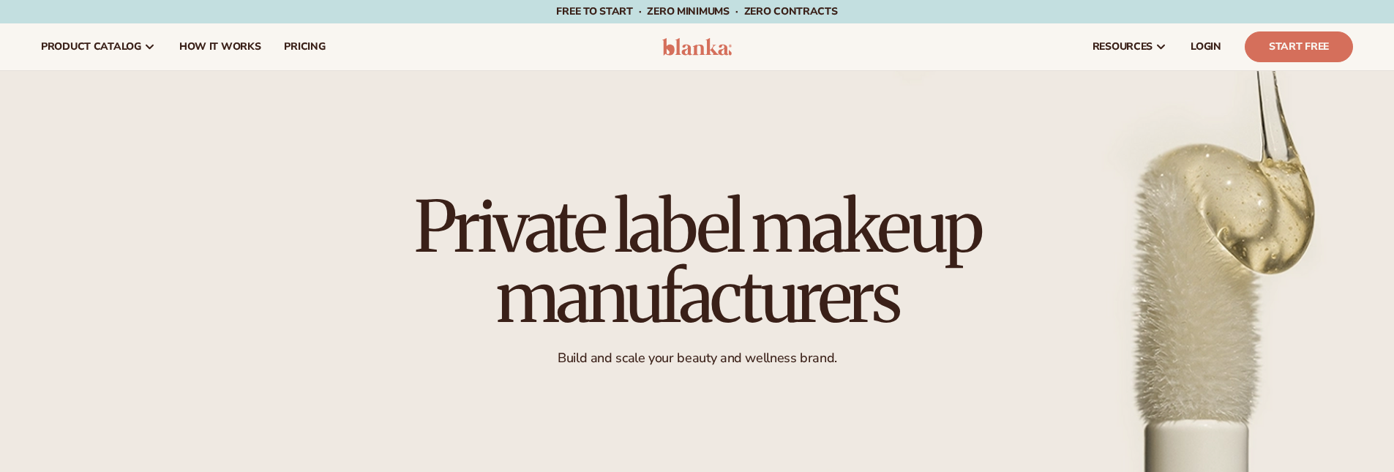
scroll to position [3075, 0]
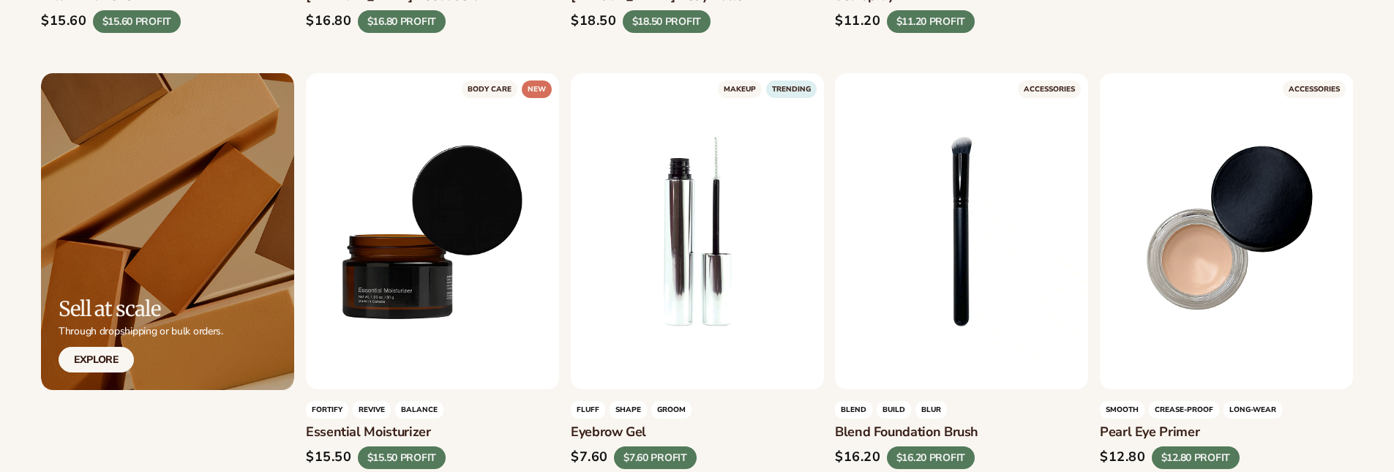
copy h3 "Pearl eye primer"
drag, startPoint x: 1100, startPoint y: 430, endPoint x: 1206, endPoint y: 435, distance: 106.2
click at [1206, 435] on h3 "Pearl eye primer" at bounding box center [1225, 433] width 253 height 16
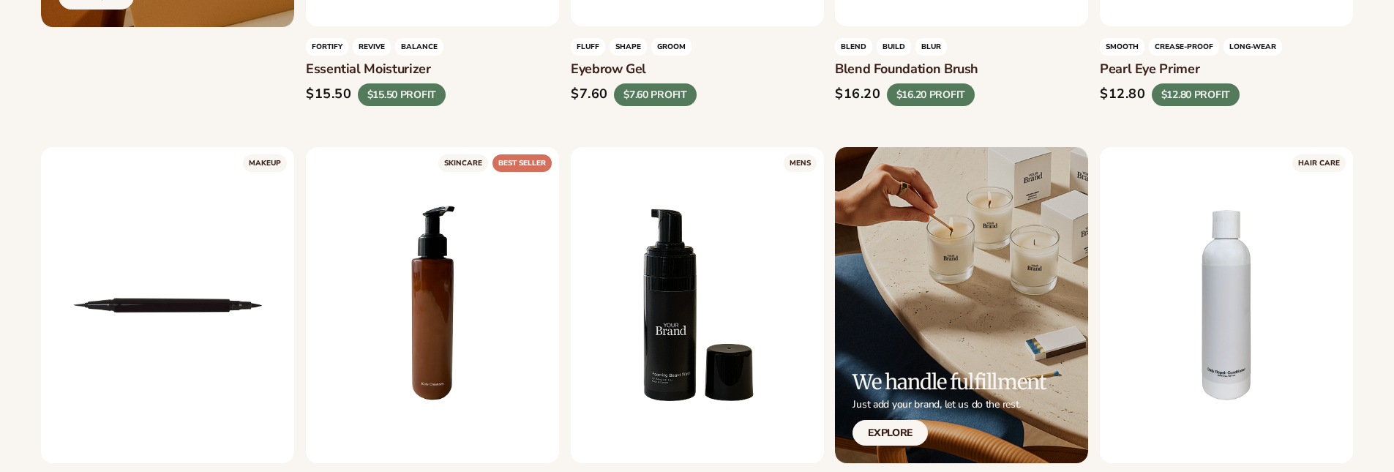
scroll to position [3587, 0]
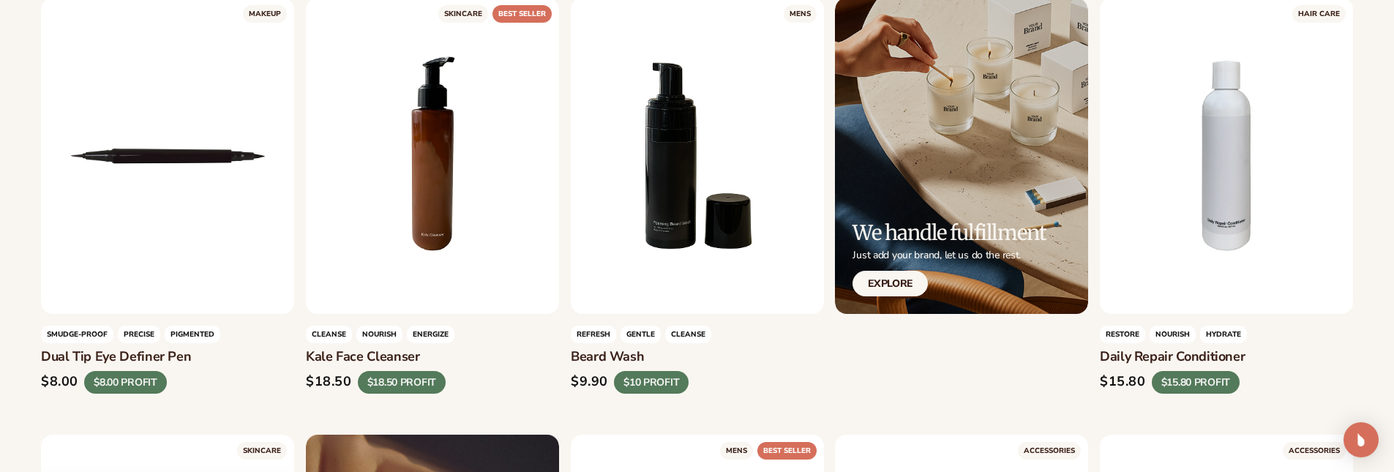
drag, startPoint x: 34, startPoint y: 357, endPoint x: 187, endPoint y: 353, distance: 152.2
copy h3 "Dual tip eye definer pen"
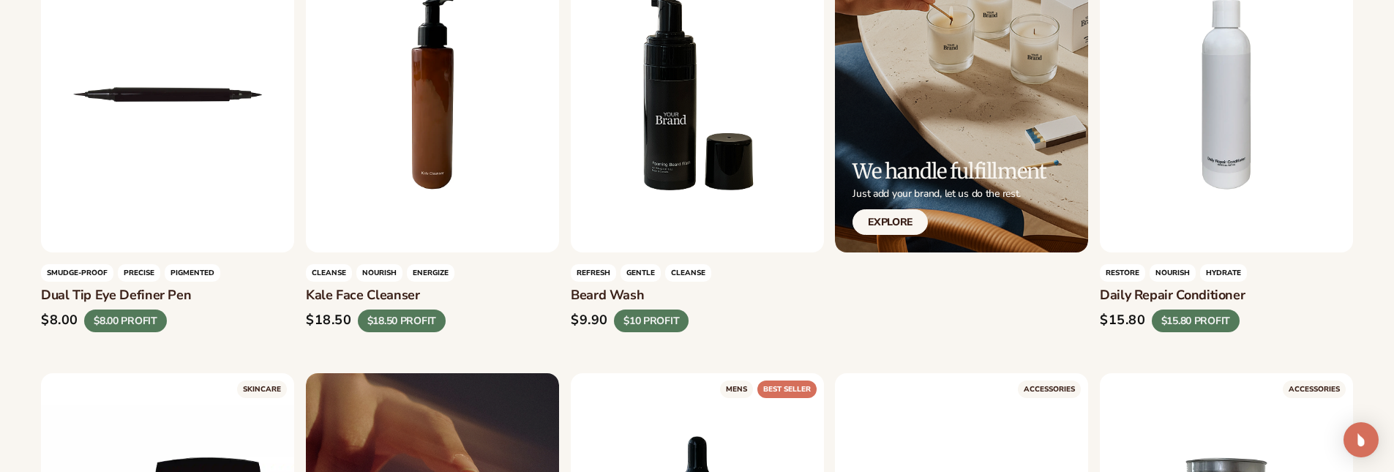
scroll to position [3733, 0]
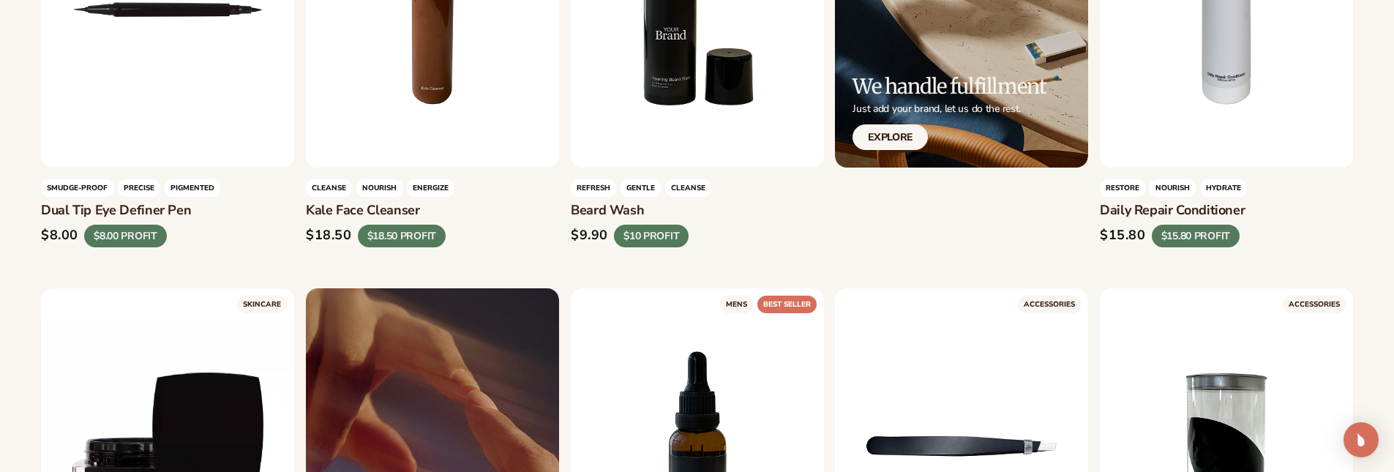
click at [772, 239] on div "$9.90 $10 PROFIT" at bounding box center [697, 236] width 253 height 23
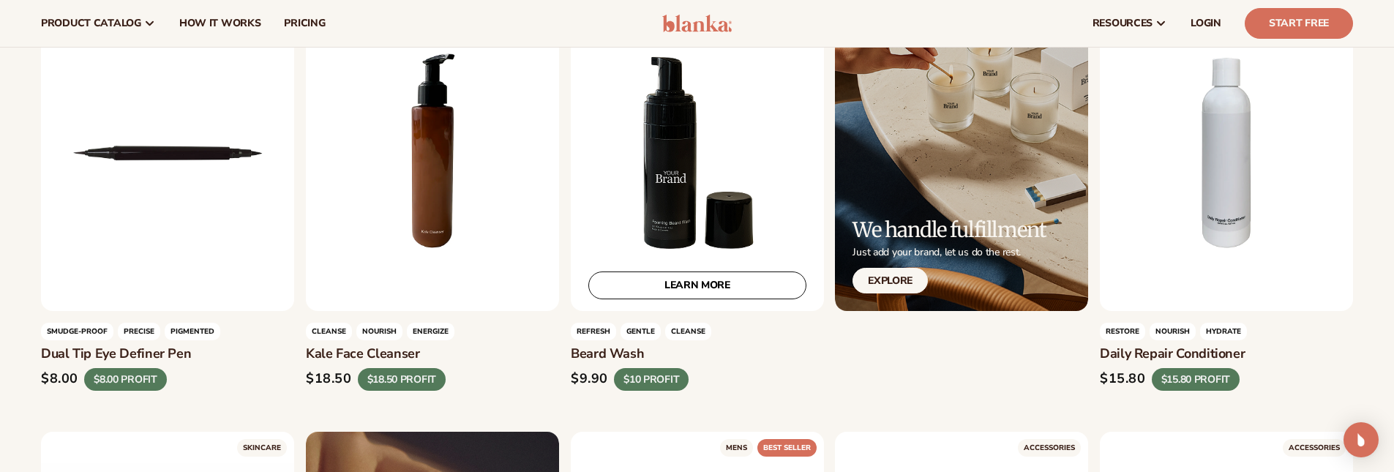
scroll to position [3587, 0]
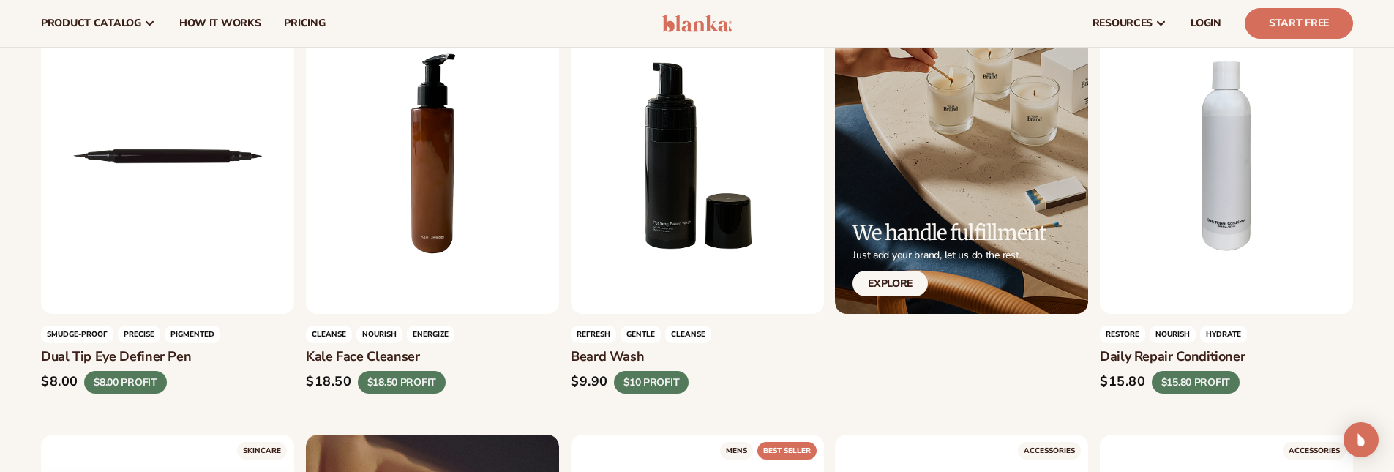
copy h3 "Kale face cleanser"
drag, startPoint x: 306, startPoint y: 355, endPoint x: 426, endPoint y: 356, distance: 120.0
click at [426, 356] on h3 "Kale face cleanser" at bounding box center [432, 357] width 253 height 16
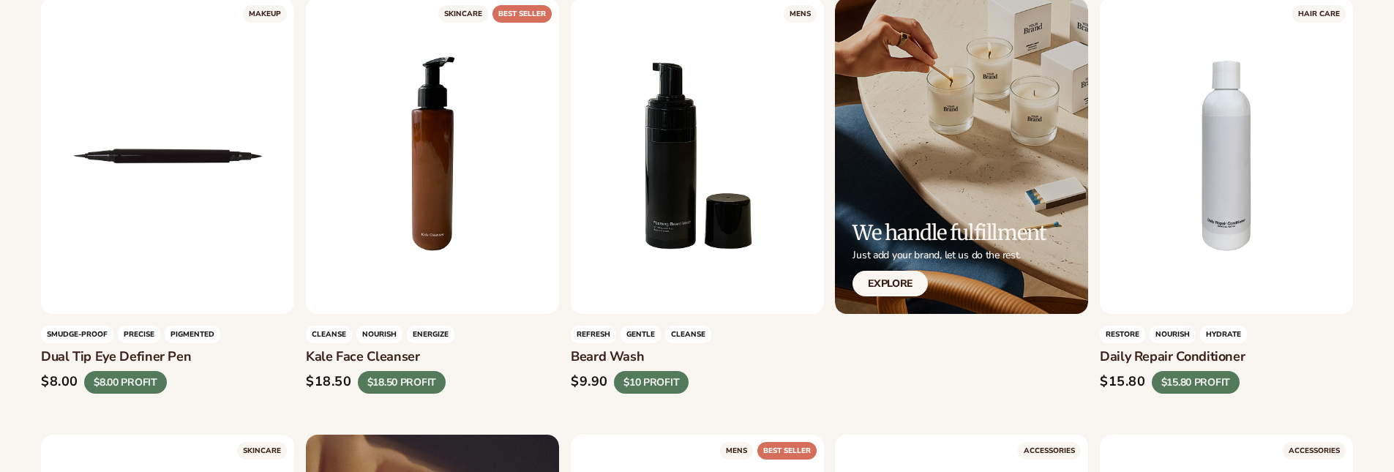
scroll to position [3587, 0]
drag, startPoint x: 1098, startPoint y: 358, endPoint x: 1257, endPoint y: 357, distance: 158.7
copy h3 "Daily repair conditioner"
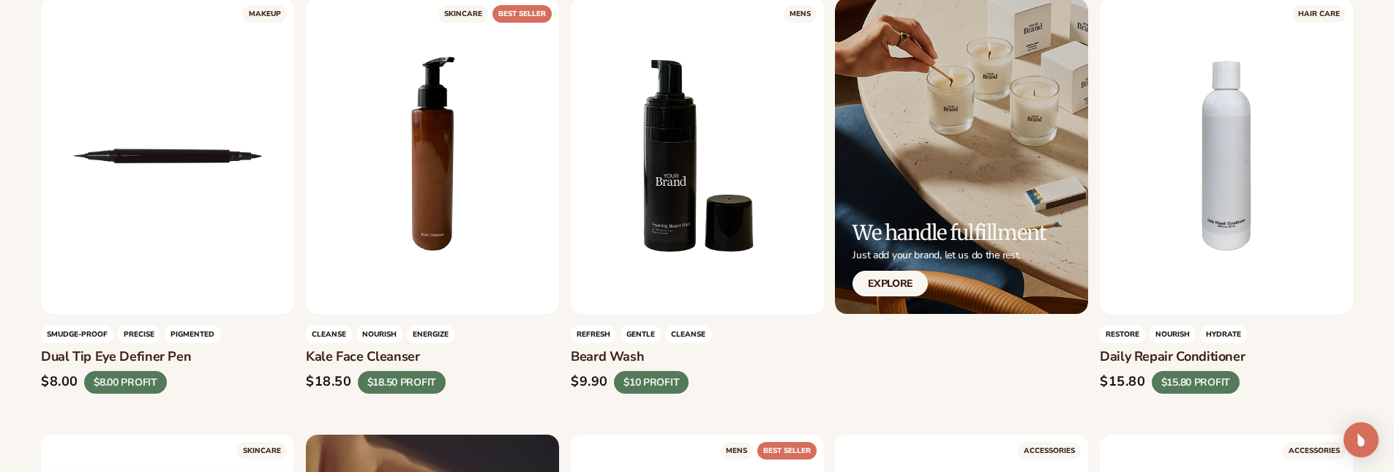
copy h3 "Beard Wash"
drag, startPoint x: 573, startPoint y: 358, endPoint x: 658, endPoint y: 353, distance: 85.0
click at [658, 353] on h3 "Beard Wash" at bounding box center [697, 357] width 253 height 16
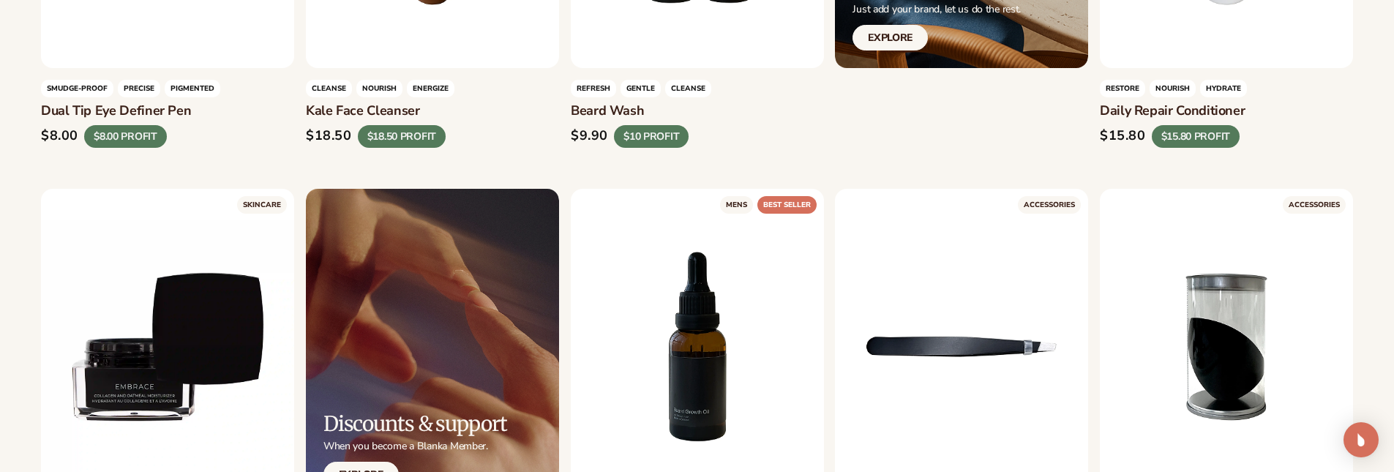
scroll to position [4026, 0]
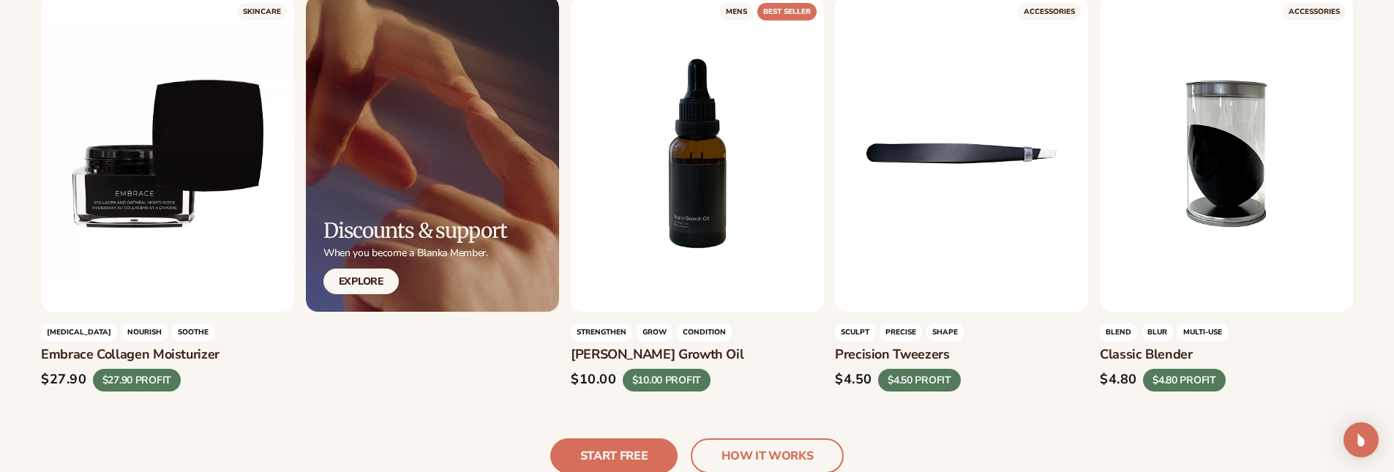
drag, startPoint x: 229, startPoint y: 352, endPoint x: 37, endPoint y: 348, distance: 192.4
copy h3 "Embrace collagen moisturizer"
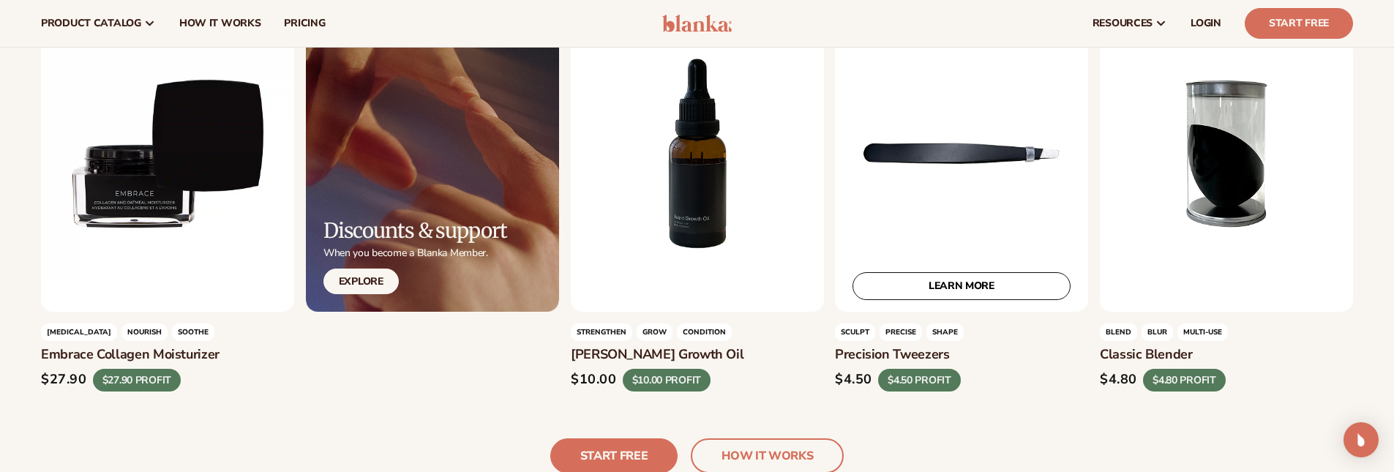
scroll to position [3733, 0]
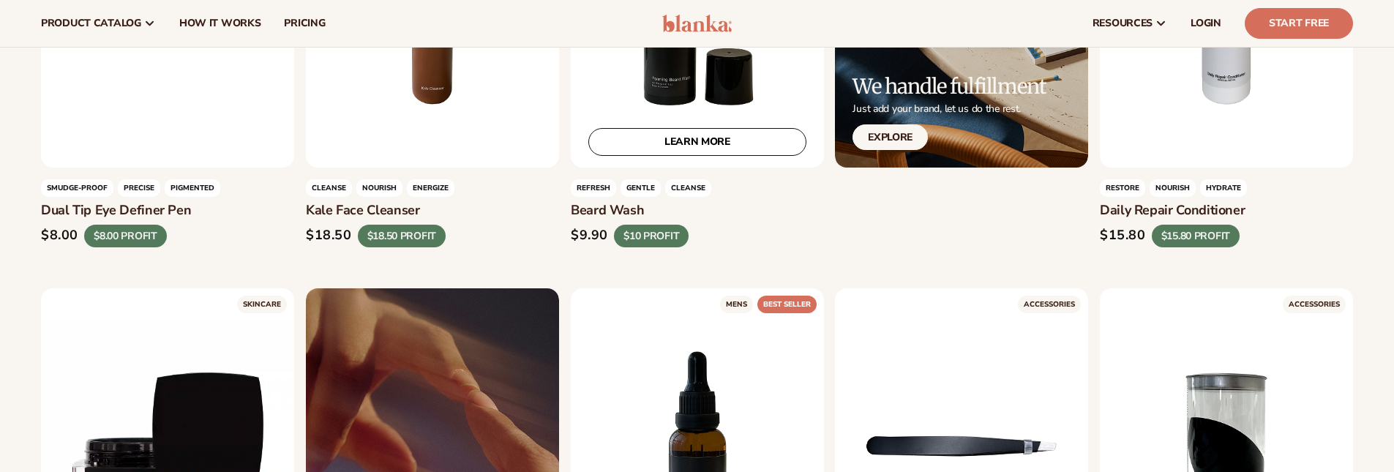
scroll to position [3514, 0]
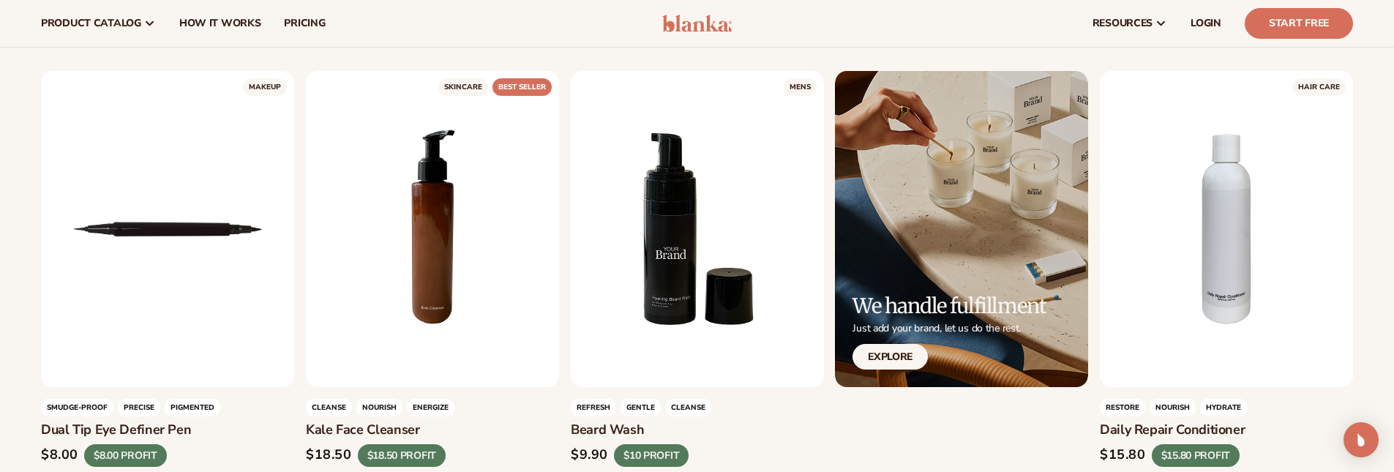
click at [590, 429] on h3 "Beard Wash" at bounding box center [697, 430] width 253 height 16
copy div "Beard Wash $9.90 $10 PROFIT"
drag, startPoint x: 569, startPoint y: 430, endPoint x: 664, endPoint y: 431, distance: 95.1
copy h3 "Beard Wash"
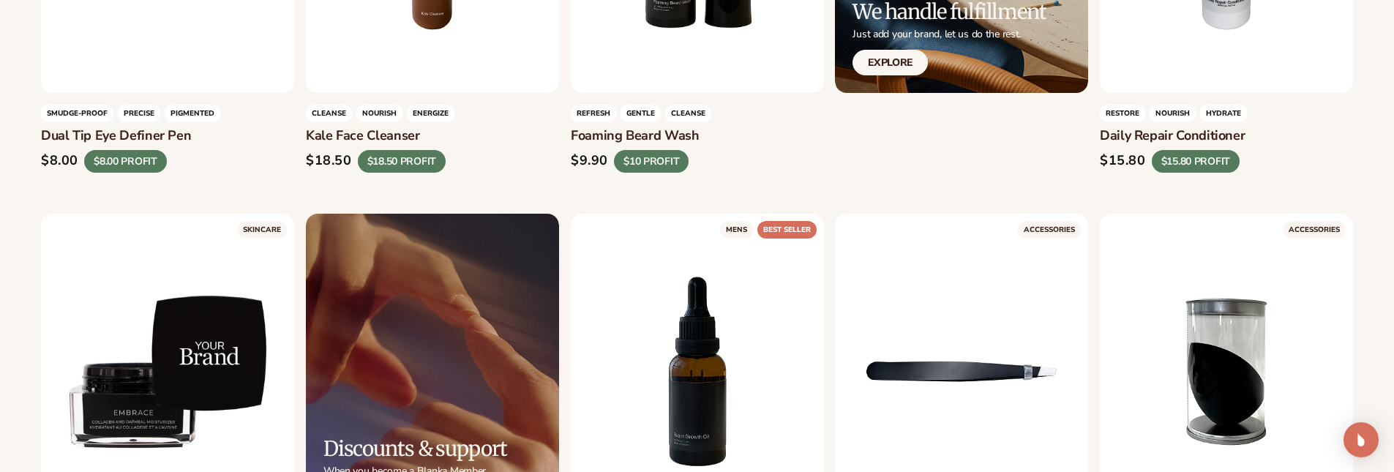
scroll to position [4027, 0]
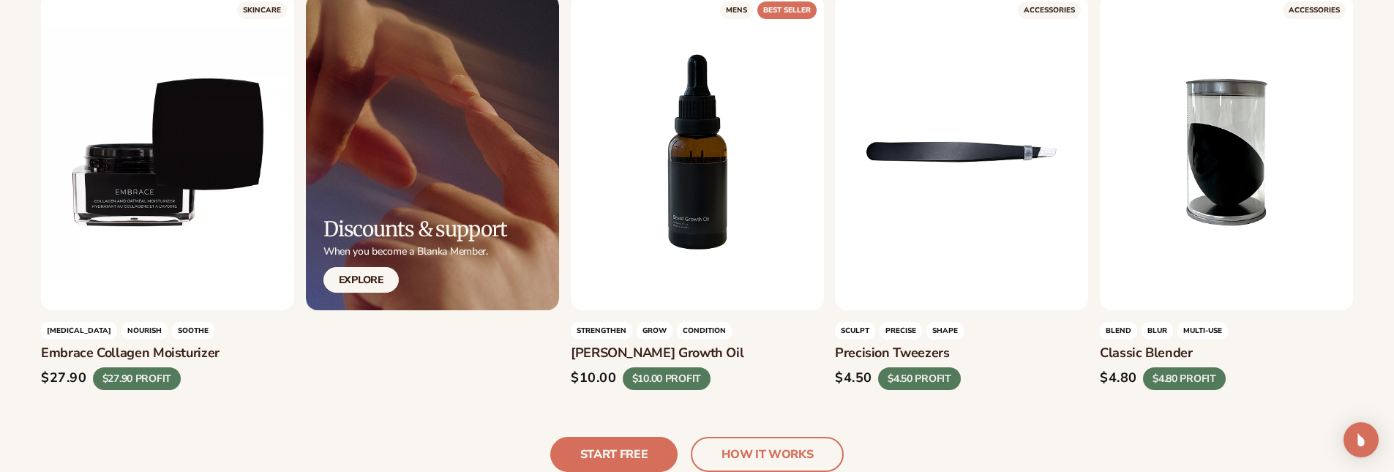
drag, startPoint x: 571, startPoint y: 350, endPoint x: 690, endPoint y: 350, distance: 118.5
click at [690, 350] on h3 "[PERSON_NAME] growth oil" at bounding box center [697, 353] width 253 height 16
copy h3 "[PERSON_NAME] growth oil"
copy h3 "Precision tweezers"
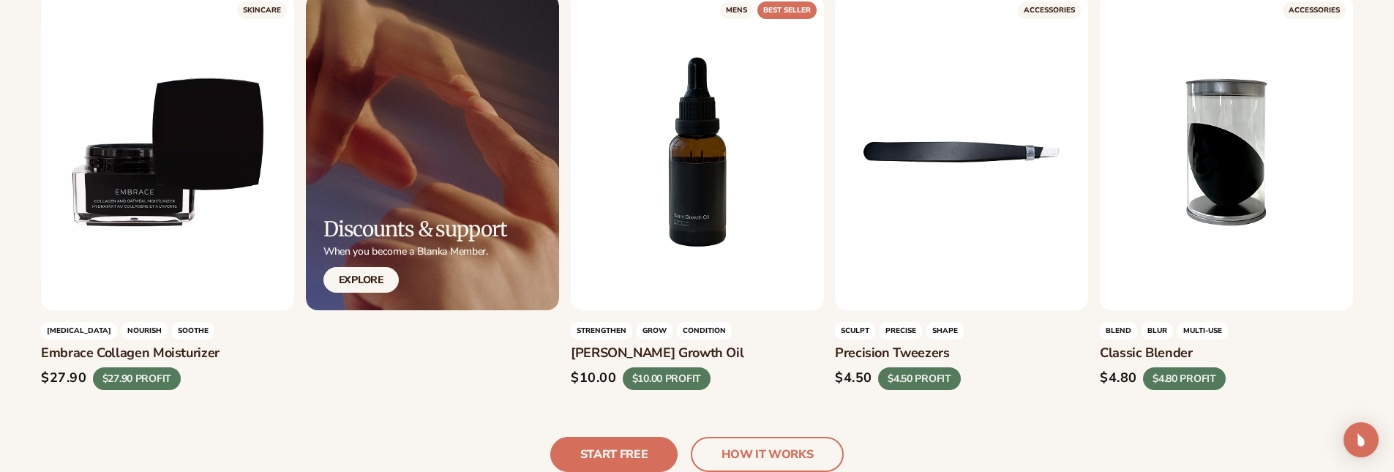
drag, startPoint x: 836, startPoint y: 350, endPoint x: 1011, endPoint y: 350, distance: 174.8
click at [1011, 350] on h3 "Precision tweezers" at bounding box center [961, 353] width 253 height 16
copy h3 "Classic blender"
drag, startPoint x: 1099, startPoint y: 353, endPoint x: 1201, endPoint y: 353, distance: 101.7
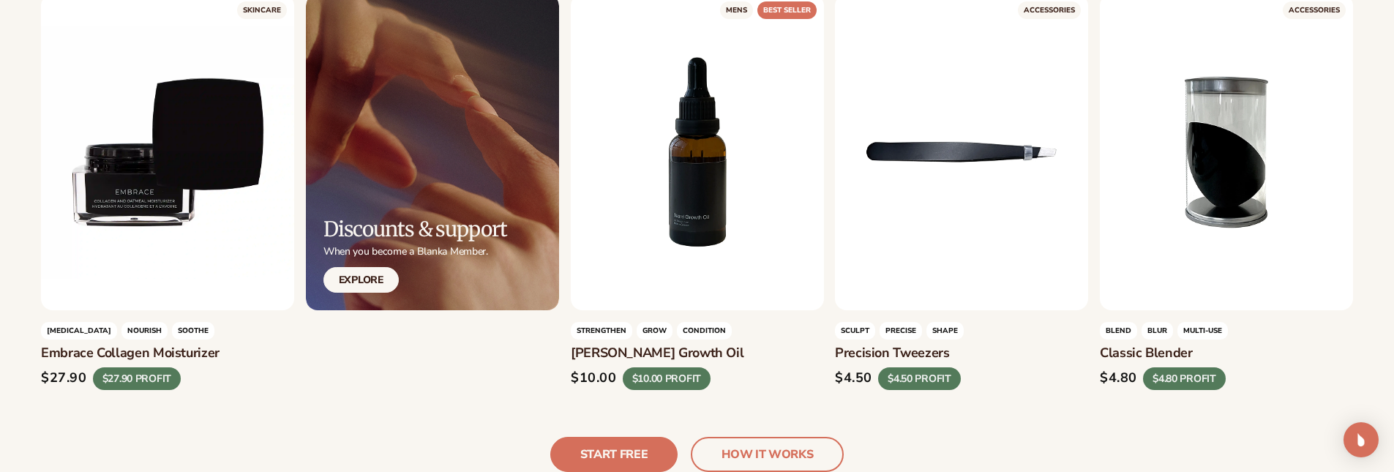
click at [1201, 353] on h3 "Classic blender" at bounding box center [1225, 353] width 253 height 16
